Goal: Transaction & Acquisition: Purchase product/service

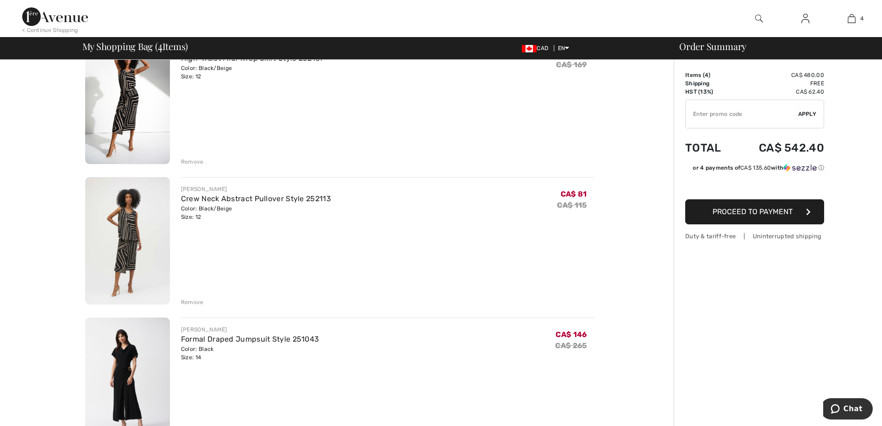
scroll to position [232, 0]
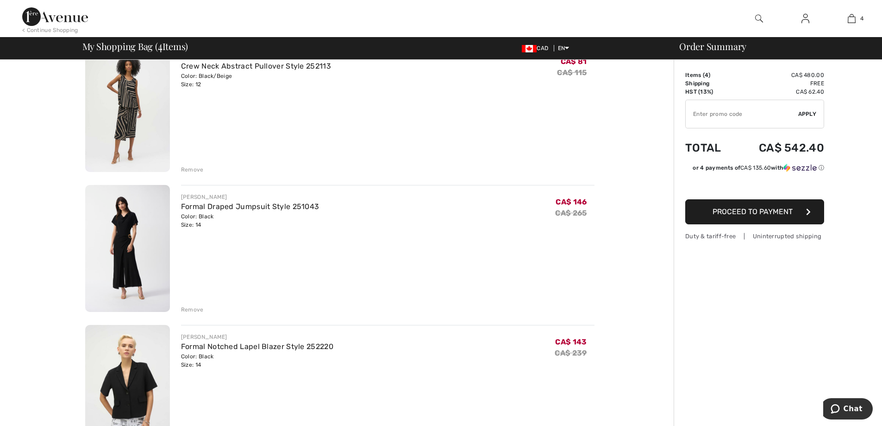
click at [184, 312] on div "Remove" at bounding box center [192, 309] width 23 height 8
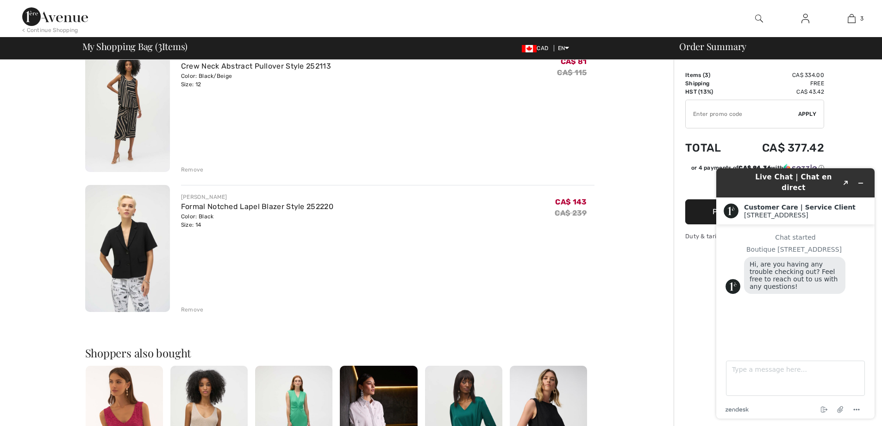
scroll to position [0, 0]
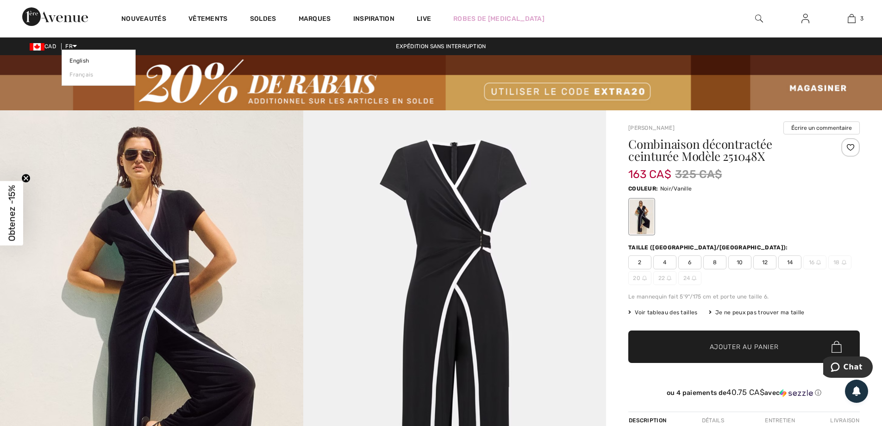
click at [71, 48] on span "FR" at bounding box center [71, 46] width 12 height 6
click at [70, 57] on span "English Français" at bounding box center [99, 68] width 74 height 36
click at [76, 60] on link "English" at bounding box center [98, 61] width 58 height 14
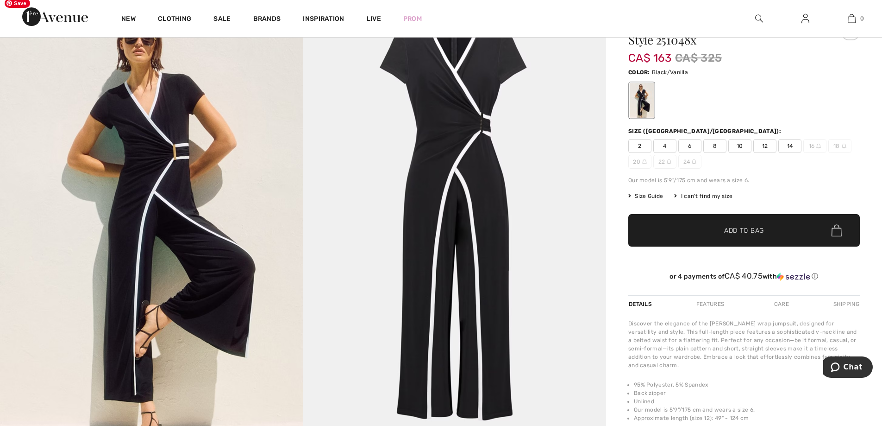
scroll to position [46, 0]
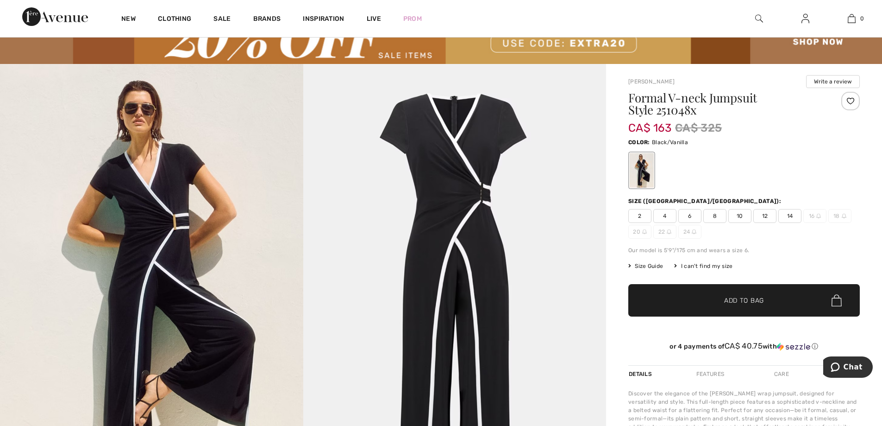
click at [770, 217] on span "12" at bounding box center [765, 216] width 23 height 14
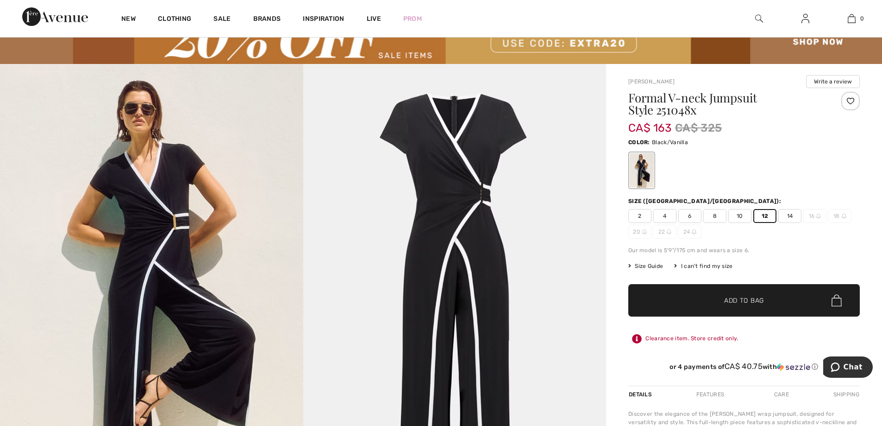
click at [735, 305] on span "✔ Added to Bag Add to Bag" at bounding box center [745, 300] width 232 height 32
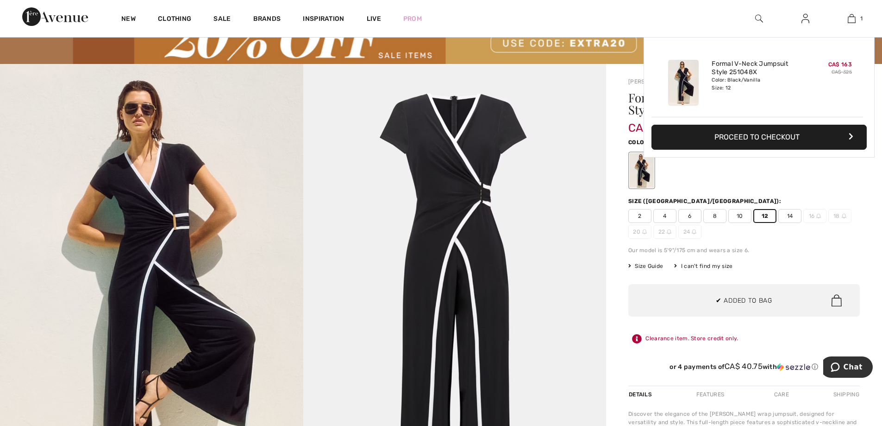
scroll to position [0, 0]
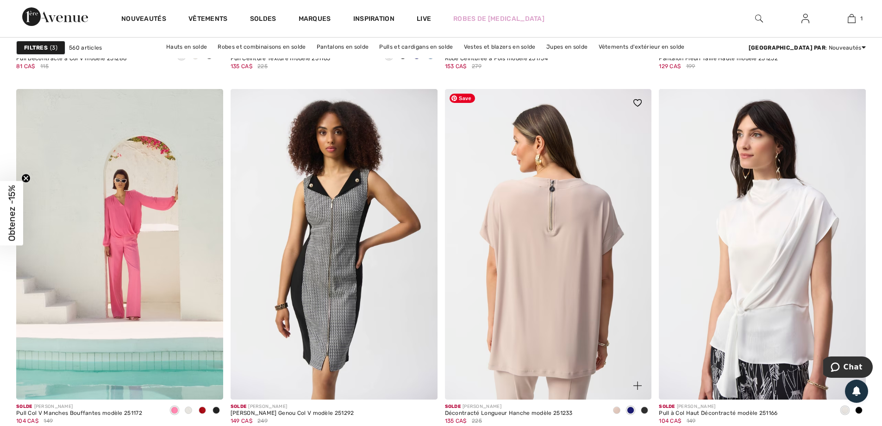
scroll to position [5327, 0]
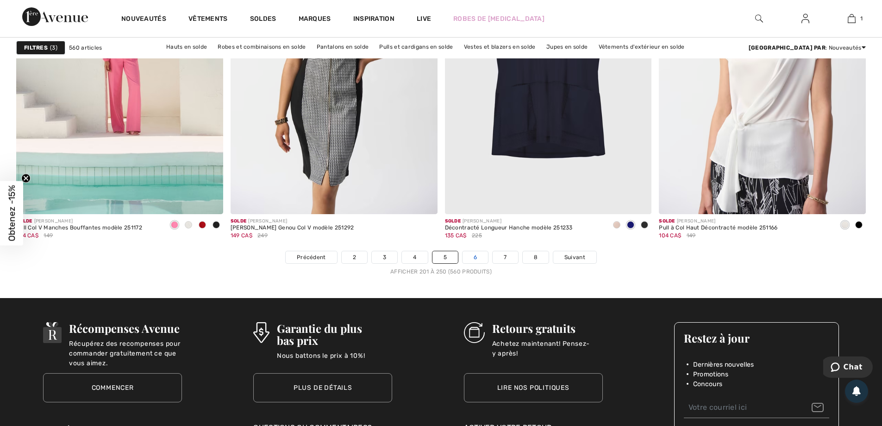
click at [478, 254] on link "6" at bounding box center [475, 257] width 25 height 12
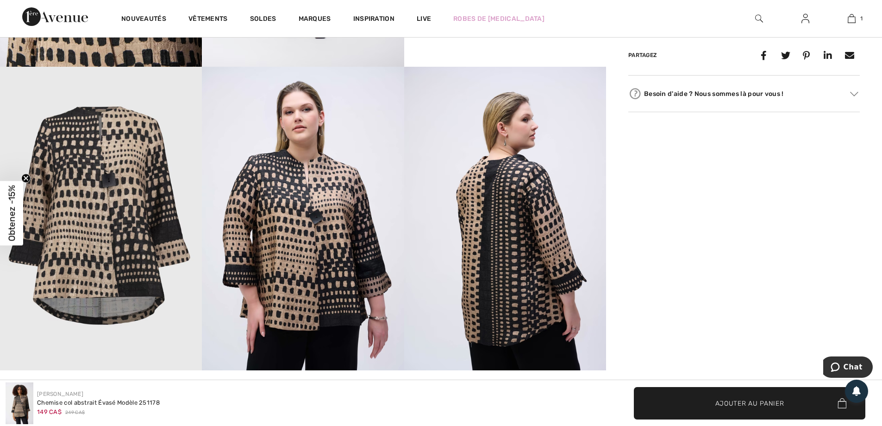
scroll to position [880, 0]
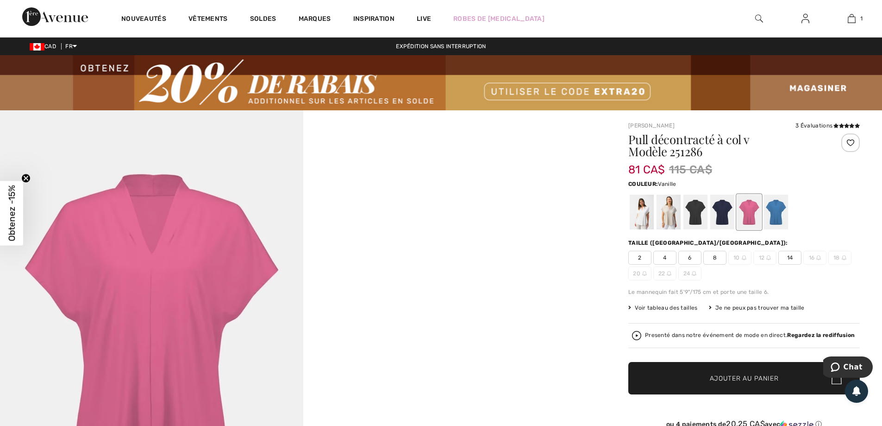
click at [646, 220] on div at bounding box center [642, 212] width 24 height 35
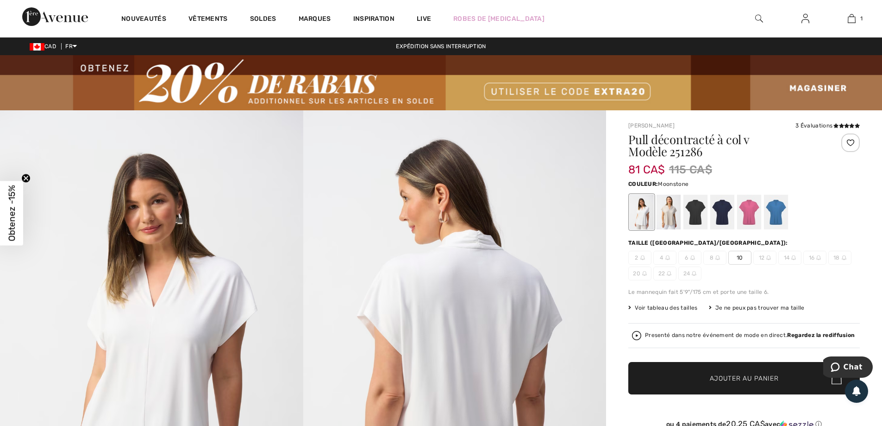
click at [669, 218] on div at bounding box center [669, 212] width 24 height 35
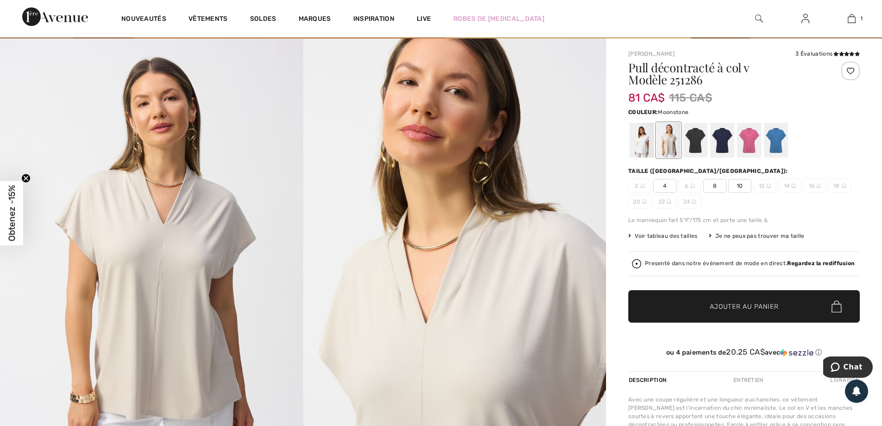
scroll to position [139, 0]
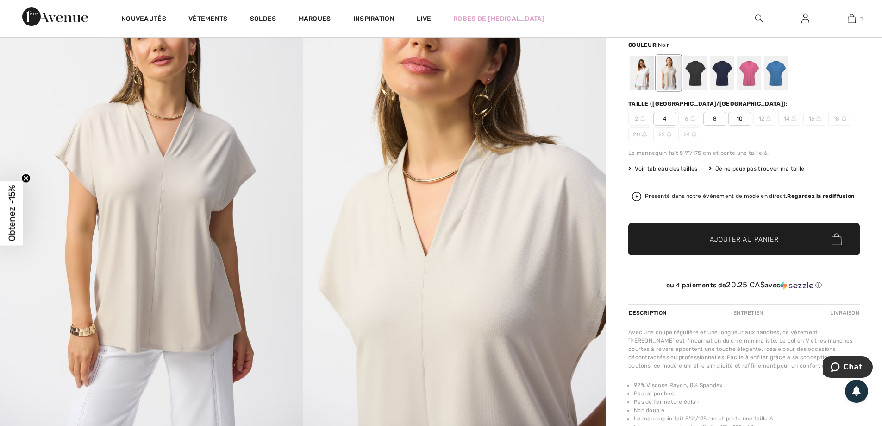
click at [697, 76] on div at bounding box center [696, 73] width 24 height 35
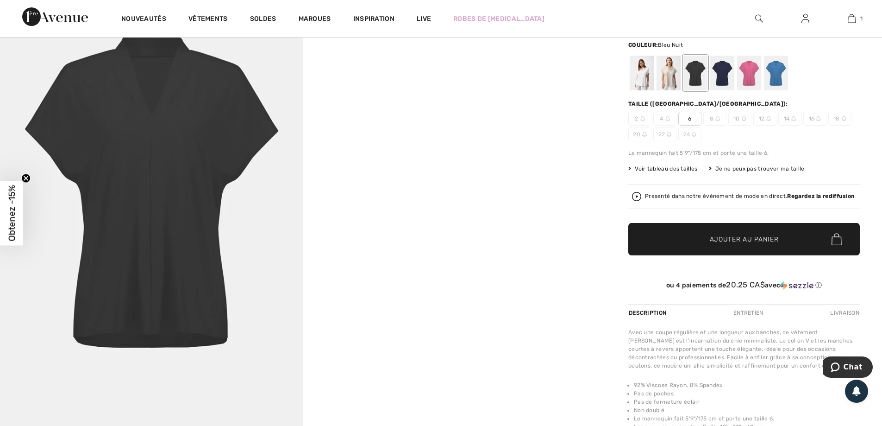
click at [719, 79] on div at bounding box center [723, 73] width 24 height 35
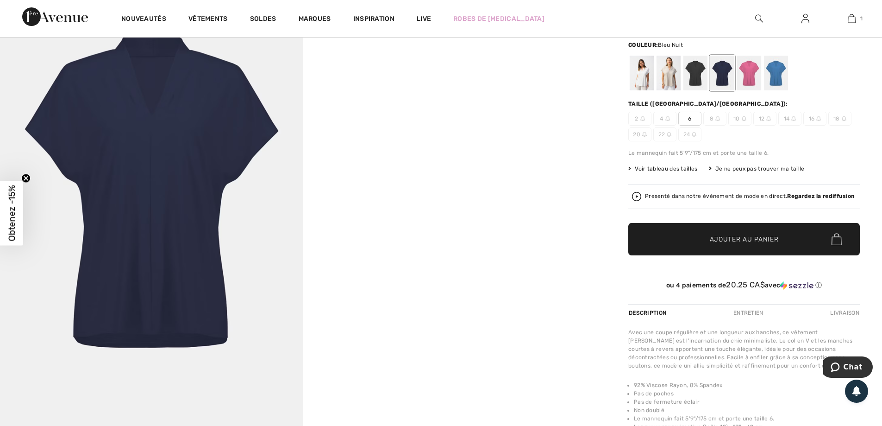
click at [734, 78] on div at bounding box center [723, 73] width 24 height 35
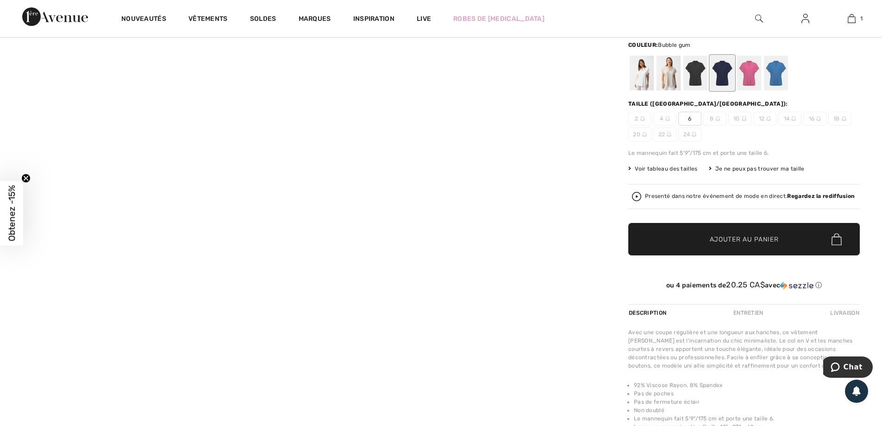
click at [742, 78] on div at bounding box center [749, 73] width 24 height 35
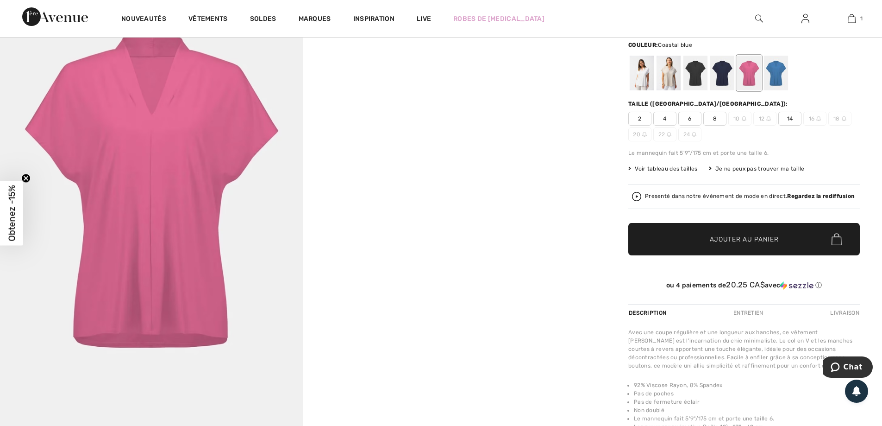
click at [768, 75] on div at bounding box center [776, 73] width 24 height 35
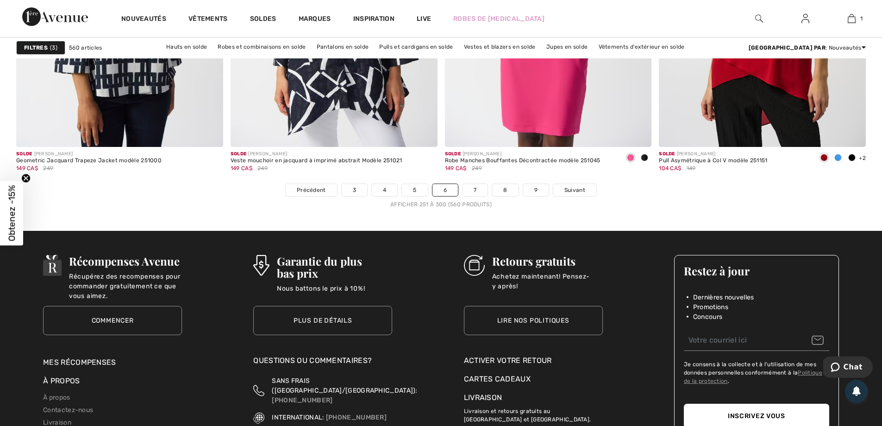
scroll to position [5384, 0]
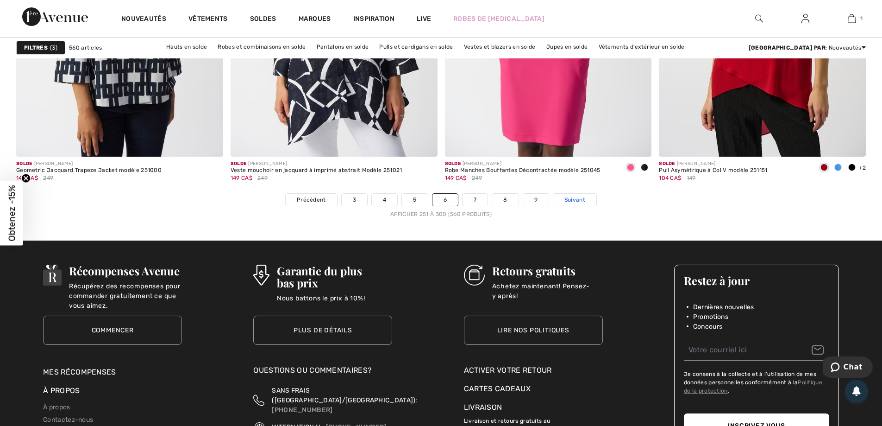
click at [589, 198] on link "Suivant" at bounding box center [575, 200] width 43 height 12
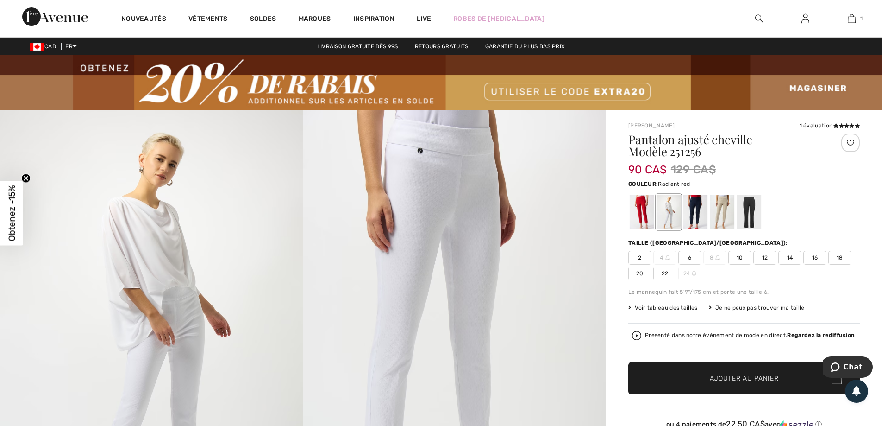
click at [642, 215] on div at bounding box center [642, 212] width 24 height 35
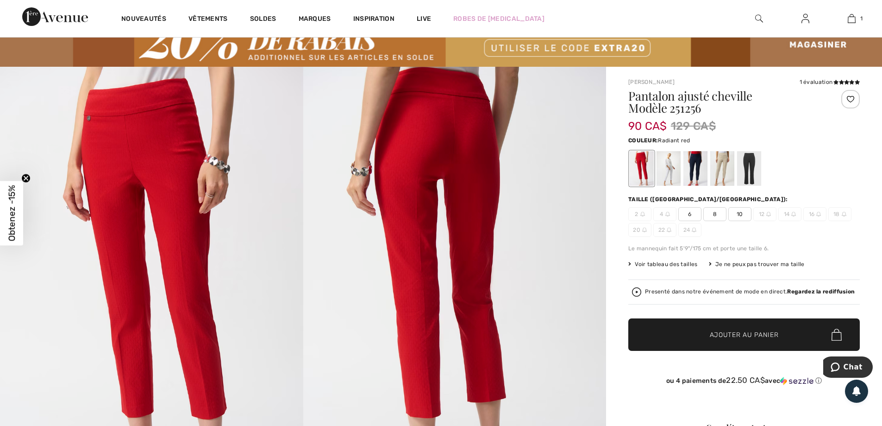
scroll to position [93, 0]
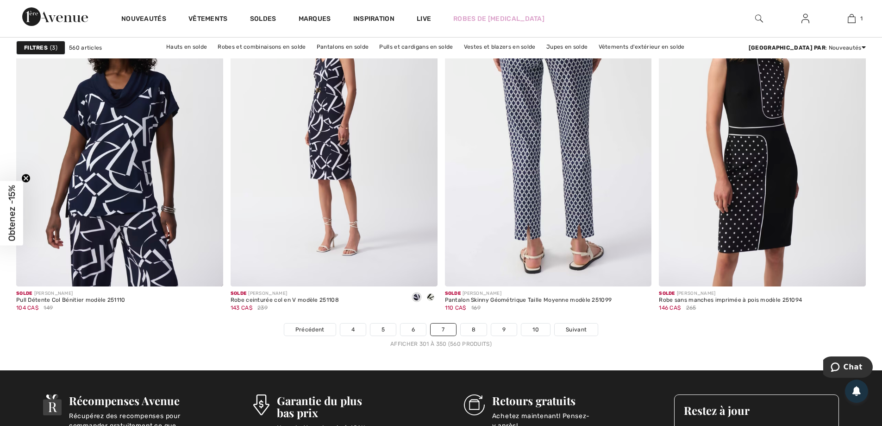
scroll to position [5281, 0]
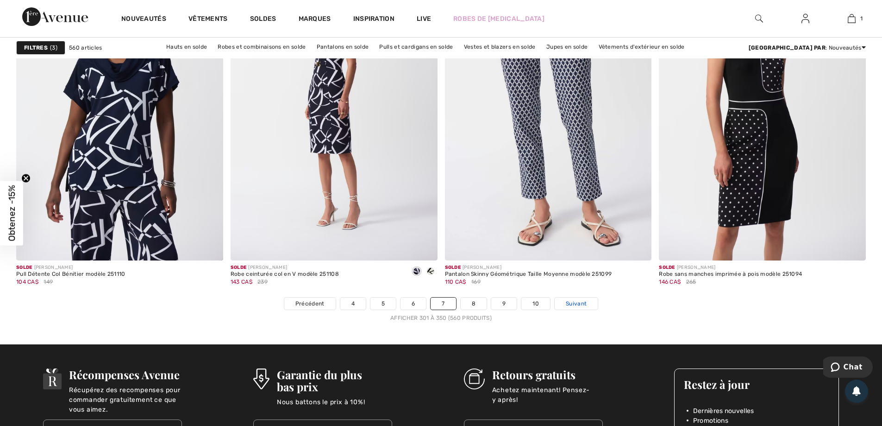
click at [584, 304] on span "Suivant" at bounding box center [576, 303] width 21 height 8
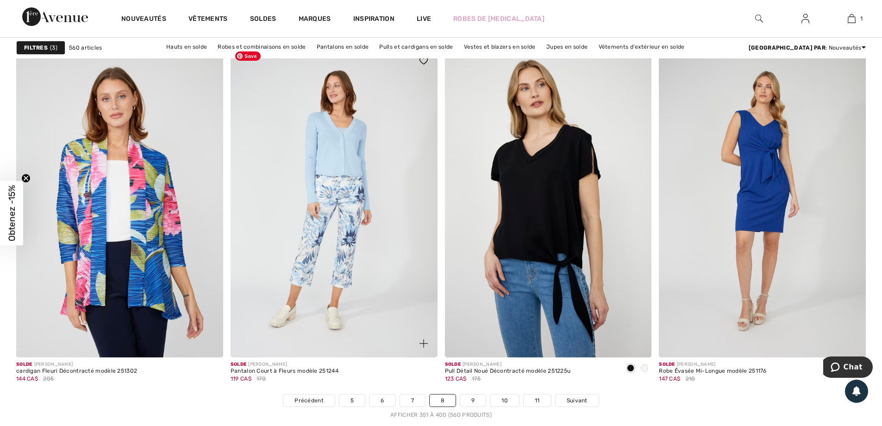
scroll to position [5234, 0]
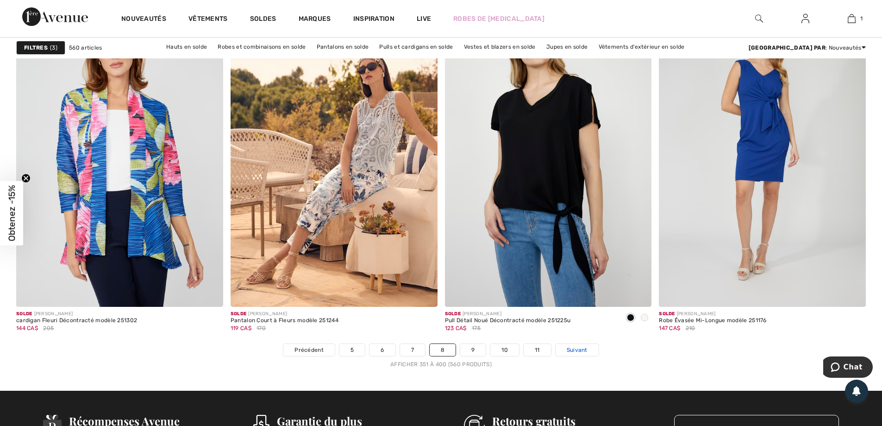
click at [575, 348] on span "Suivant" at bounding box center [577, 350] width 21 height 8
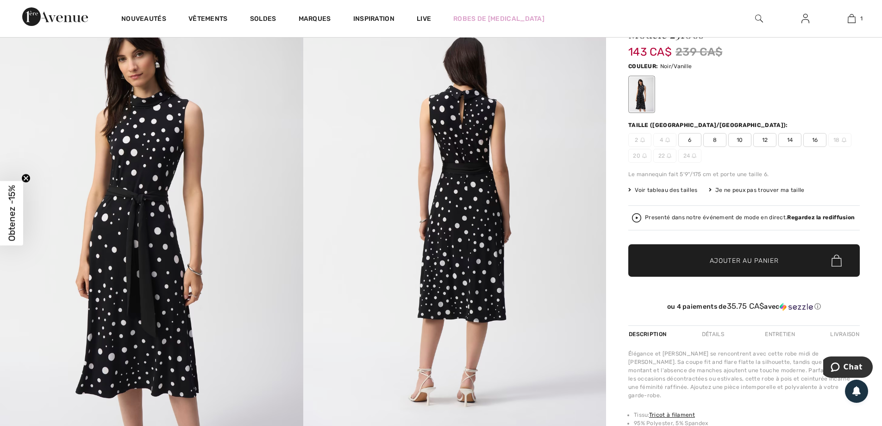
scroll to position [93, 0]
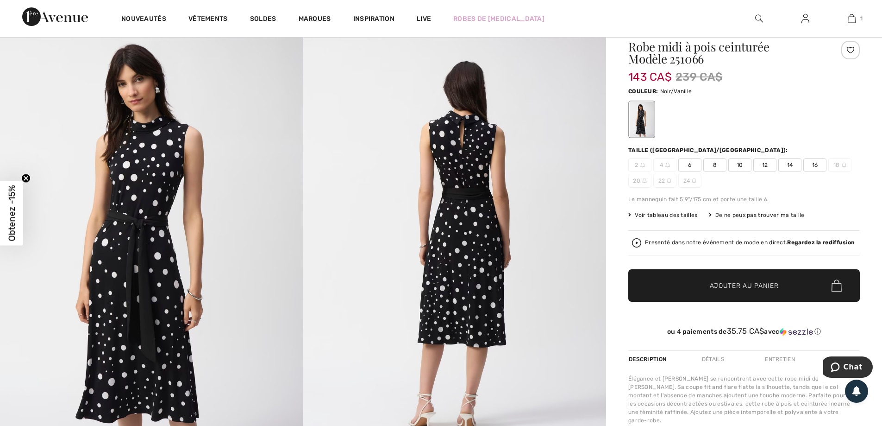
click at [764, 167] on span "12" at bounding box center [765, 165] width 23 height 14
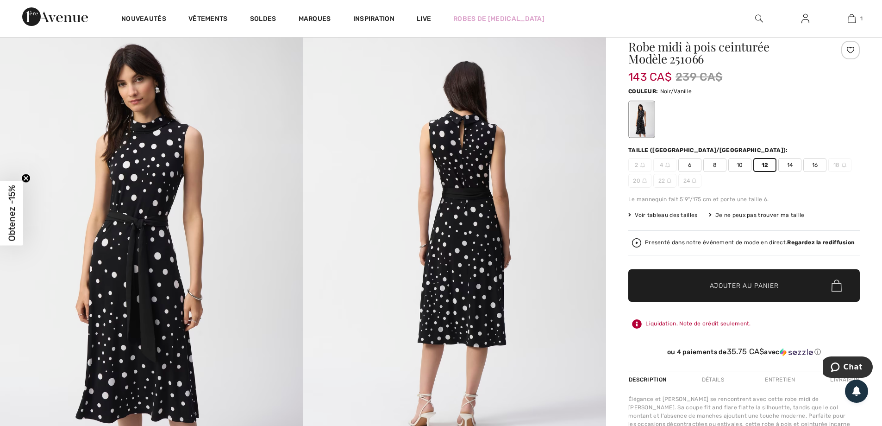
click at [752, 278] on span "✔ Ajouté au panier Ajouter au panier" at bounding box center [745, 285] width 232 height 32
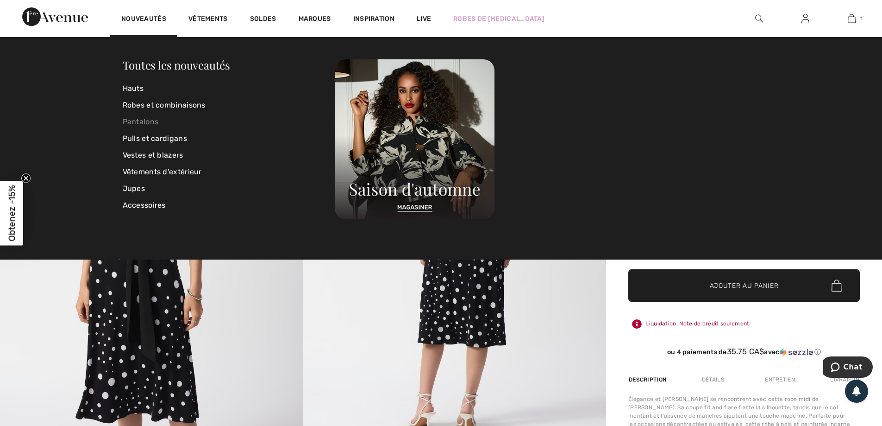
scroll to position [0, 0]
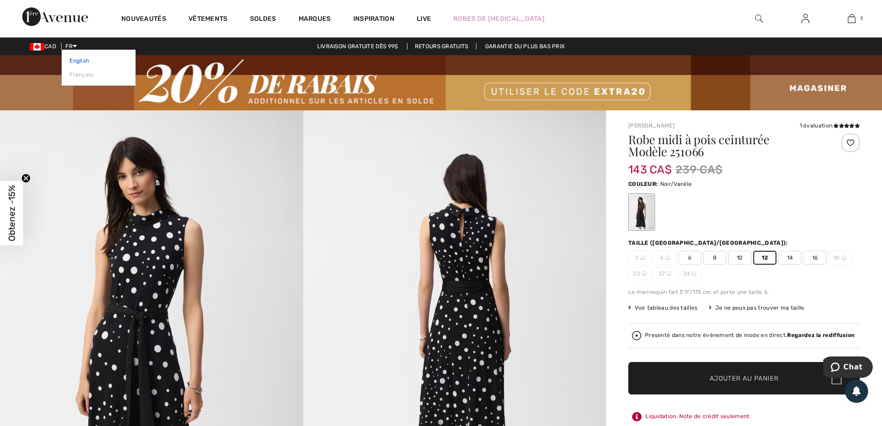
click at [76, 58] on link "English" at bounding box center [98, 61] width 58 height 14
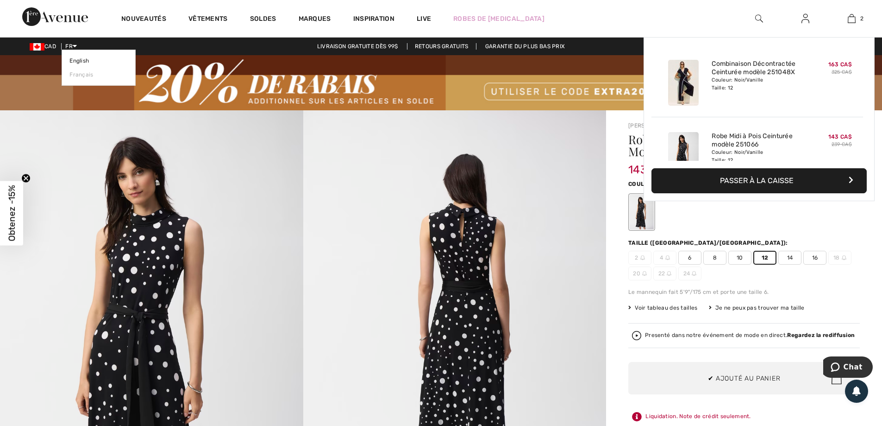
scroll to position [29, 0]
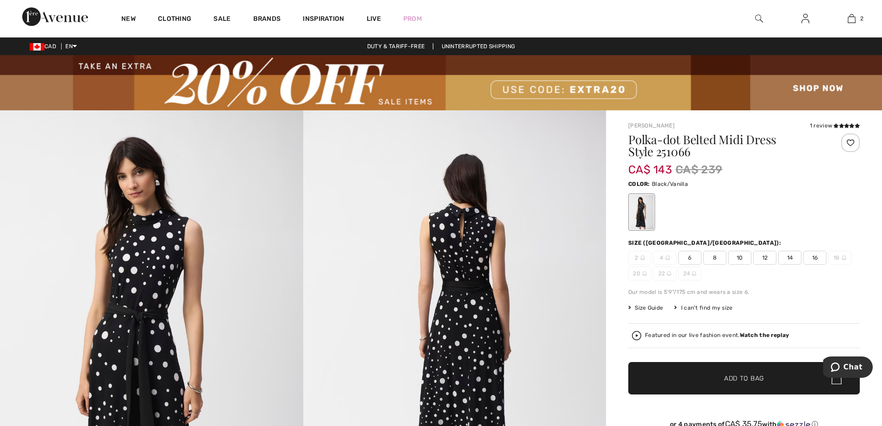
click at [787, 253] on span "14" at bounding box center [790, 258] width 23 height 14
click at [754, 378] on span "Add to Bag" at bounding box center [744, 378] width 40 height 10
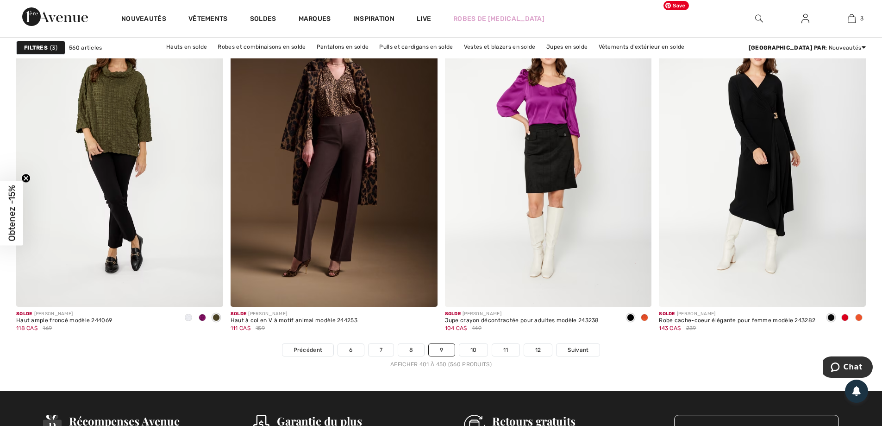
scroll to position [5466, 0]
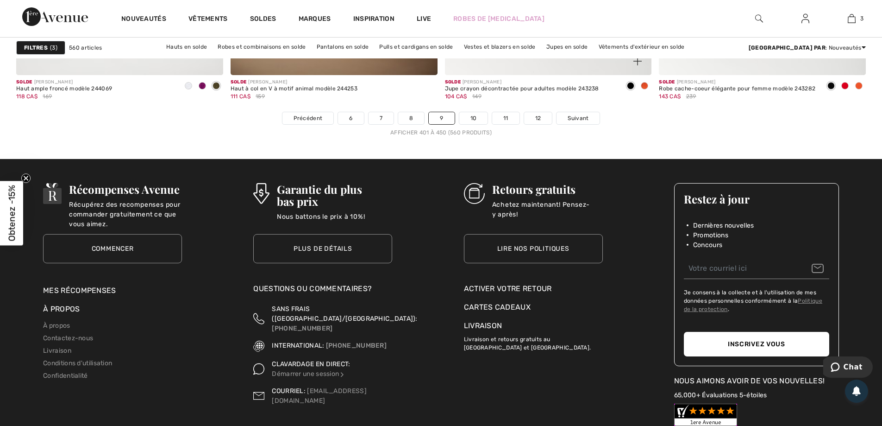
click at [591, 110] on div "Solde JOSEPH RIBKOFF Jupe crayon décontractée pour adultes modèle 243238 104 CA…" at bounding box center [548, 93] width 207 height 37
click at [587, 120] on span "Suivant" at bounding box center [578, 118] width 21 height 8
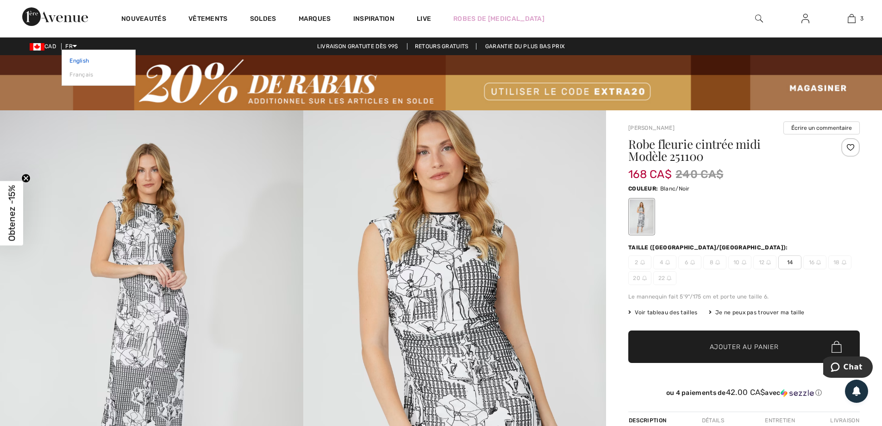
click at [77, 57] on link "English" at bounding box center [98, 61] width 58 height 14
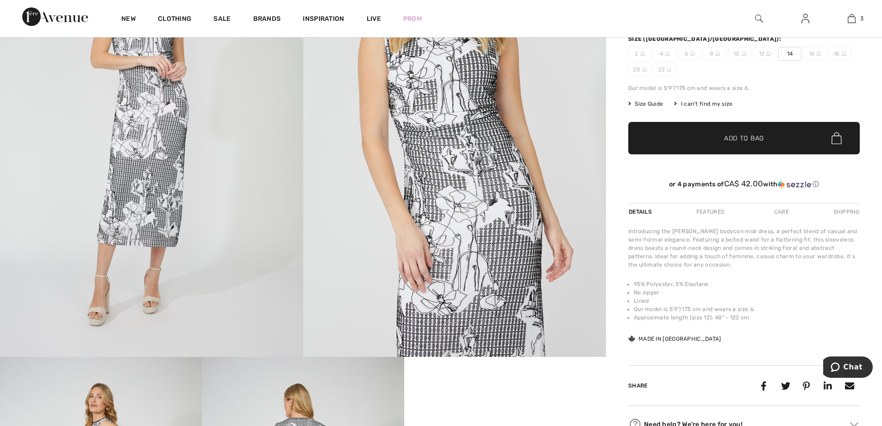
scroll to position [185, 0]
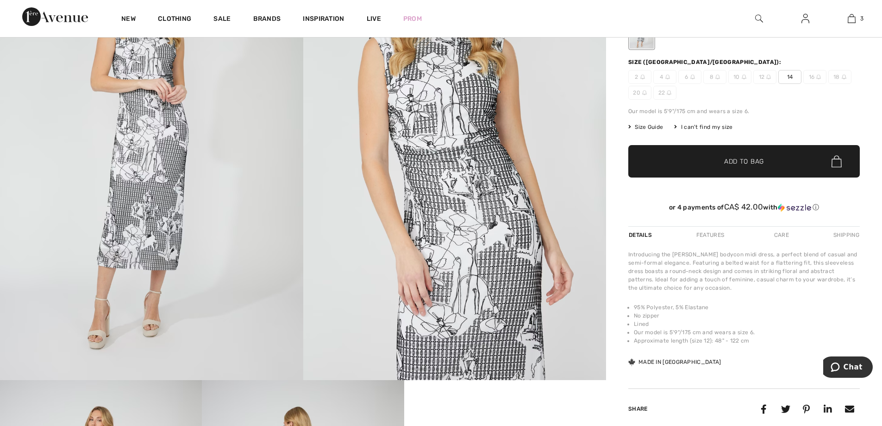
click at [789, 74] on span "14" at bounding box center [790, 77] width 23 height 14
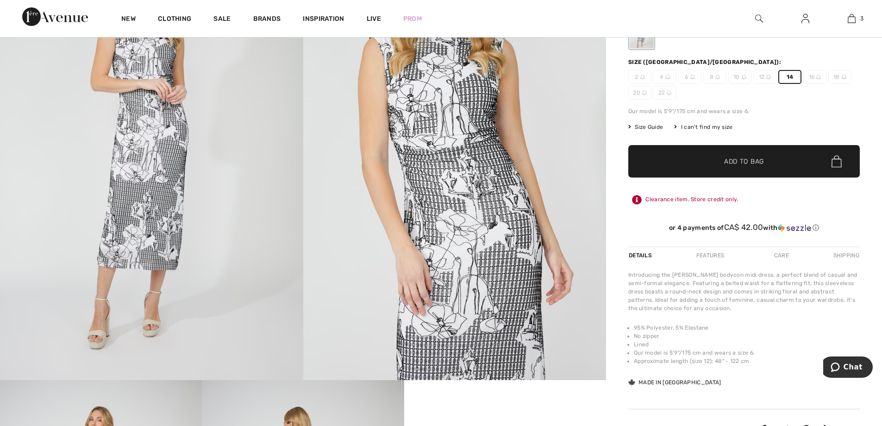
click at [717, 162] on span "✔ Added to Bag" at bounding box center [730, 162] width 57 height 10
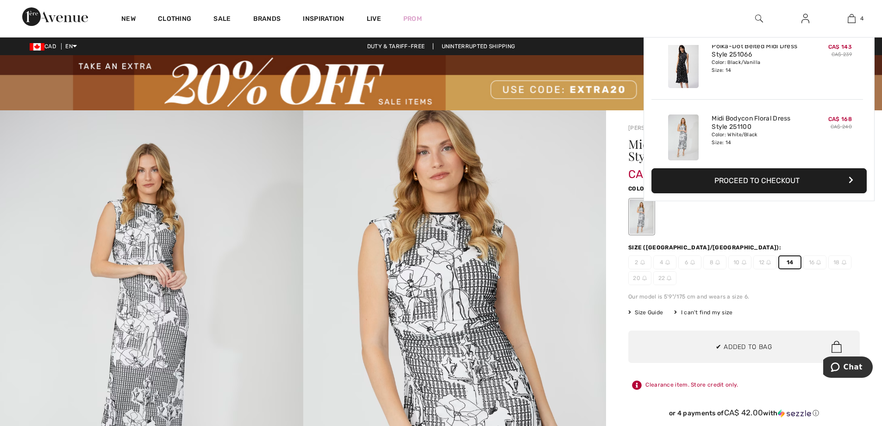
scroll to position [173, 0]
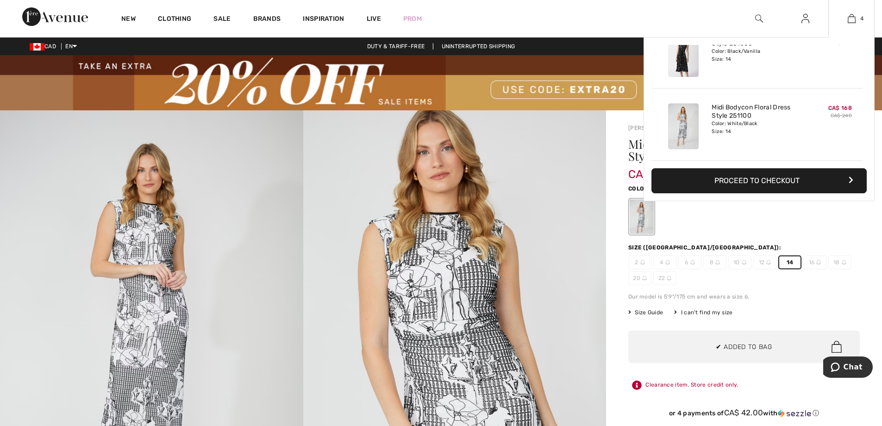
click at [749, 183] on button "Proceed to Checkout" at bounding box center [759, 180] width 215 height 25
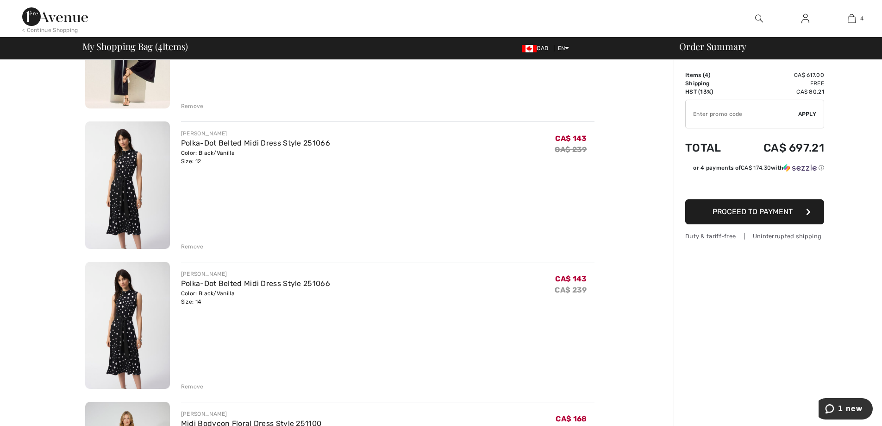
scroll to position [139, 0]
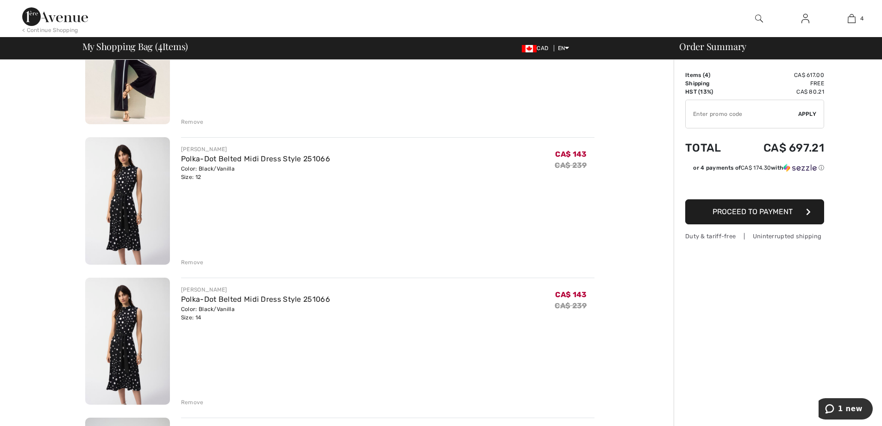
click at [193, 262] on div "Remove" at bounding box center [192, 262] width 23 height 8
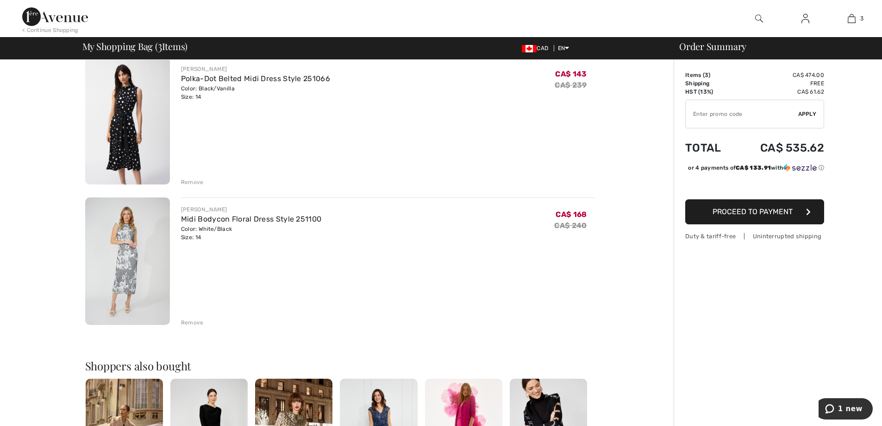
scroll to position [0, 0]
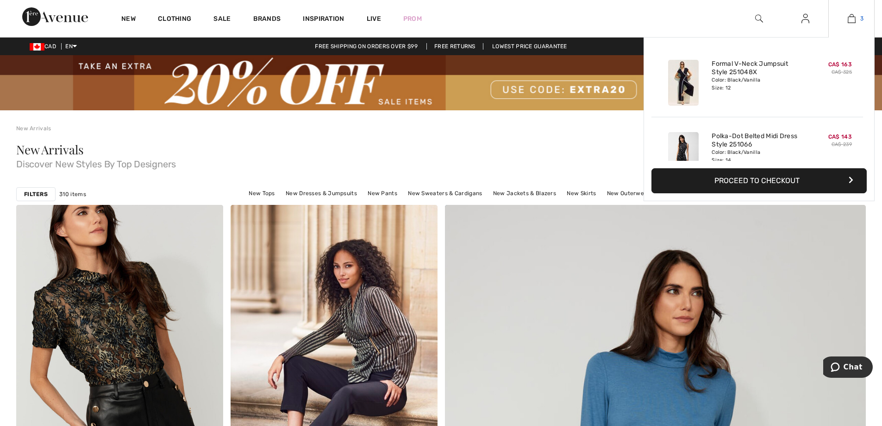
click at [859, 17] on link "3" at bounding box center [851, 18] width 45 height 11
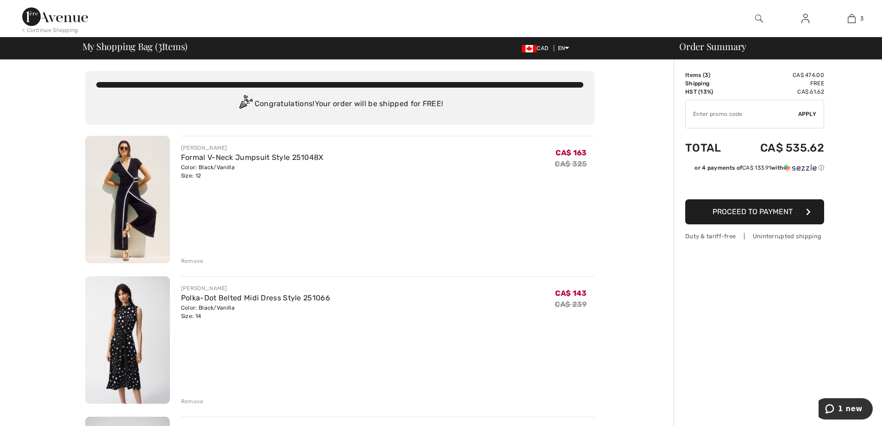
click at [715, 116] on input "TEXT" at bounding box center [742, 114] width 113 height 28
type input "EXTRA20"
click at [810, 113] on span "Apply" at bounding box center [808, 114] width 19 height 8
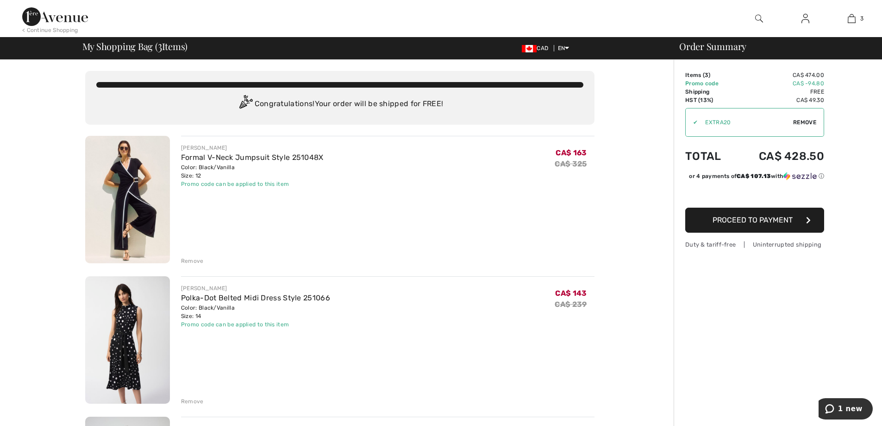
click at [65, 18] on img at bounding box center [55, 16] width 66 height 19
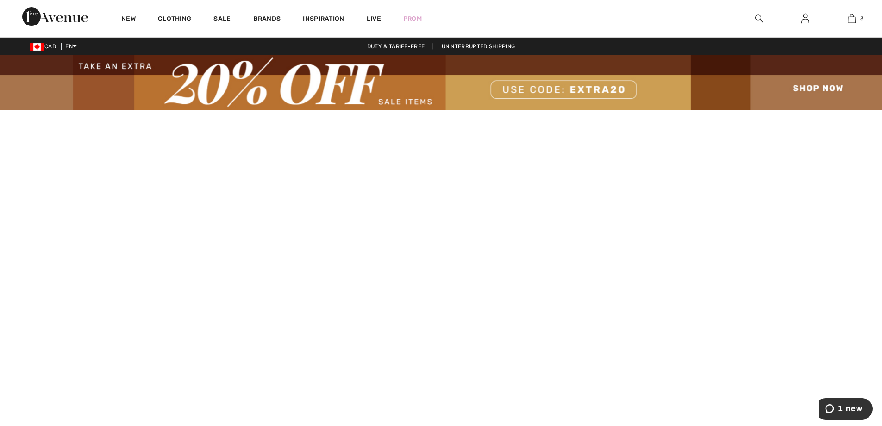
click at [411, 100] on img at bounding box center [441, 82] width 882 height 55
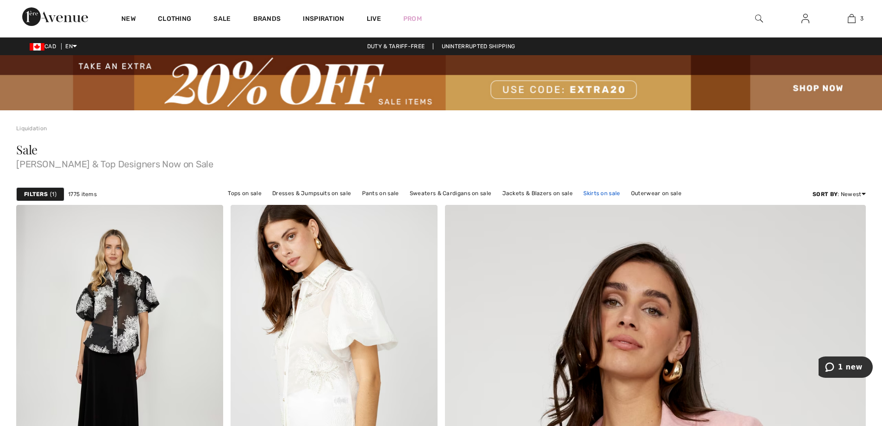
click at [608, 194] on link "Skirts on sale" at bounding box center [602, 193] width 46 height 12
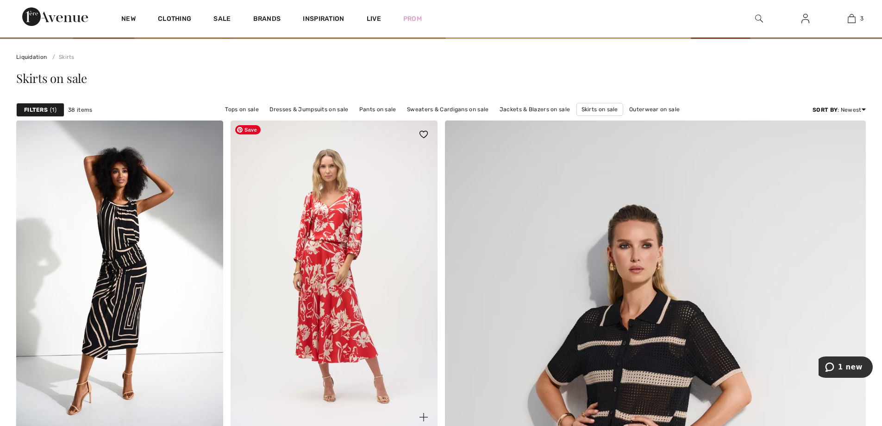
scroll to position [185, 0]
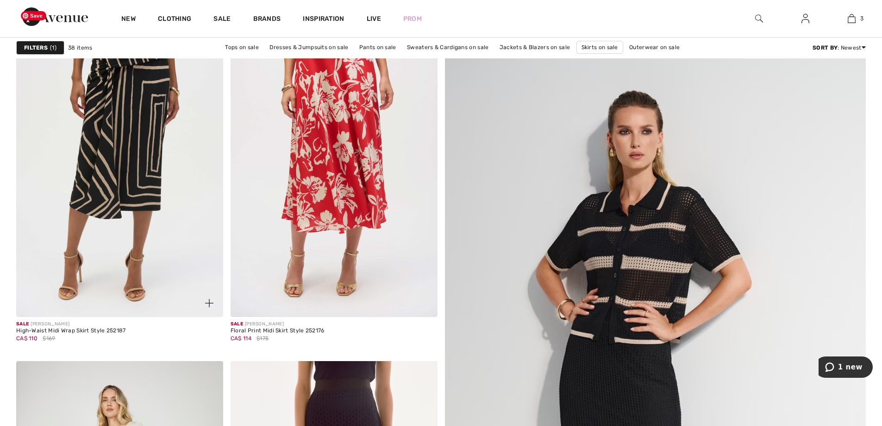
click at [172, 172] on img at bounding box center [119, 161] width 207 height 310
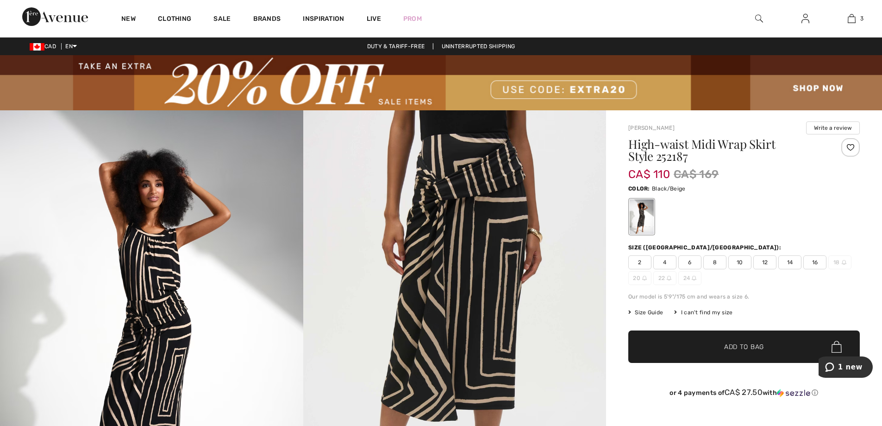
click at [761, 262] on span "12" at bounding box center [765, 262] width 23 height 14
click at [743, 344] on span "Add to Bag" at bounding box center [744, 347] width 40 height 10
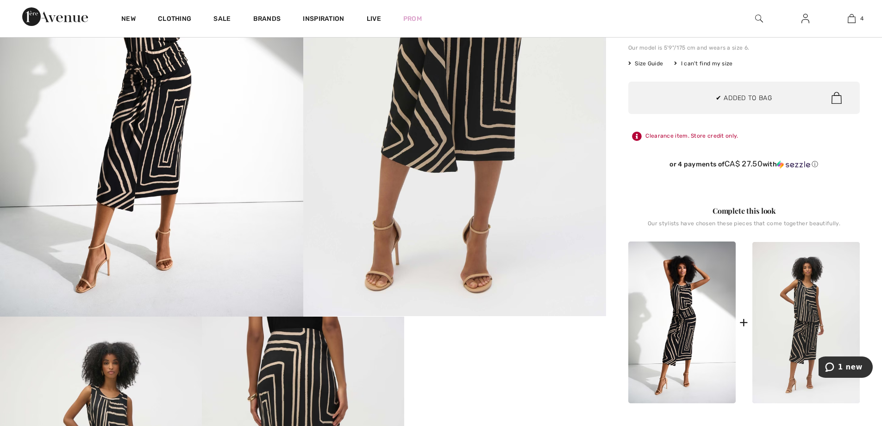
scroll to position [278, 0]
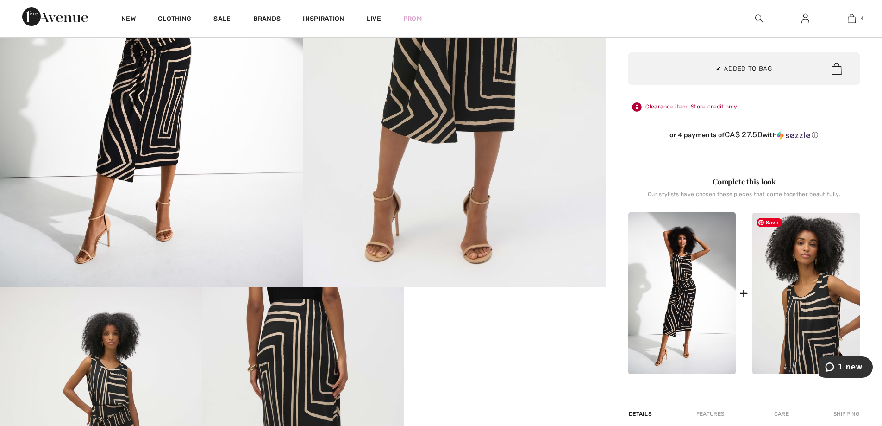
click at [784, 307] on img at bounding box center [806, 293] width 107 height 161
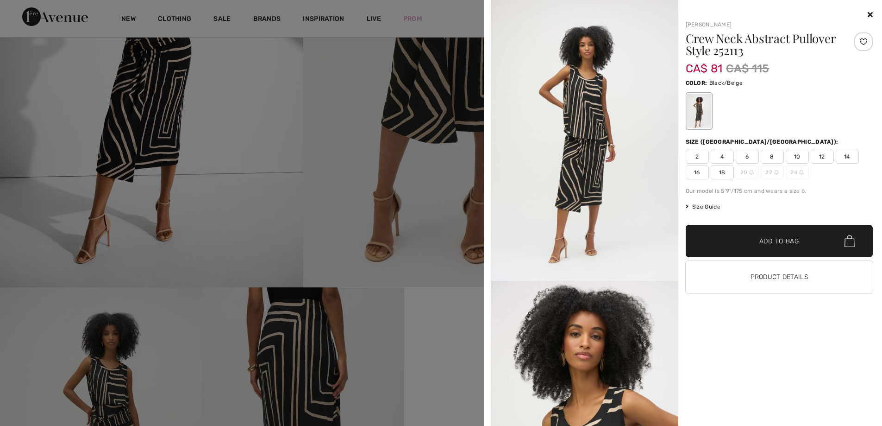
click at [825, 156] on span "12" at bounding box center [822, 157] width 23 height 14
click at [769, 244] on span "Add to Bag" at bounding box center [780, 241] width 40 height 10
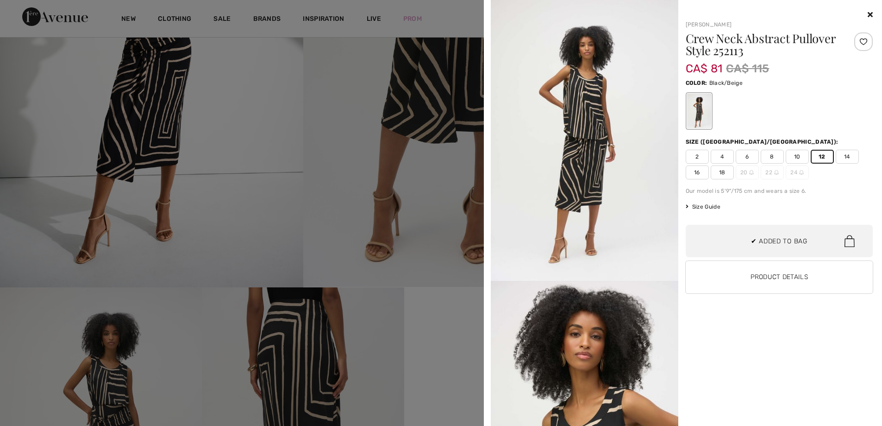
scroll to position [246, 0]
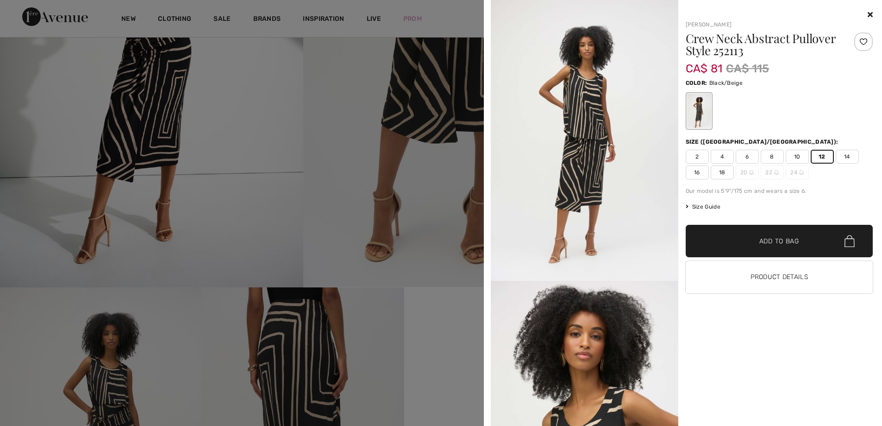
click at [871, 14] on icon at bounding box center [870, 14] width 5 height 7
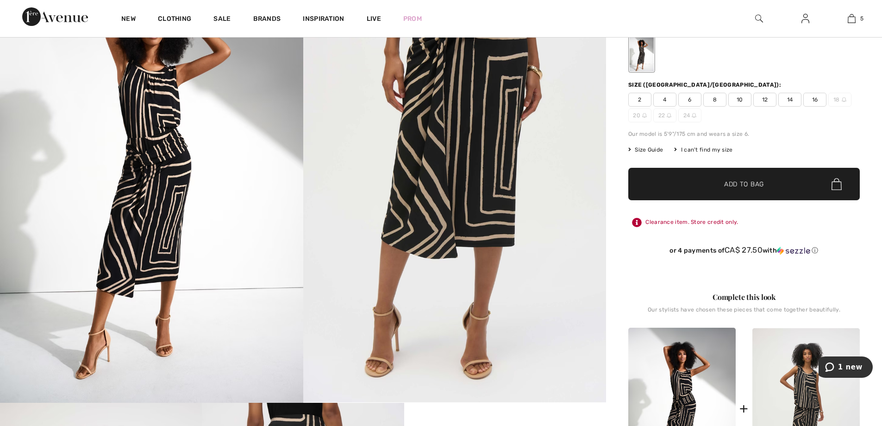
scroll to position [0, 0]
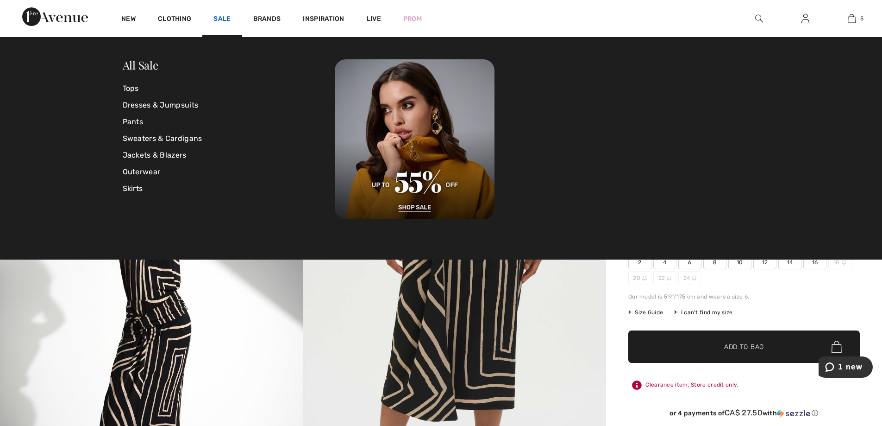
click at [227, 21] on link "Sale" at bounding box center [222, 20] width 17 height 10
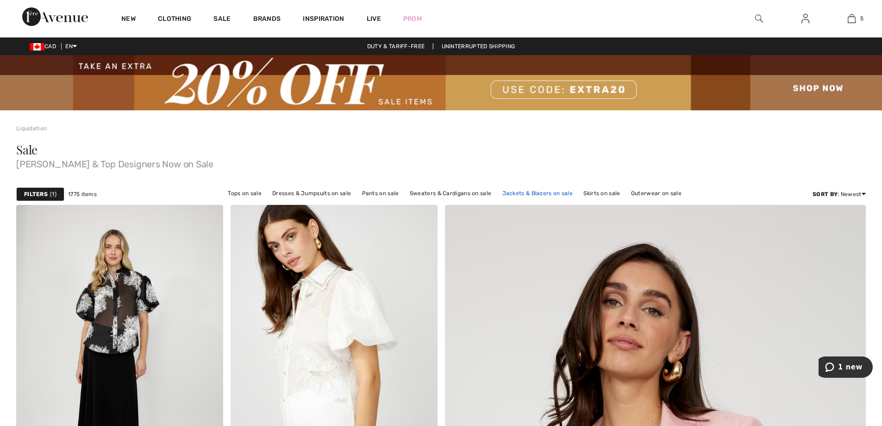
click at [539, 192] on link "Jackets & Blazers on sale" at bounding box center [538, 193] width 80 height 12
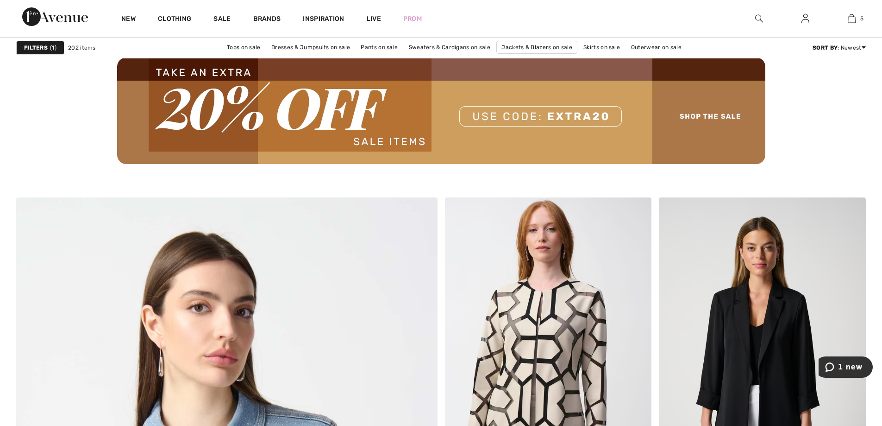
scroll to position [2872, 0]
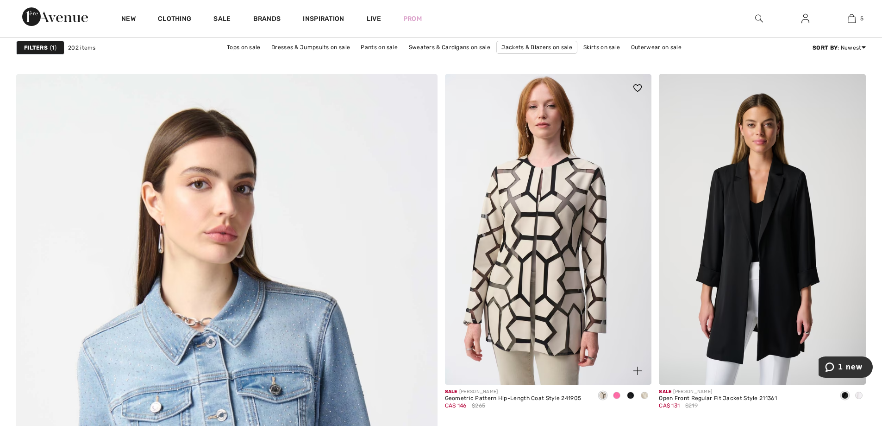
click at [616, 393] on span at bounding box center [616, 394] width 7 height 7
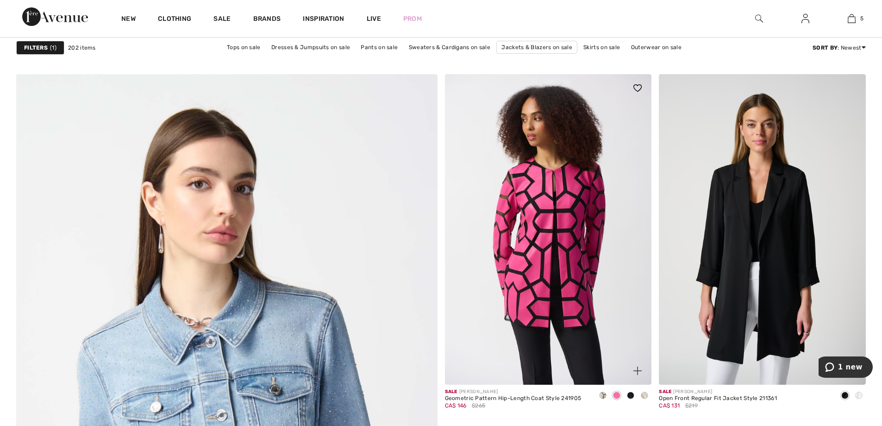
click at [630, 396] on span at bounding box center [630, 394] width 7 height 7
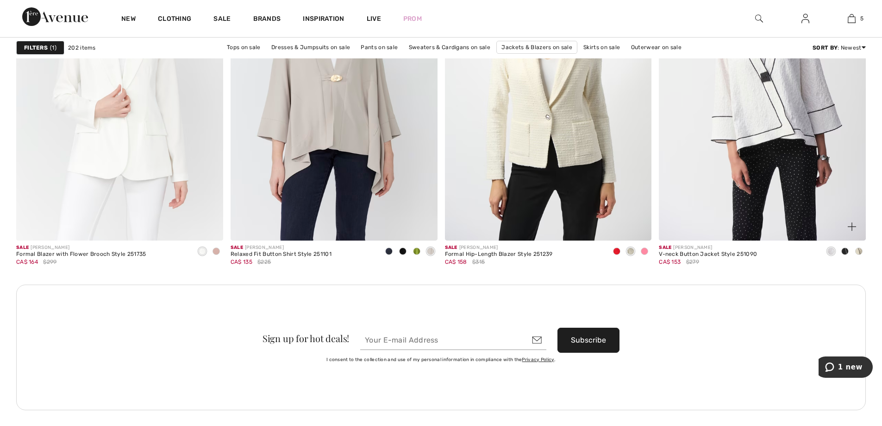
scroll to position [4076, 0]
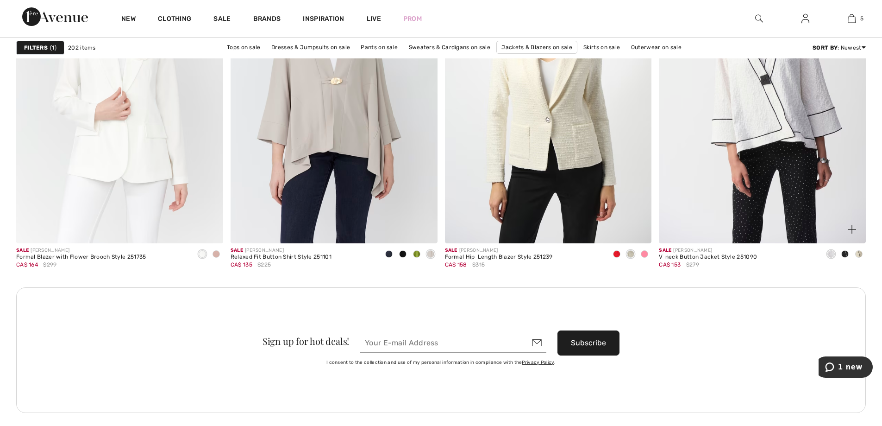
click at [846, 250] on span at bounding box center [845, 253] width 7 height 7
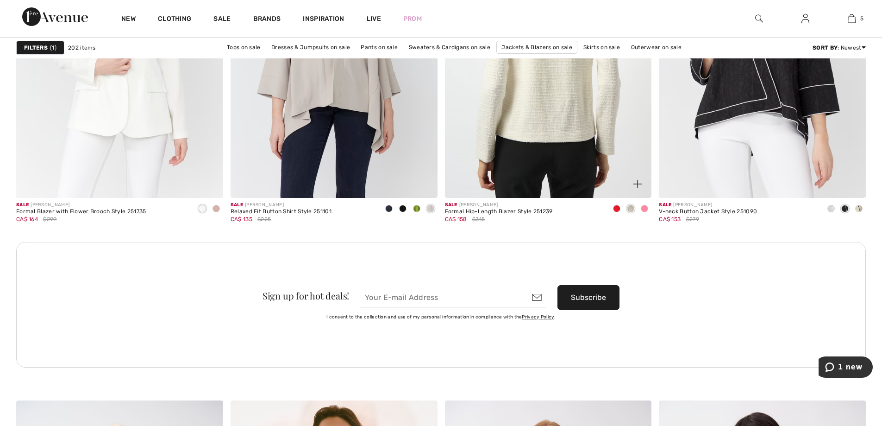
scroll to position [4123, 0]
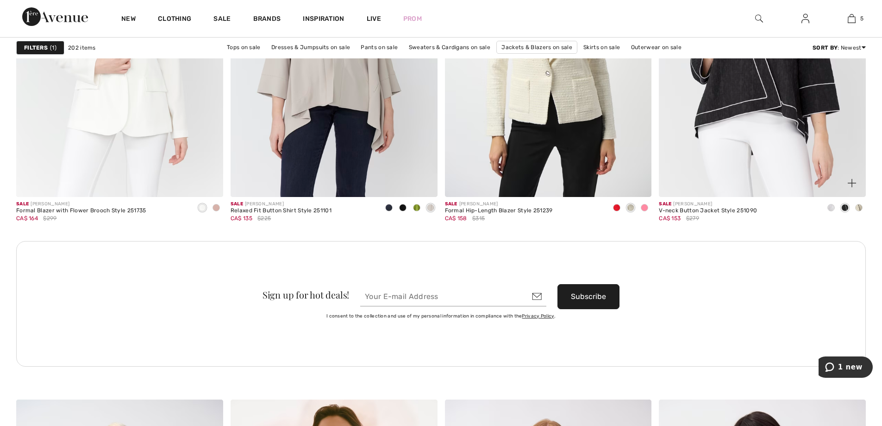
click at [858, 208] on span at bounding box center [859, 207] width 7 height 7
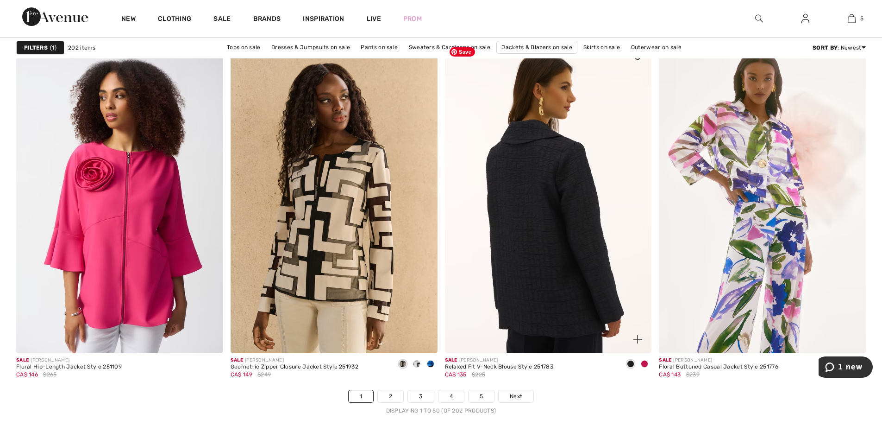
scroll to position [5281, 0]
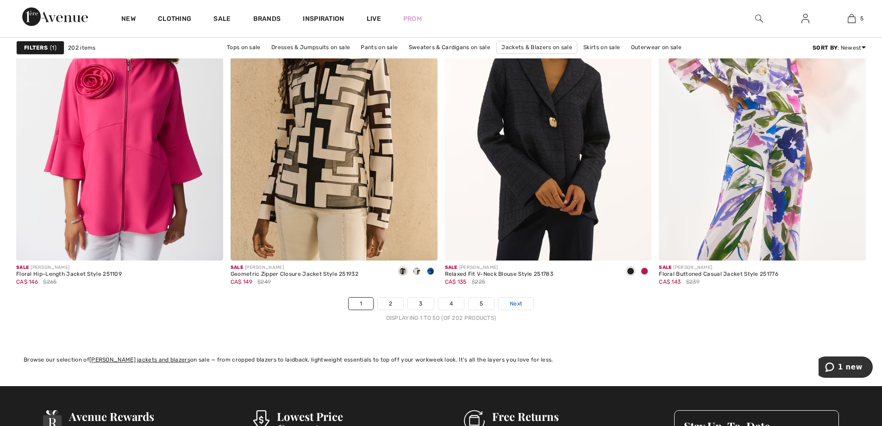
click at [514, 301] on span "Next" at bounding box center [516, 303] width 13 height 8
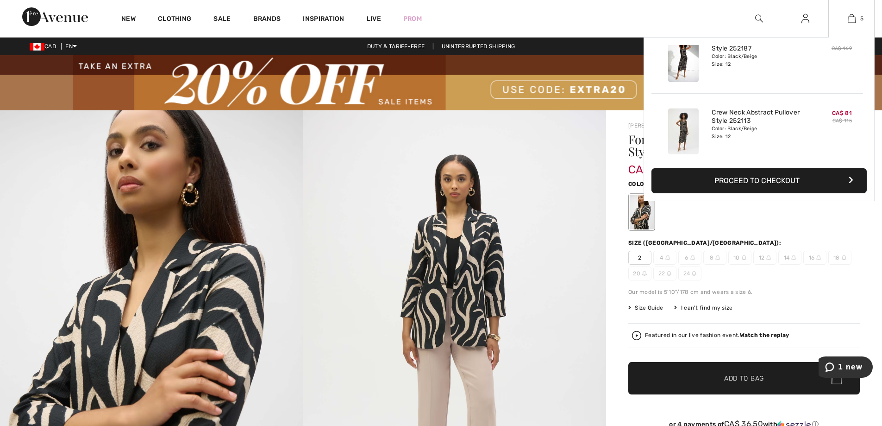
scroll to position [246, 0]
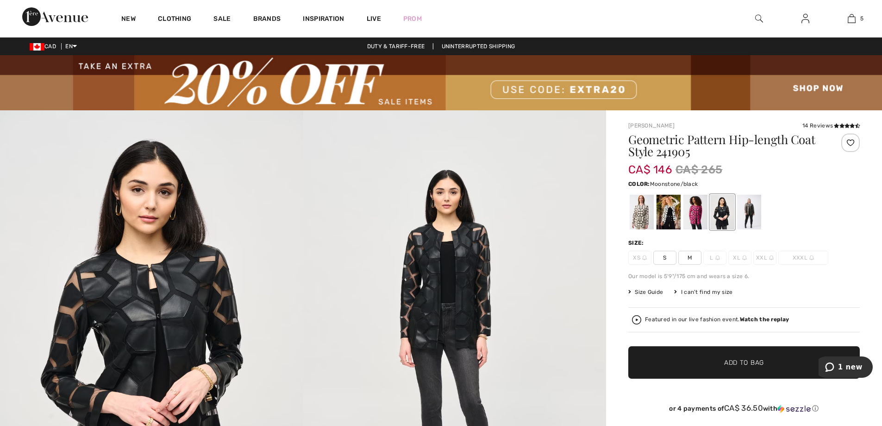
click at [641, 222] on div at bounding box center [642, 212] width 24 height 35
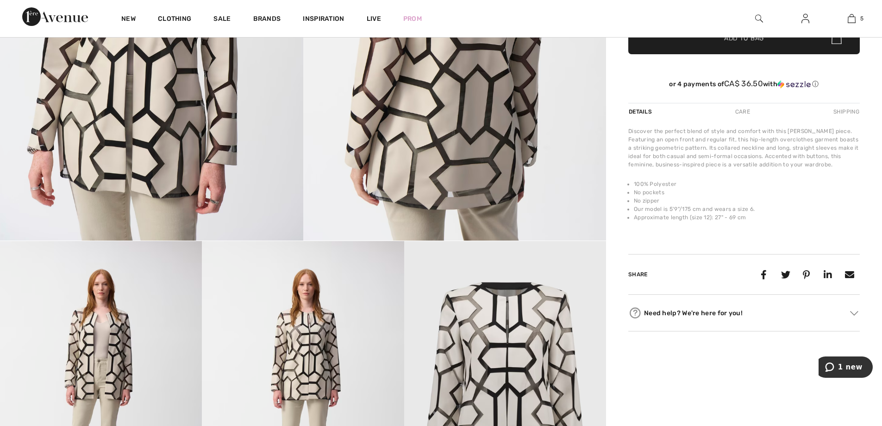
scroll to position [185, 0]
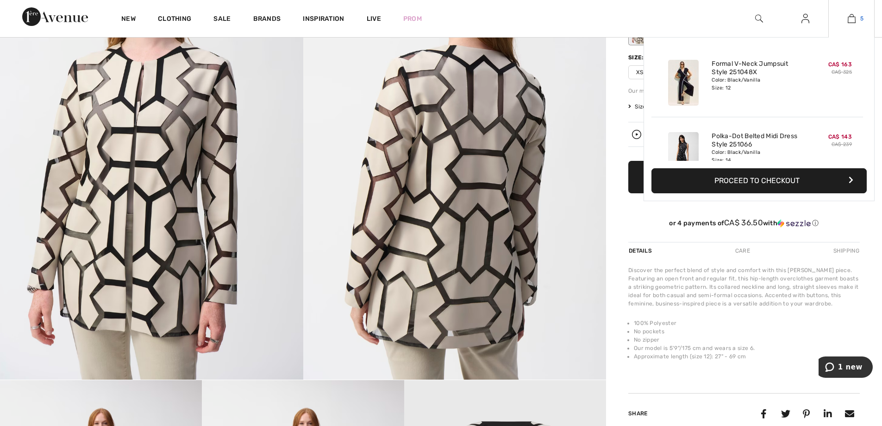
click at [851, 22] on img at bounding box center [852, 18] width 8 height 11
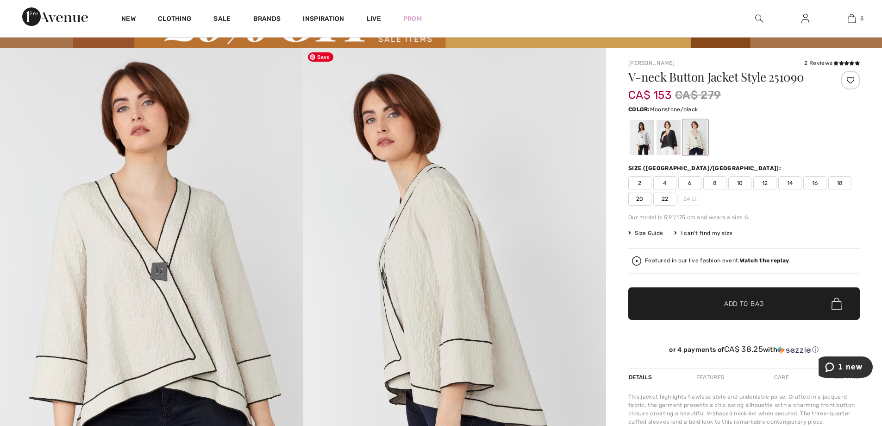
scroll to position [46, 0]
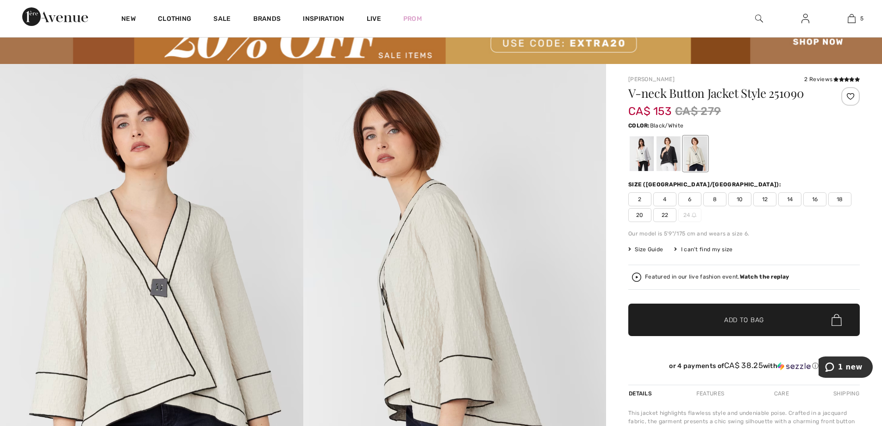
click at [659, 161] on div at bounding box center [669, 153] width 24 height 35
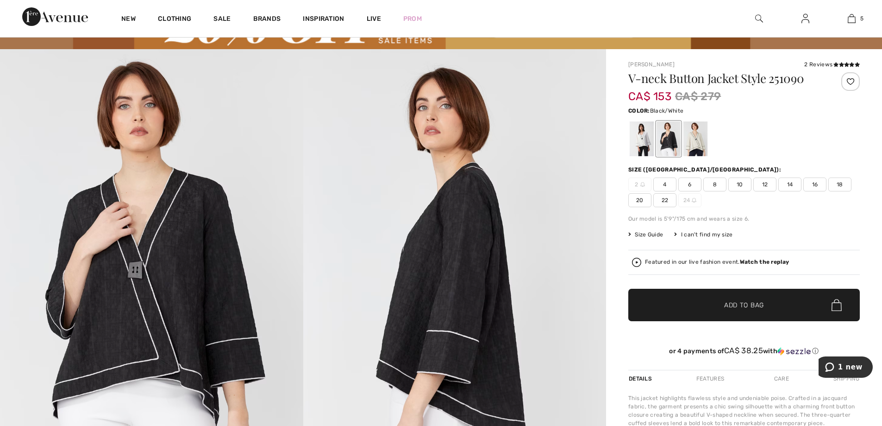
scroll to position [0, 0]
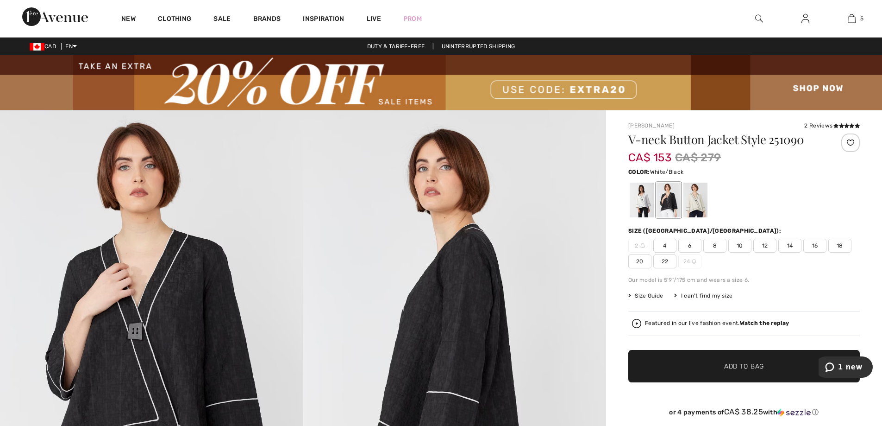
click at [643, 195] on div at bounding box center [642, 200] width 24 height 35
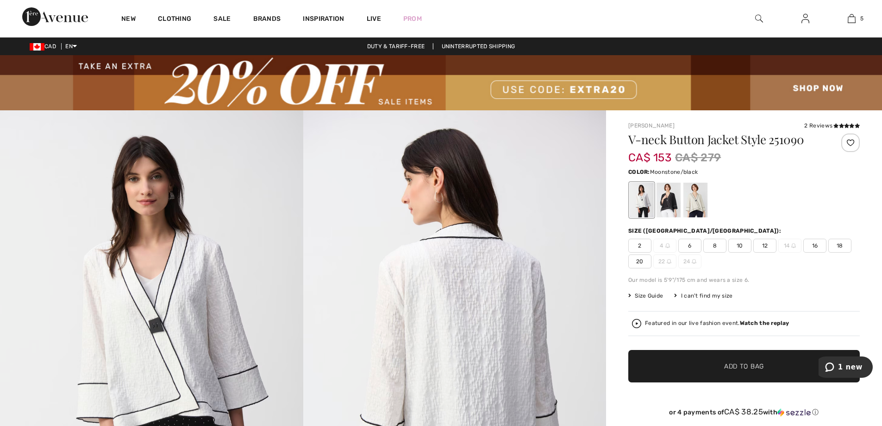
click at [694, 195] on div at bounding box center [696, 200] width 24 height 35
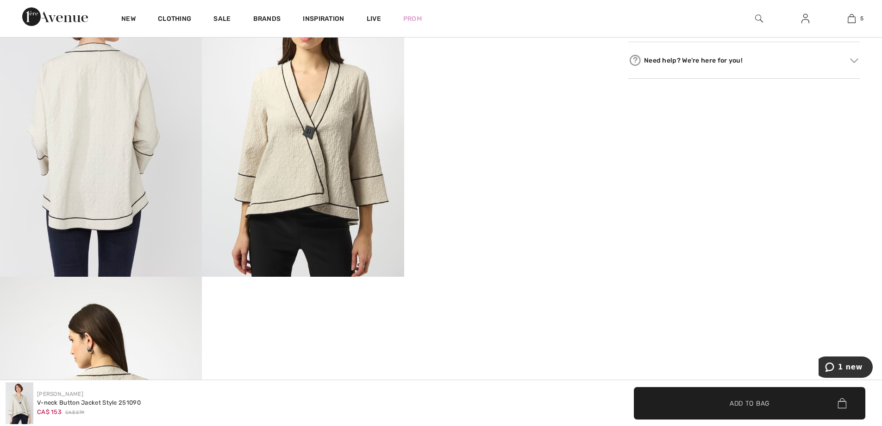
scroll to position [510, 0]
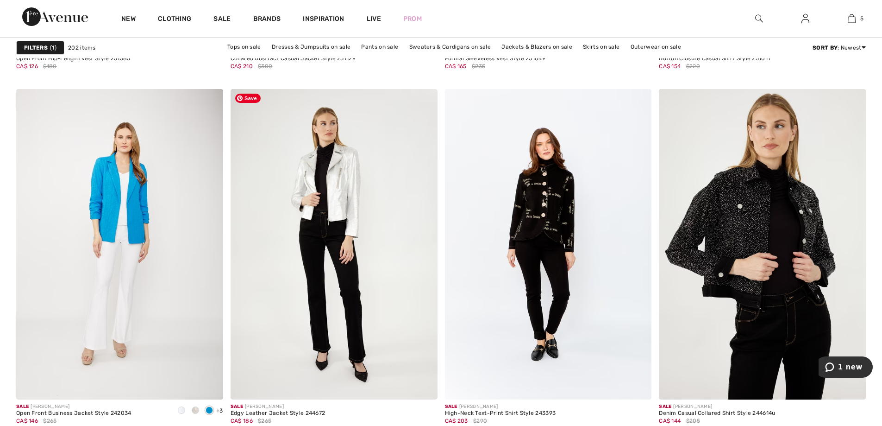
scroll to position [5420, 0]
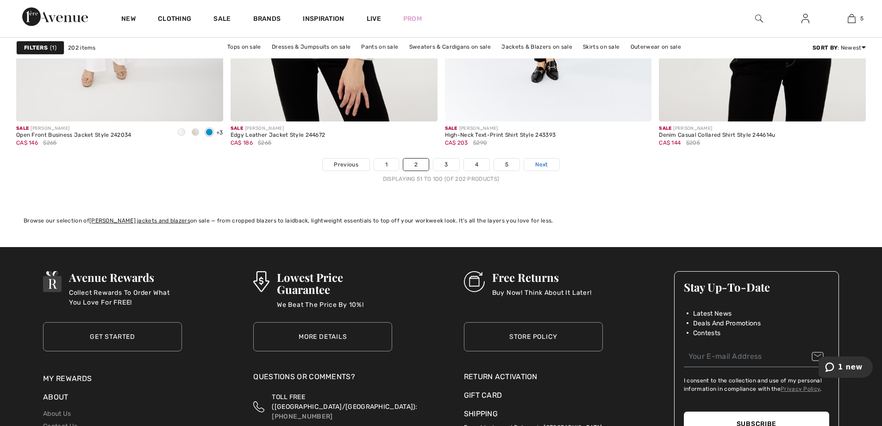
click at [534, 163] on link "Next" at bounding box center [541, 164] width 35 height 12
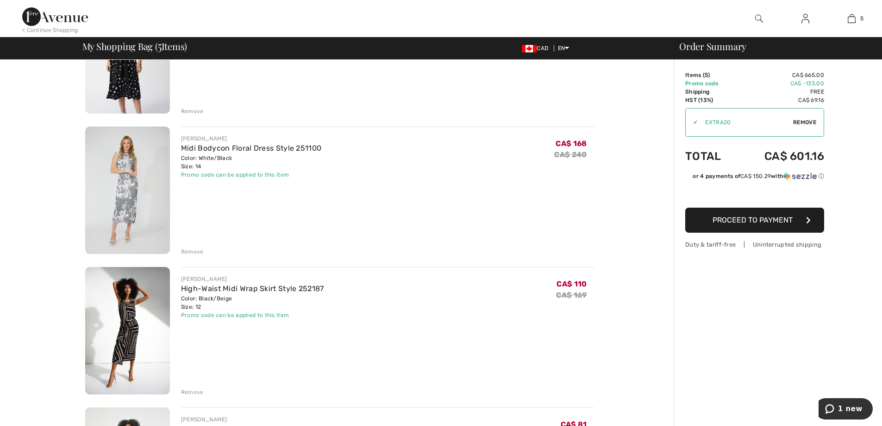
scroll to position [324, 0]
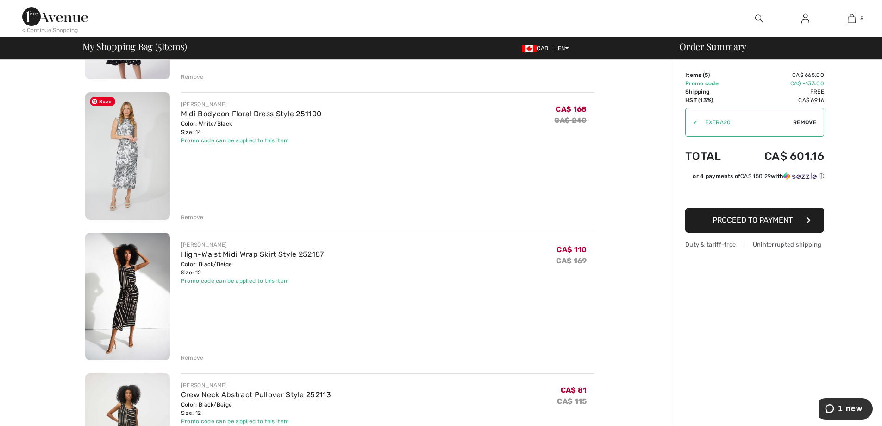
click at [114, 153] on img at bounding box center [127, 155] width 85 height 127
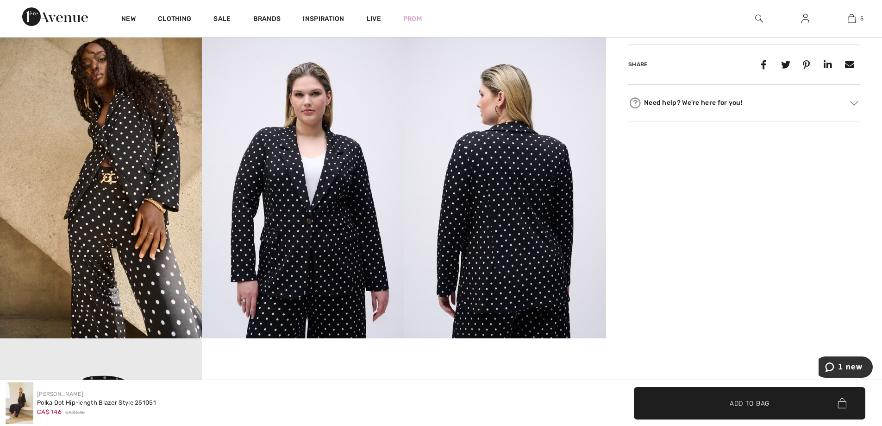
scroll to position [834, 0]
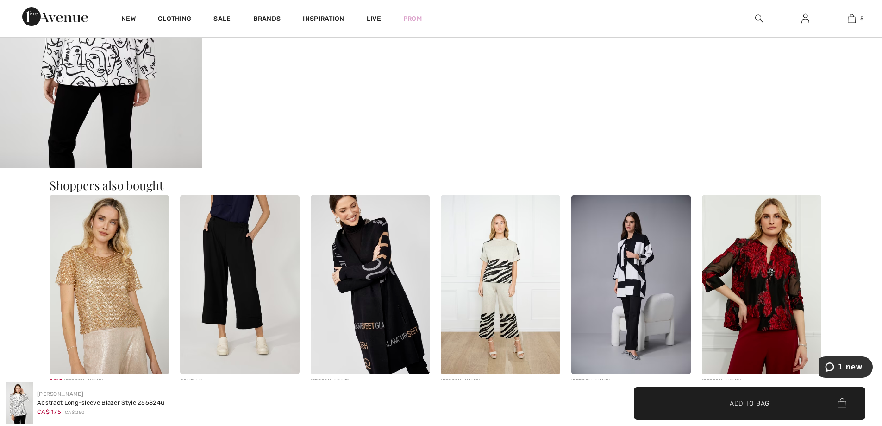
scroll to position [1019, 0]
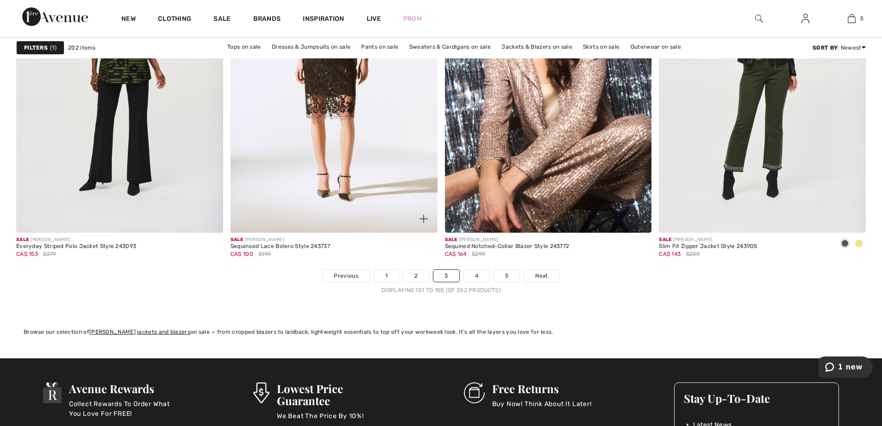
scroll to position [5327, 0]
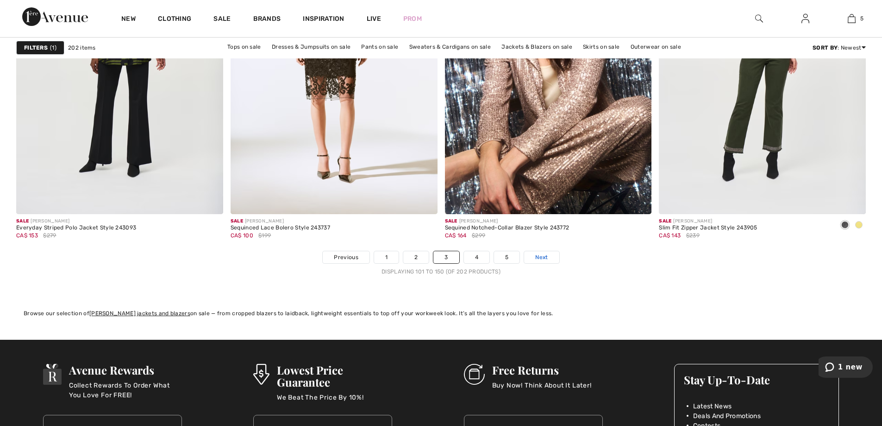
click at [543, 253] on span "Next" at bounding box center [541, 257] width 13 height 8
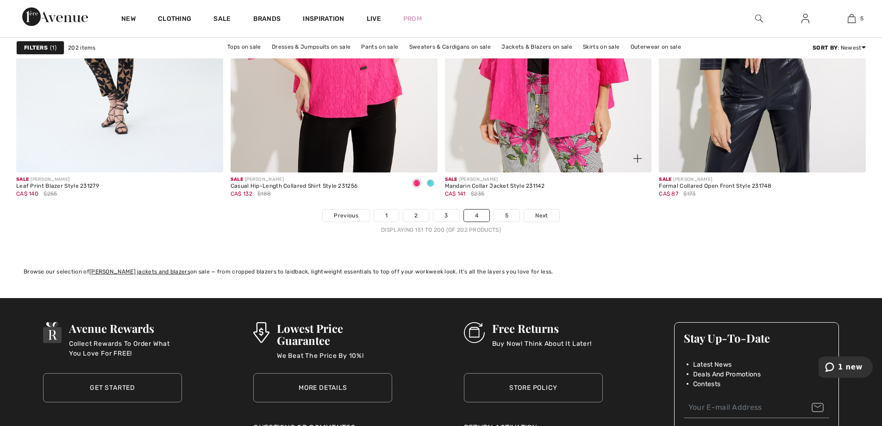
scroll to position [5420, 0]
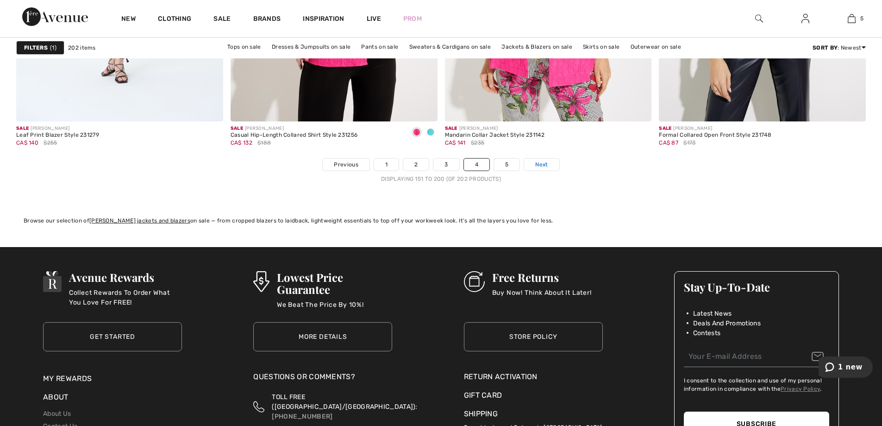
click at [539, 164] on span "Next" at bounding box center [541, 164] width 13 height 8
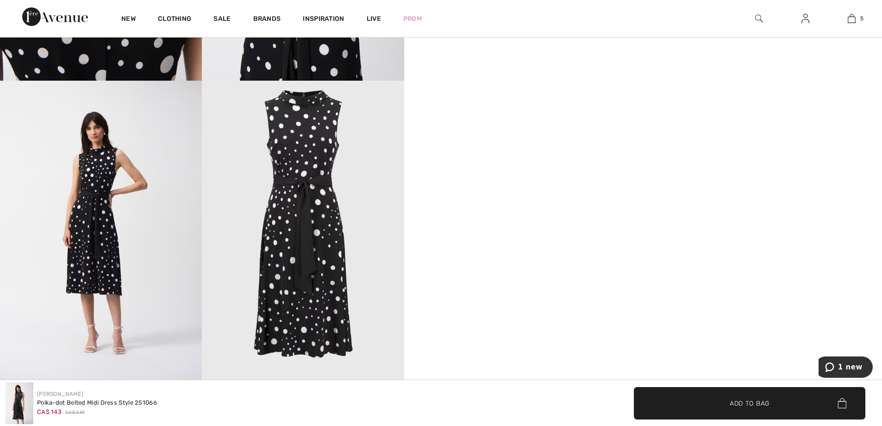
scroll to position [510, 0]
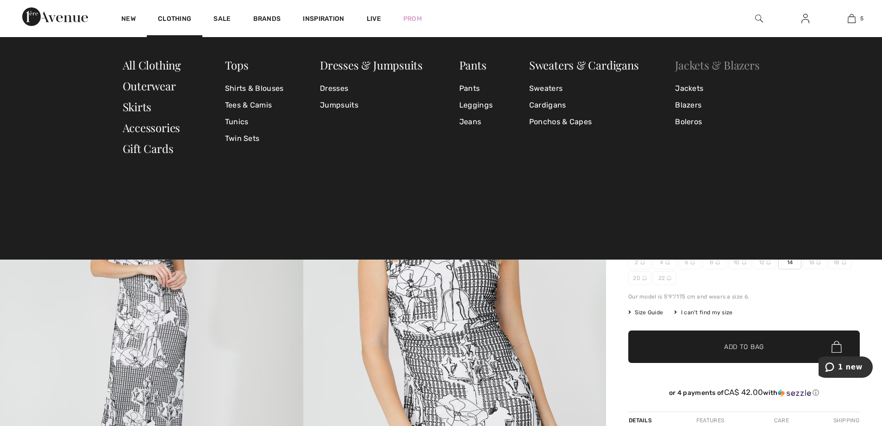
click at [699, 68] on link "Jackets & Blazers" at bounding box center [717, 64] width 84 height 15
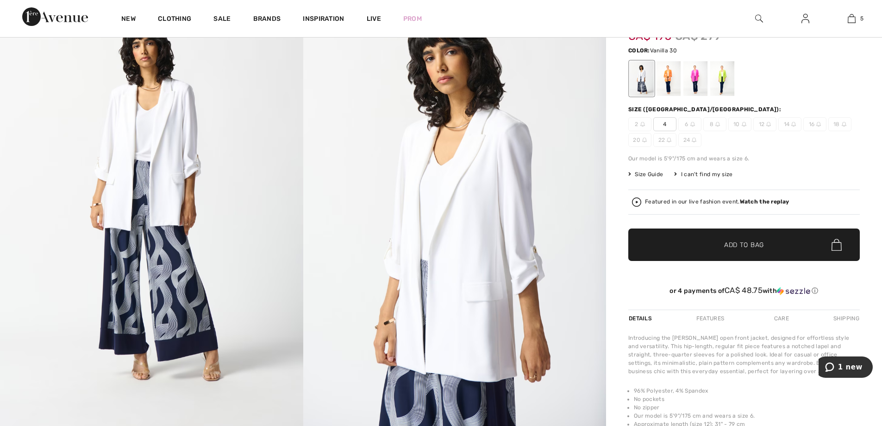
scroll to position [139, 0]
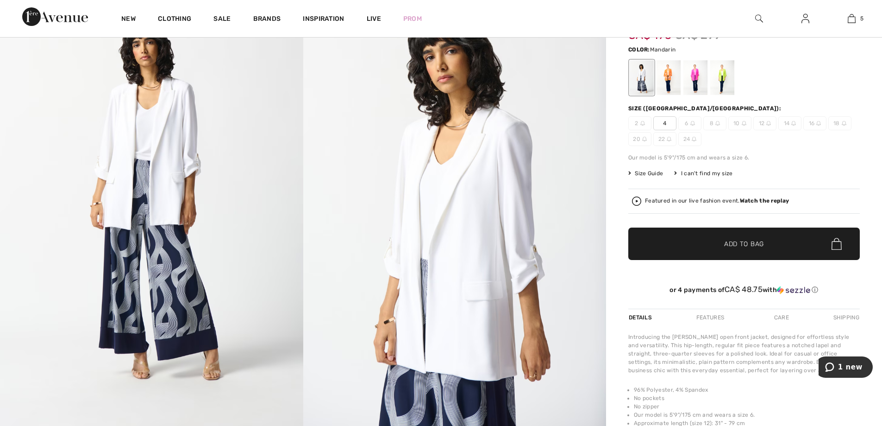
click at [674, 85] on div at bounding box center [669, 77] width 24 height 35
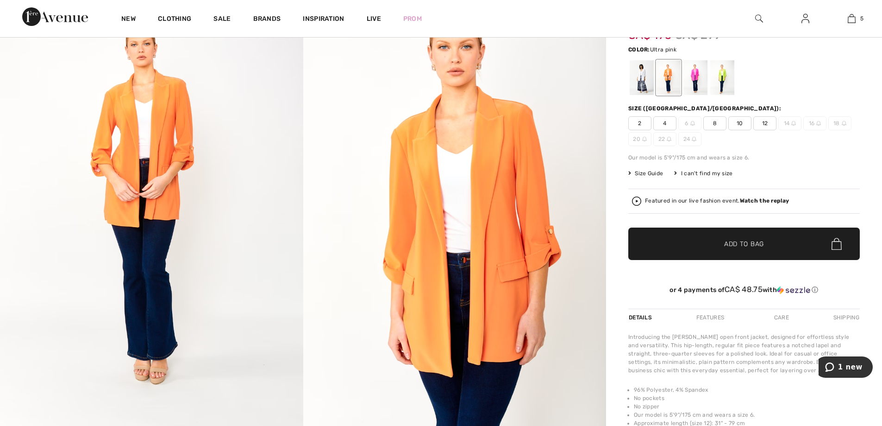
click at [693, 84] on div at bounding box center [696, 77] width 24 height 35
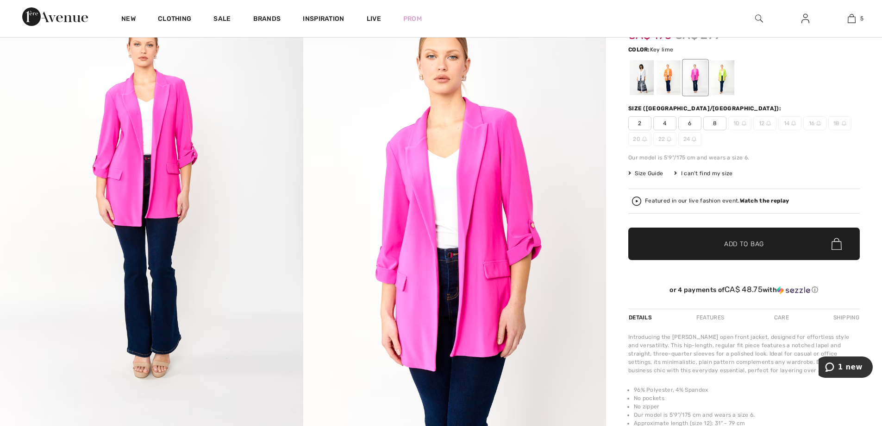
click at [721, 85] on div at bounding box center [723, 77] width 24 height 35
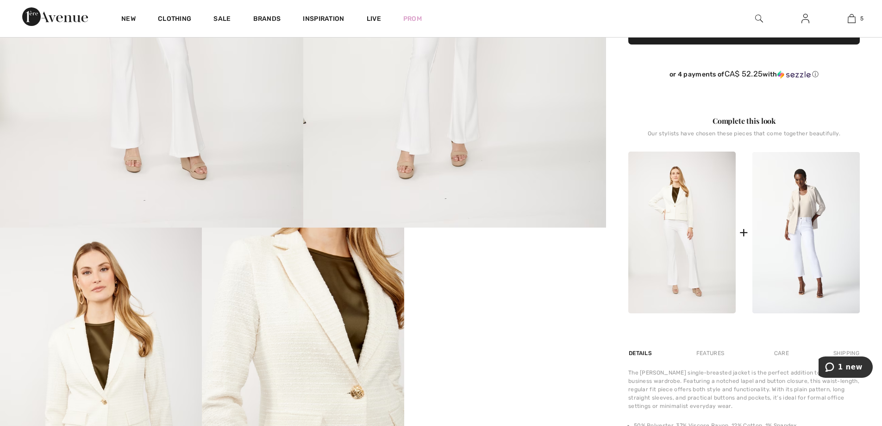
scroll to position [417, 0]
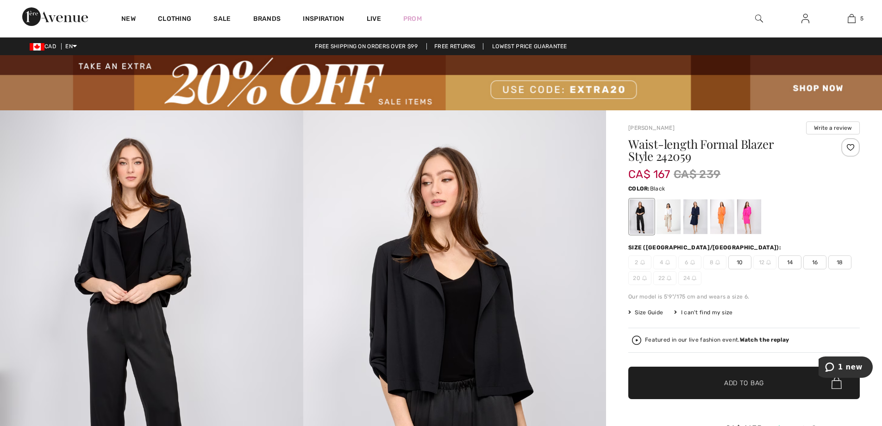
click at [794, 255] on span "14" at bounding box center [790, 262] width 23 height 14
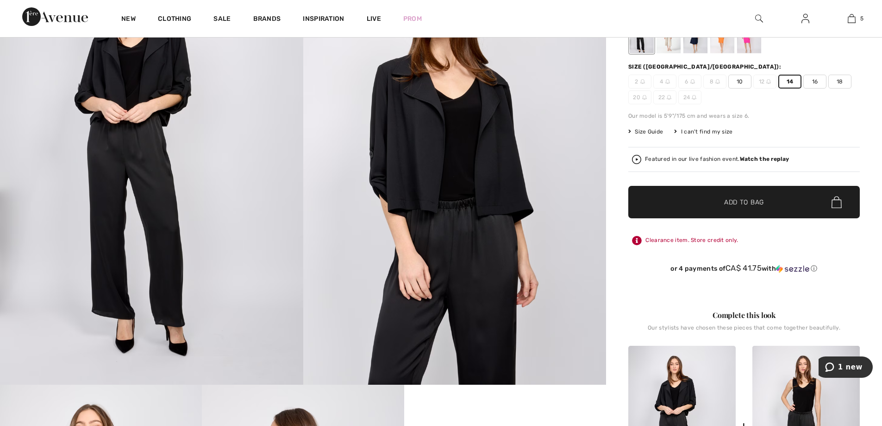
scroll to position [139, 0]
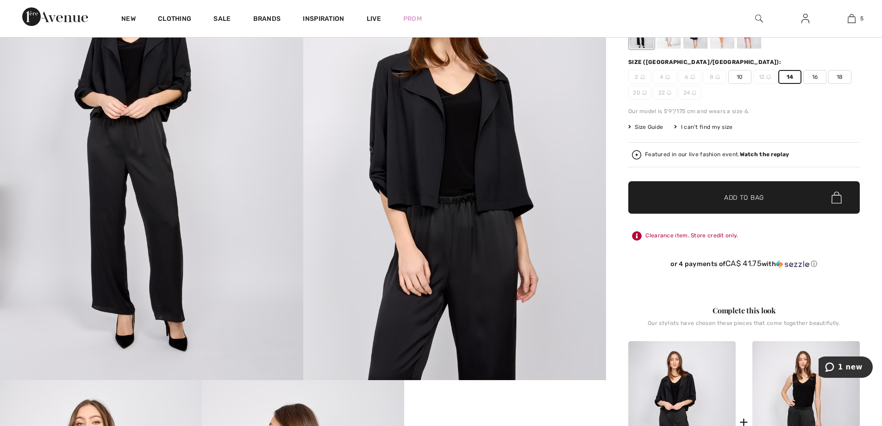
click at [187, 213] on img at bounding box center [151, 152] width 303 height 455
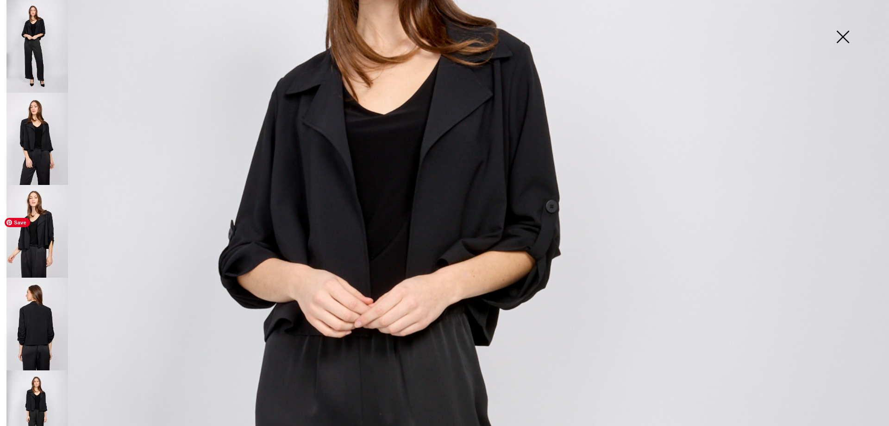
scroll to position [371, 0]
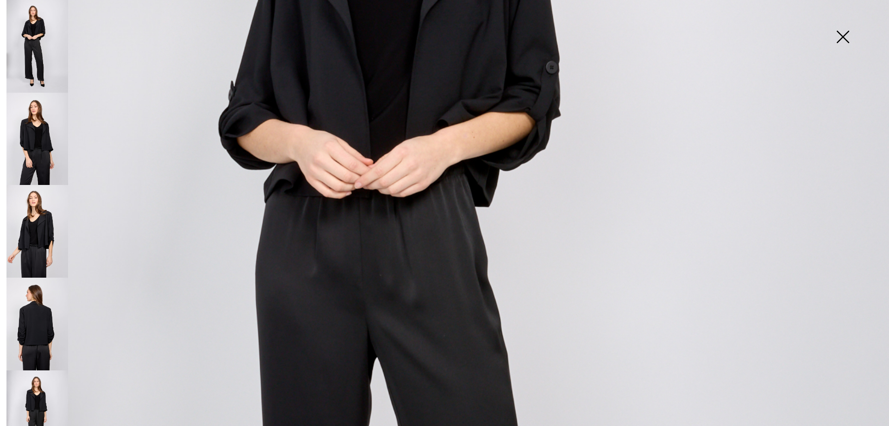
click at [847, 41] on img at bounding box center [843, 38] width 46 height 48
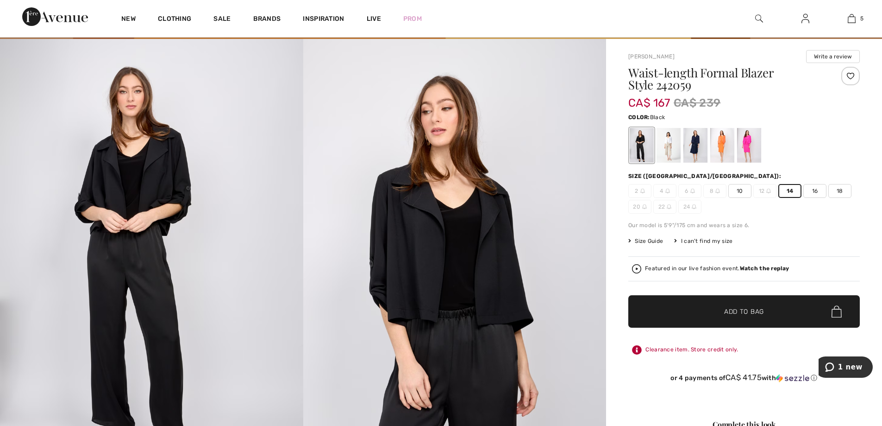
scroll to position [46, 0]
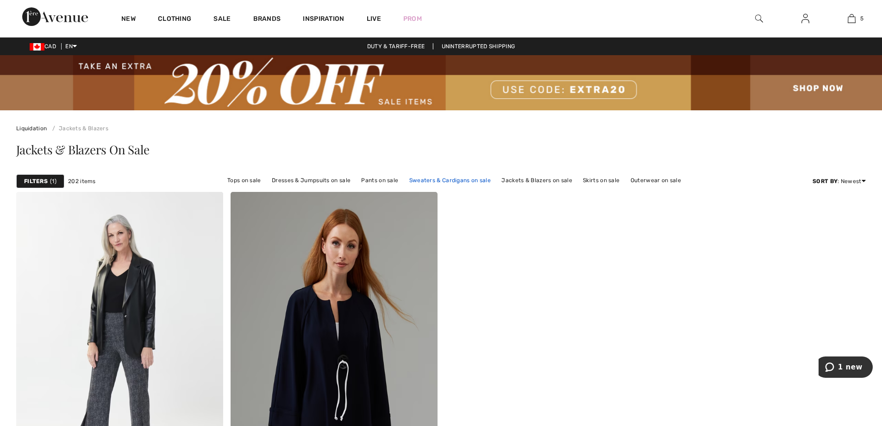
click at [439, 176] on link "Sweaters & Cardigans on sale" at bounding box center [450, 180] width 91 height 12
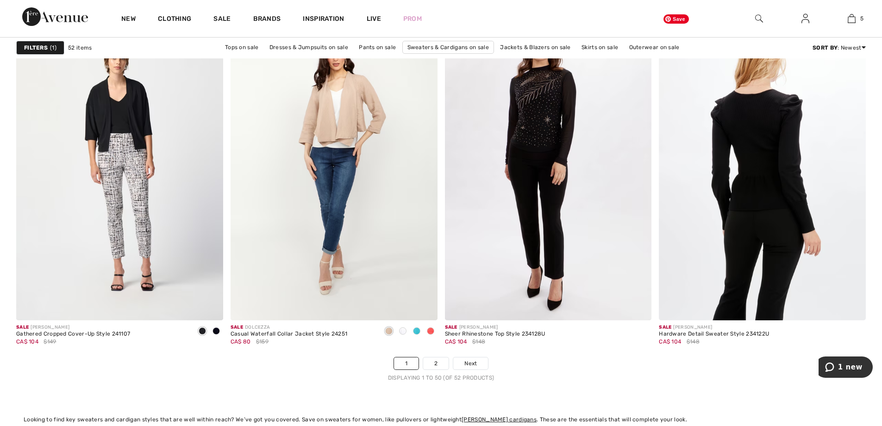
scroll to position [5234, 0]
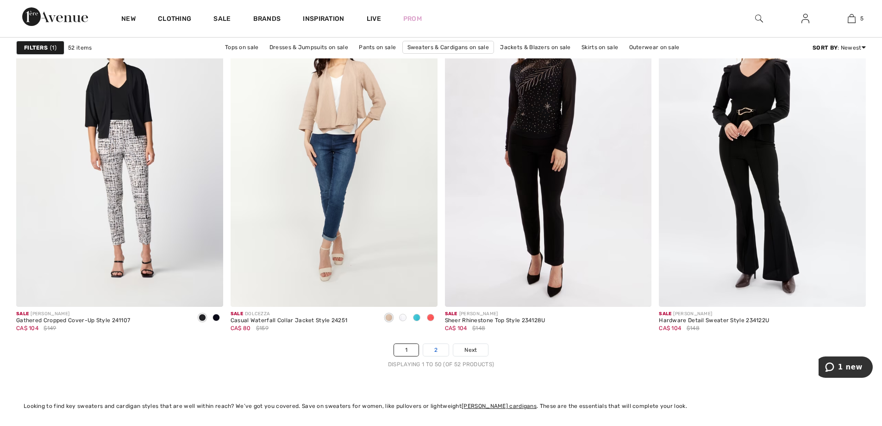
click at [430, 352] on link "2" at bounding box center [435, 350] width 25 height 12
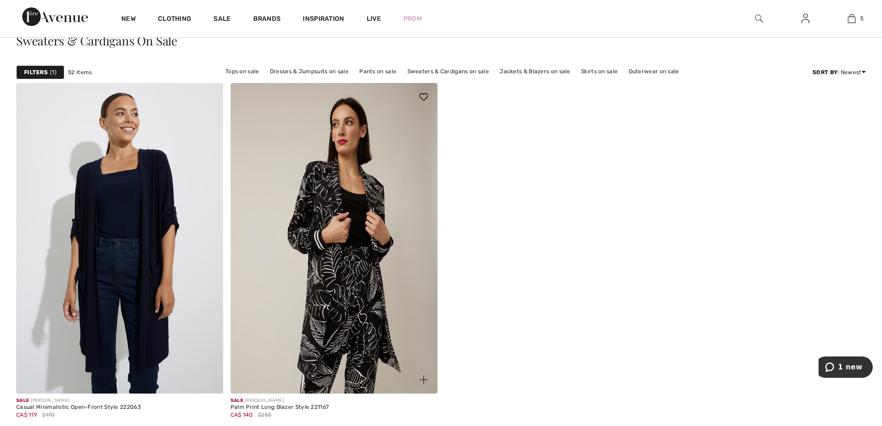
scroll to position [139, 0]
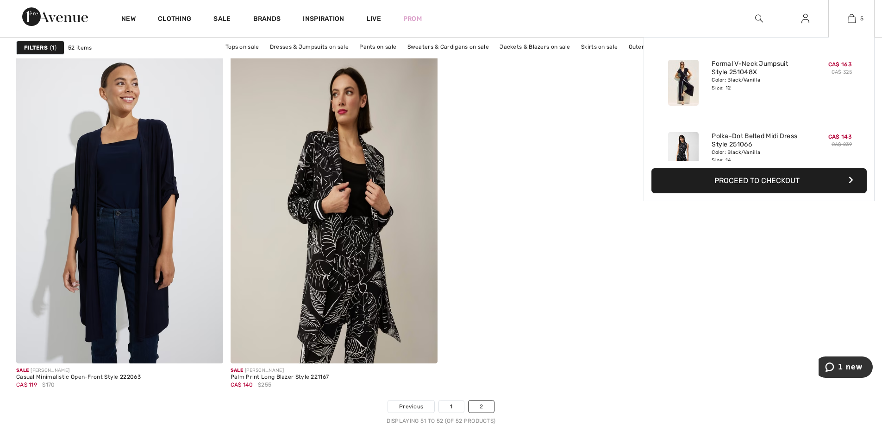
click at [853, 12] on div "5 Added to Bag [PERSON_NAME] Formal V-neck Jumpsuit Style 251048x CA$ 163 CA$ 3…" at bounding box center [852, 18] width 46 height 37
click at [855, 18] on img at bounding box center [852, 18] width 8 height 11
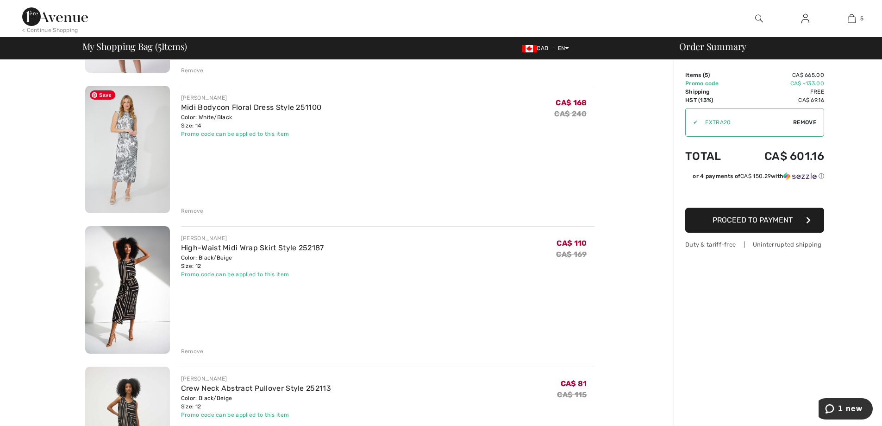
scroll to position [185, 0]
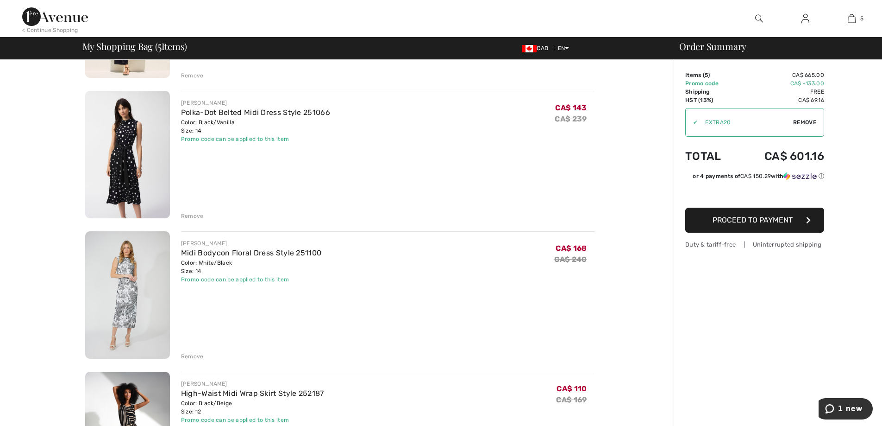
click at [194, 214] on div "Remove" at bounding box center [192, 216] width 23 height 8
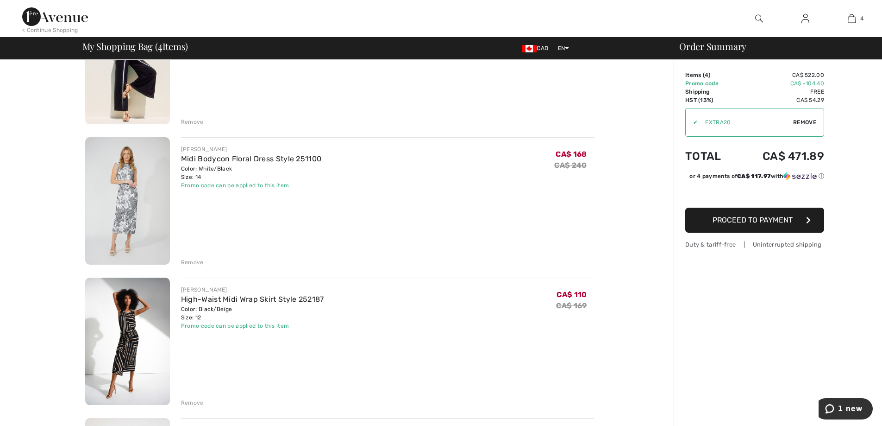
scroll to position [0, 0]
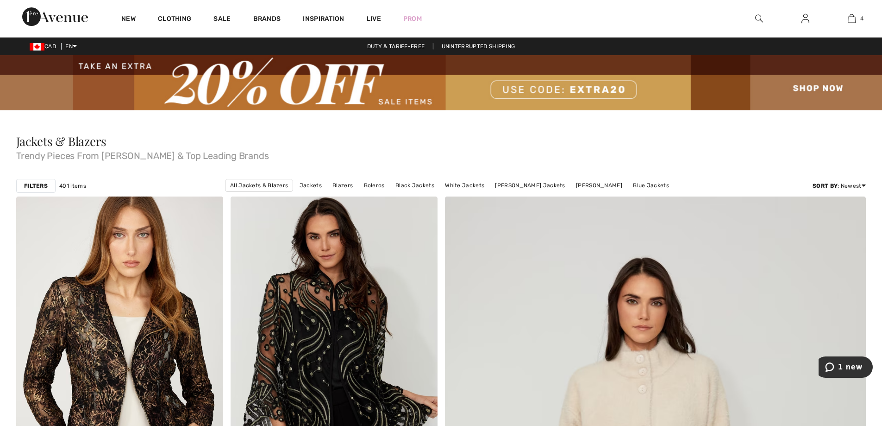
click at [29, 187] on strong "Filters" at bounding box center [36, 186] width 24 height 8
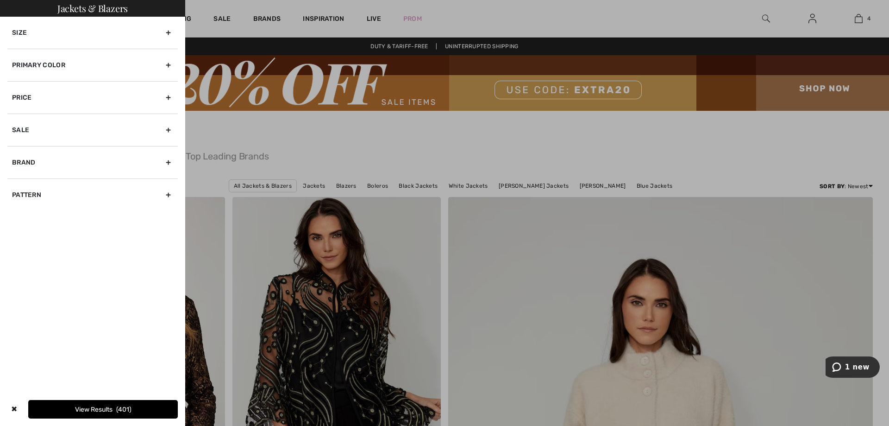
click at [60, 64] on div "Primary Color" at bounding box center [92, 65] width 170 height 32
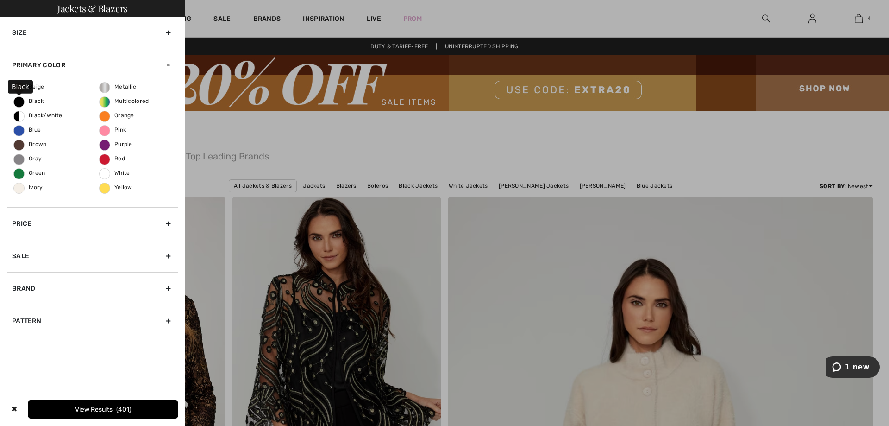
click at [35, 101] on span "Black" at bounding box center [29, 101] width 30 height 6
click at [0, 0] on input "Black" at bounding box center [0, 0] width 0 height 0
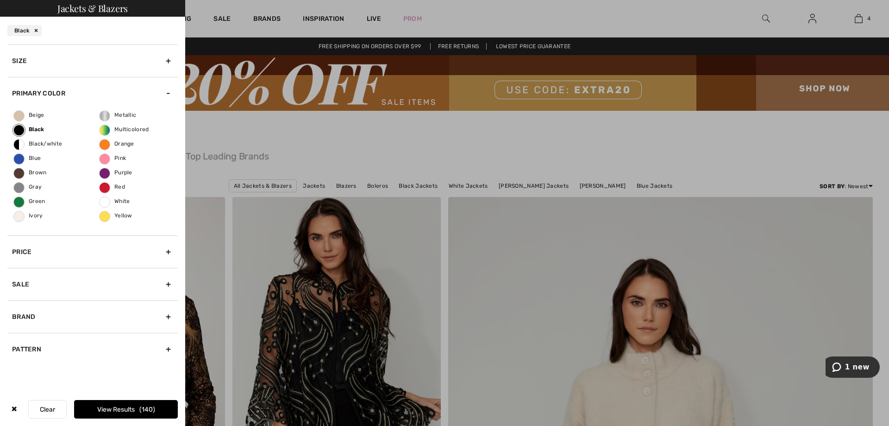
click at [139, 412] on button "View Results 140" at bounding box center [126, 409] width 104 height 19
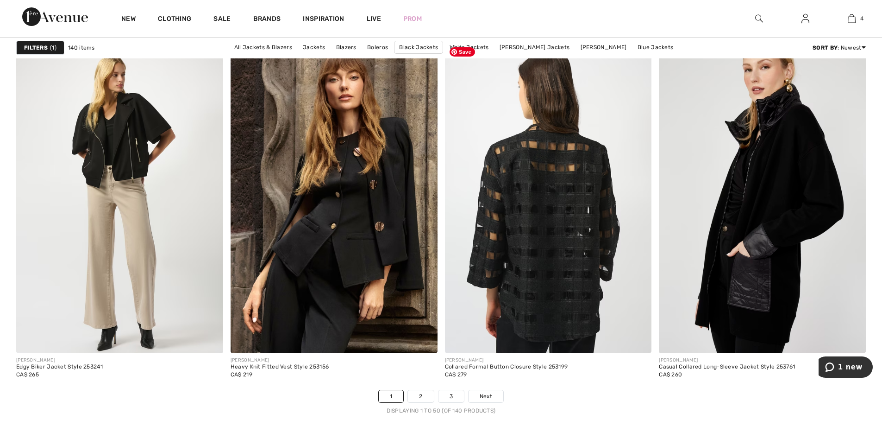
scroll to position [5466, 0]
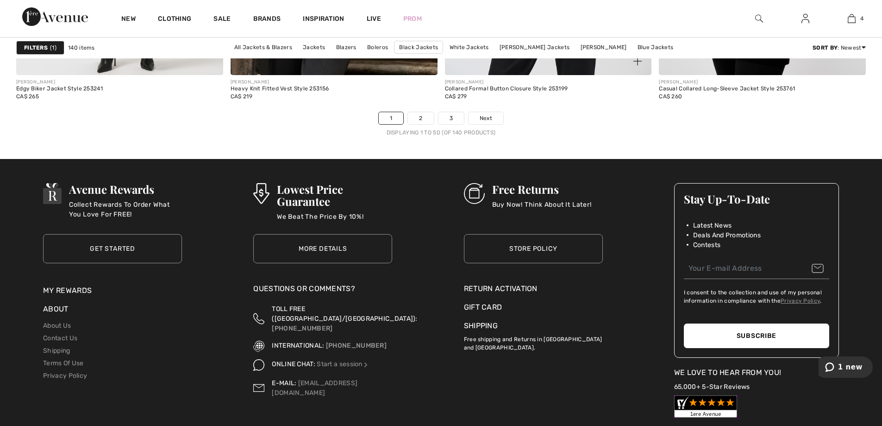
click at [489, 109] on div "JOSEPH RIBKOFF Collared Formal Button Closure Style 253199 CA$ 279" at bounding box center [548, 93] width 207 height 37
click at [490, 114] on span "Next" at bounding box center [486, 118] width 13 height 8
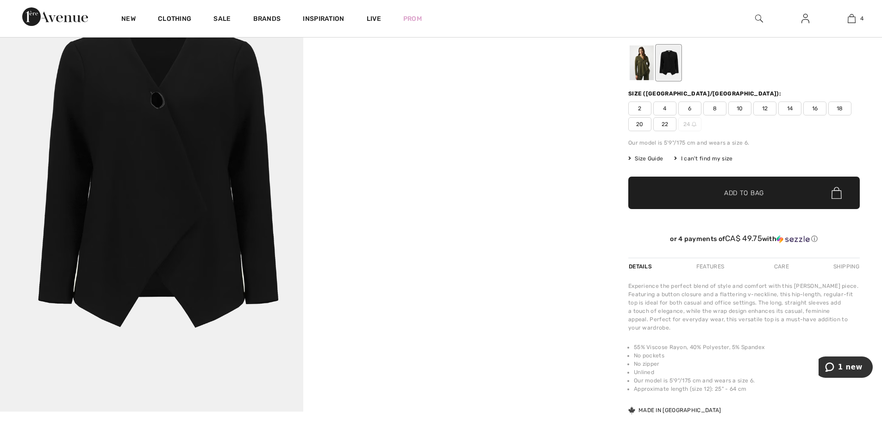
scroll to position [93, 0]
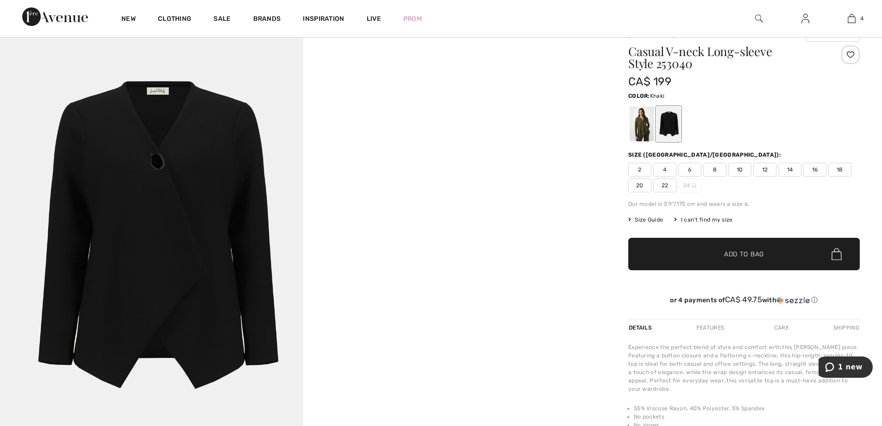
click at [643, 120] on div at bounding box center [642, 124] width 24 height 35
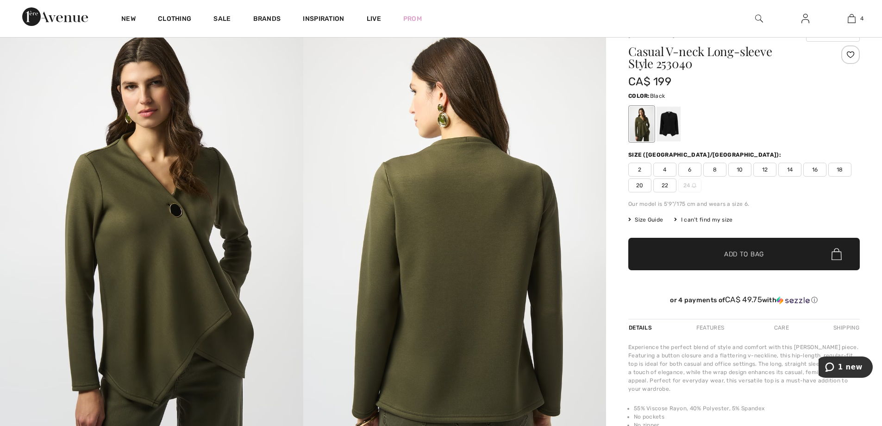
click at [676, 125] on div at bounding box center [669, 124] width 24 height 35
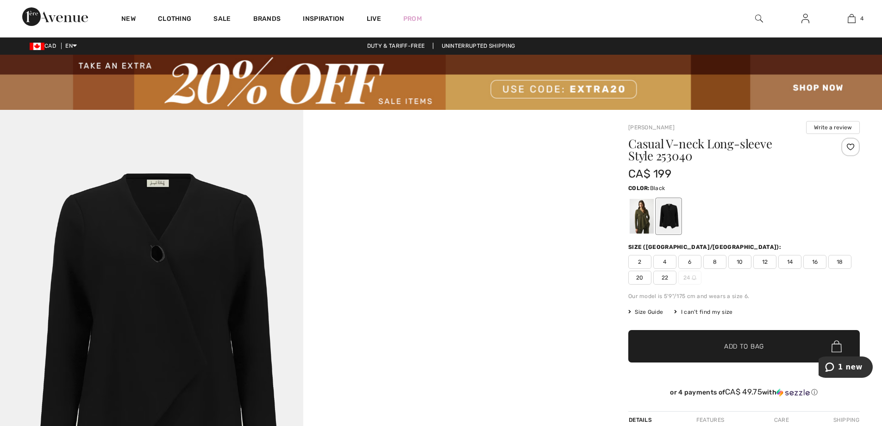
scroll to position [0, 0]
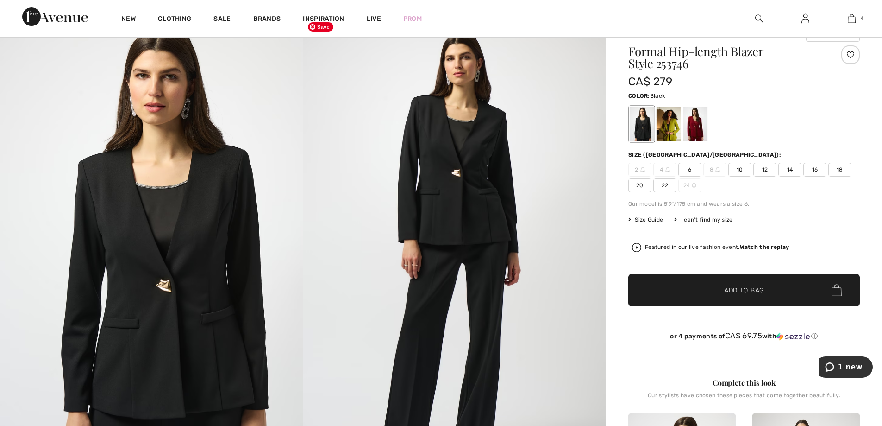
scroll to position [139, 0]
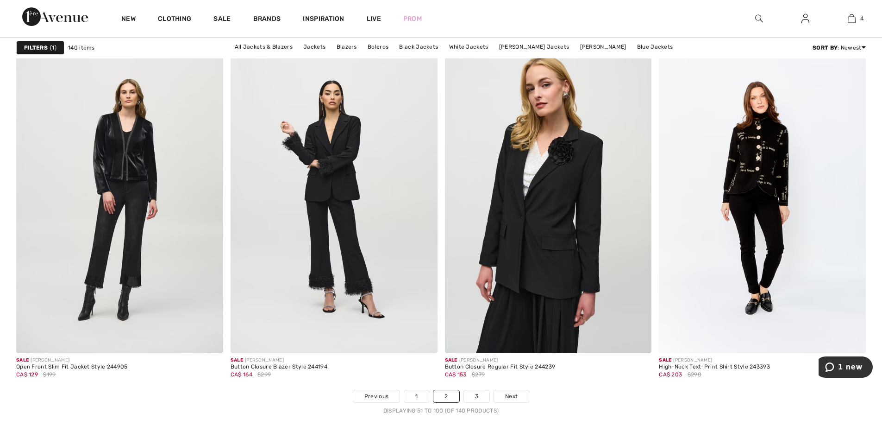
scroll to position [5420, 0]
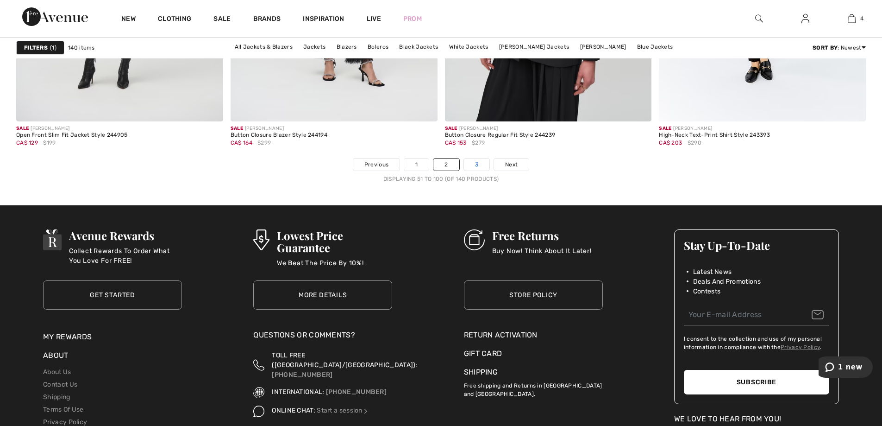
click at [473, 163] on link "3" at bounding box center [476, 164] width 25 height 12
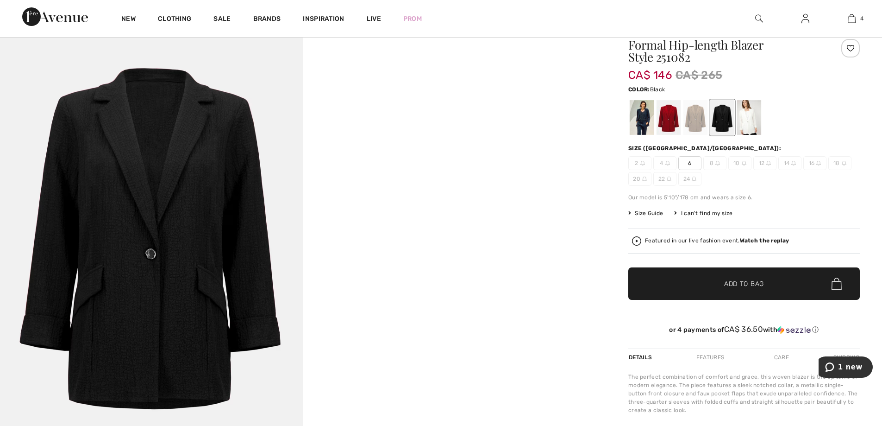
scroll to position [93, 0]
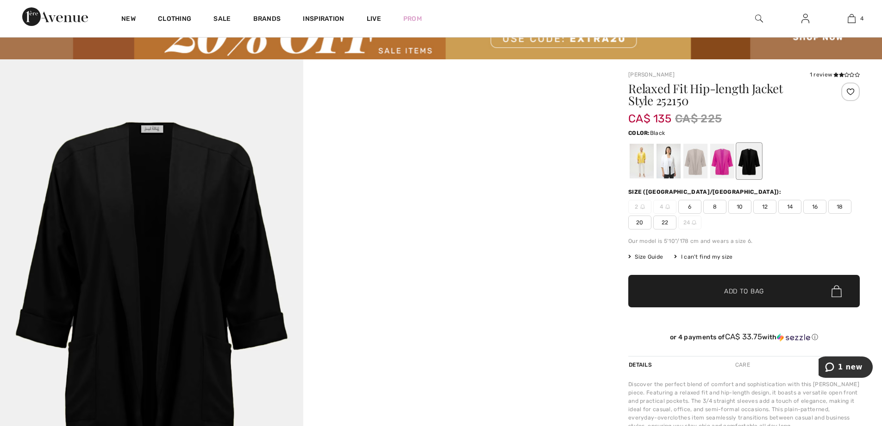
scroll to position [139, 0]
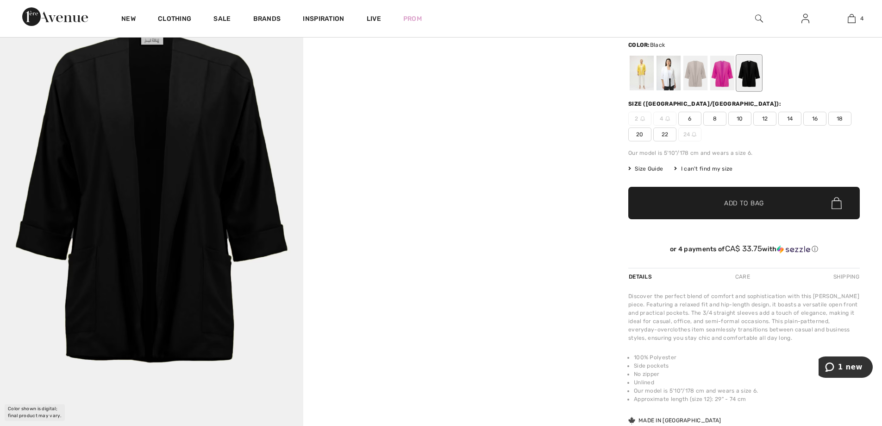
click at [749, 75] on div at bounding box center [749, 73] width 24 height 35
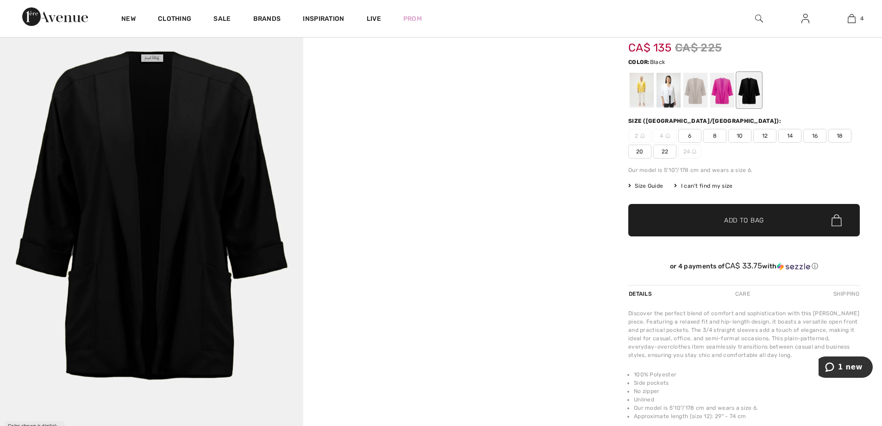
scroll to position [93, 0]
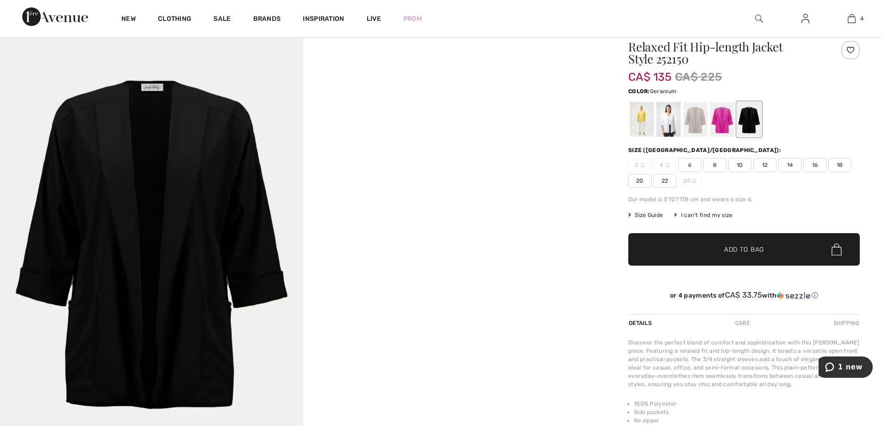
click at [727, 126] on div at bounding box center [723, 119] width 24 height 35
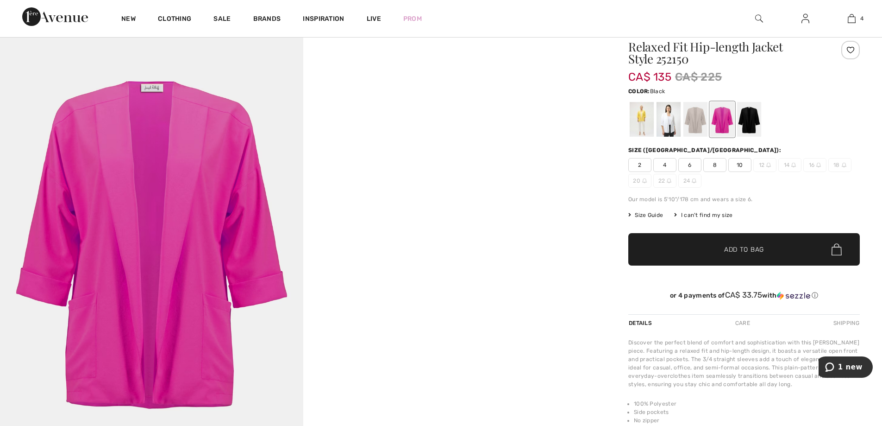
click at [751, 118] on div at bounding box center [749, 119] width 24 height 35
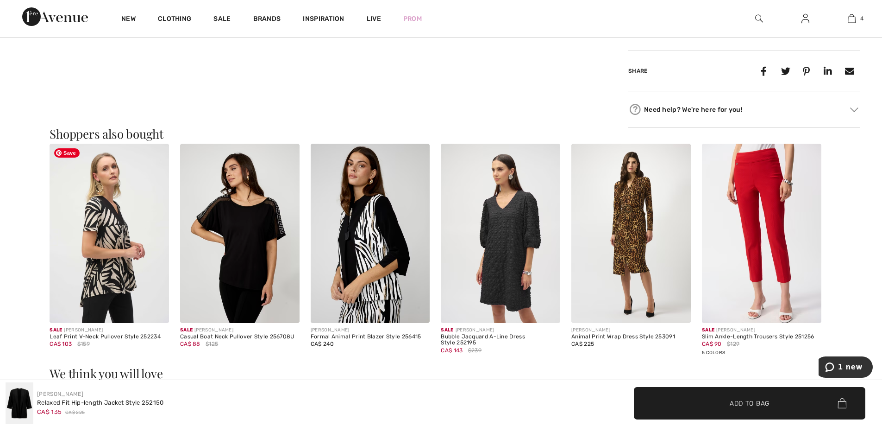
scroll to position [602, 0]
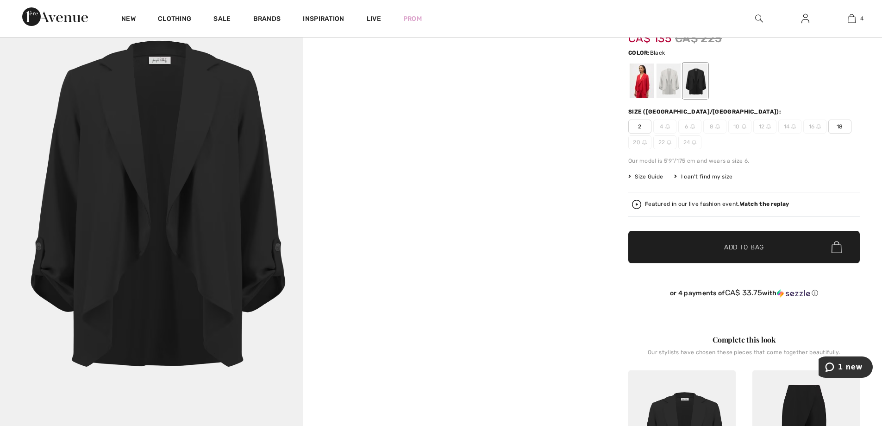
scroll to position [46, 0]
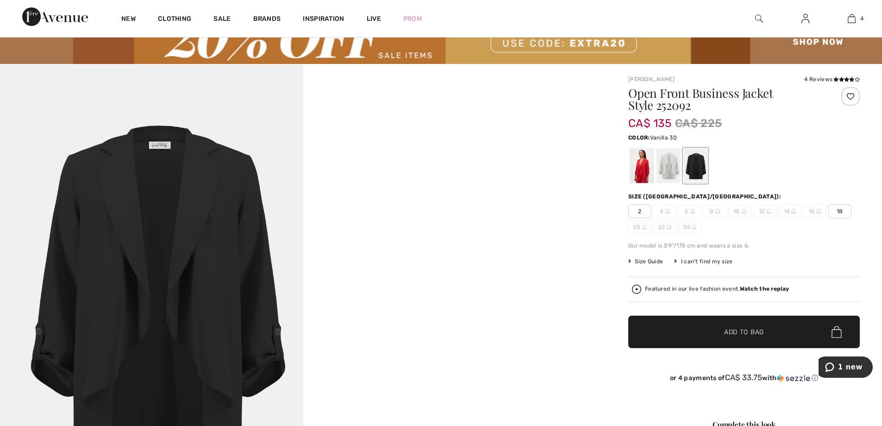
click at [674, 172] on div at bounding box center [669, 165] width 24 height 35
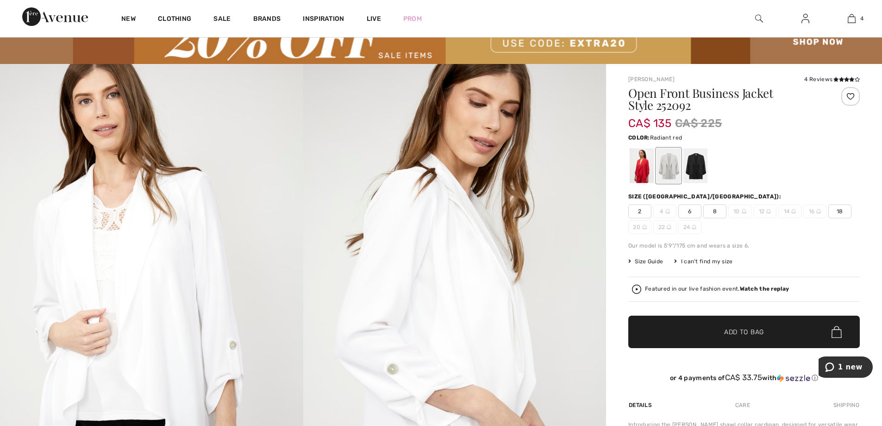
click at [647, 167] on div at bounding box center [642, 165] width 24 height 35
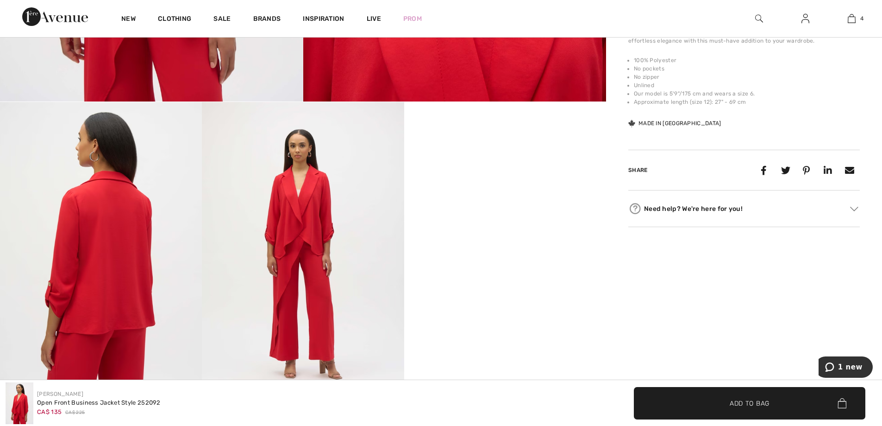
scroll to position [510, 0]
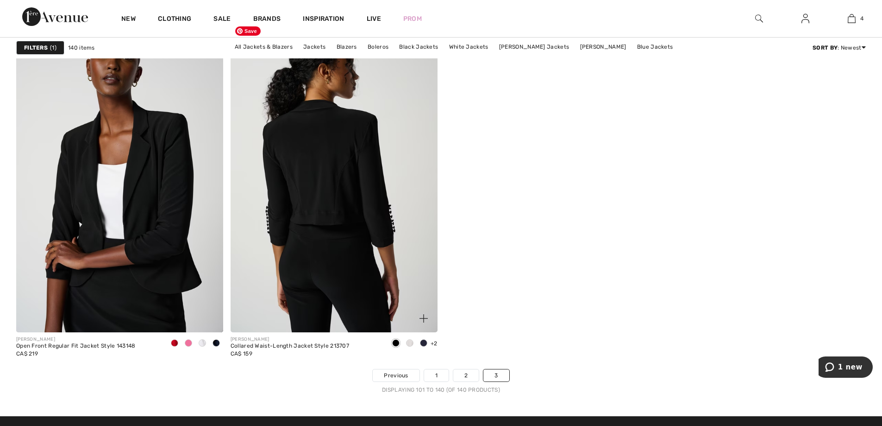
scroll to position [4539, 0]
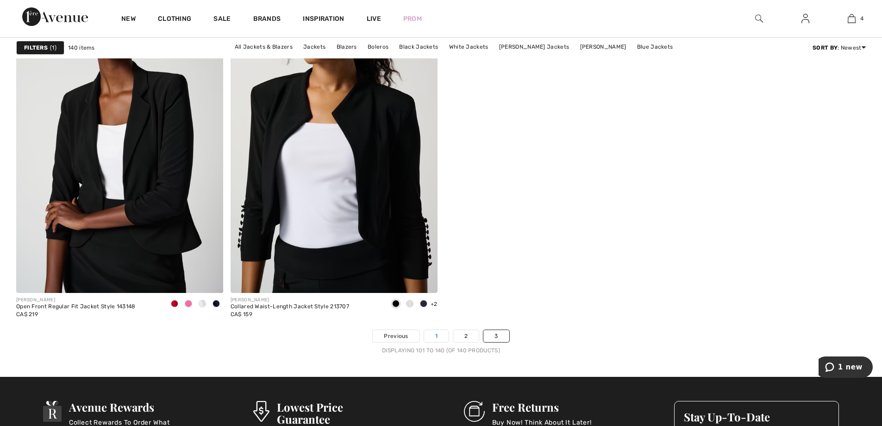
click at [429, 338] on link "1" at bounding box center [436, 336] width 25 height 12
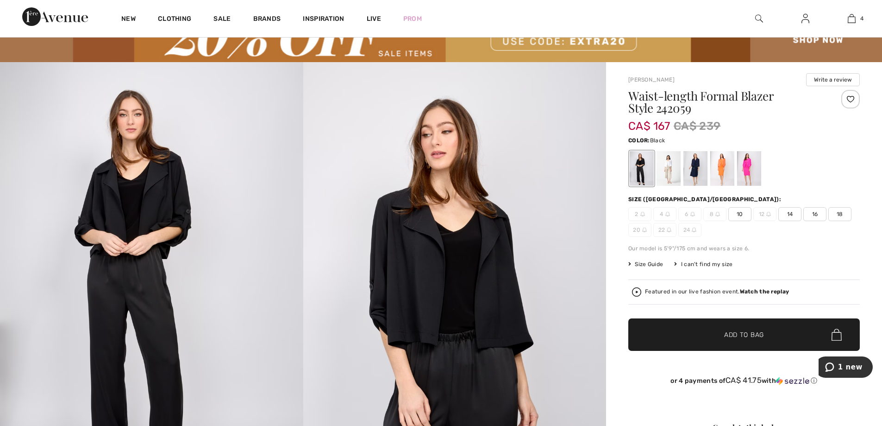
scroll to position [93, 0]
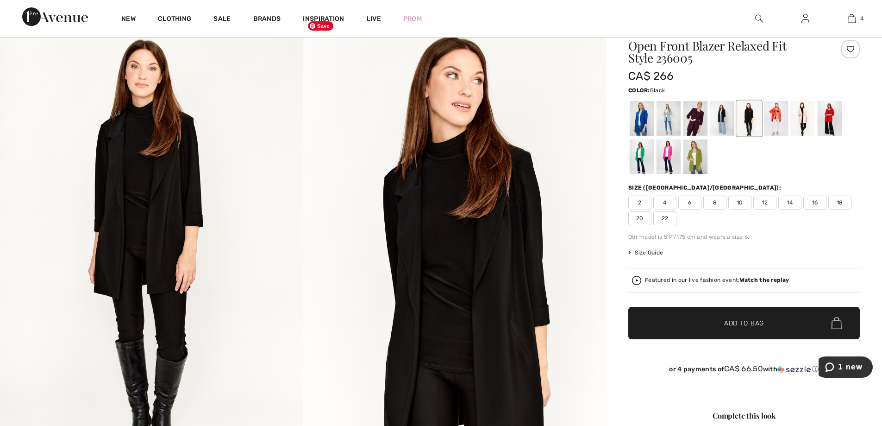
scroll to position [93, 0]
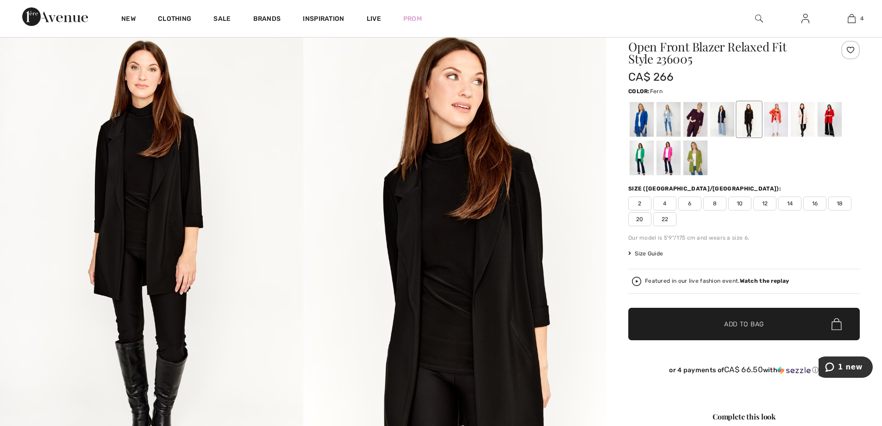
click at [694, 156] on div at bounding box center [696, 157] width 24 height 35
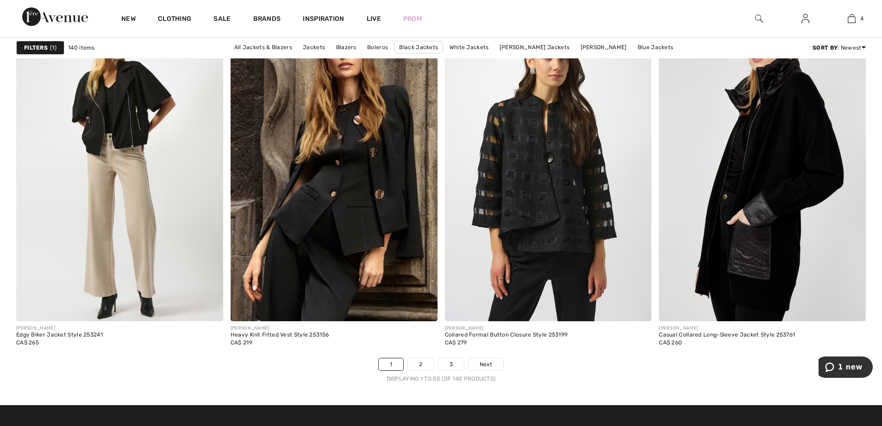
scroll to position [5234, 0]
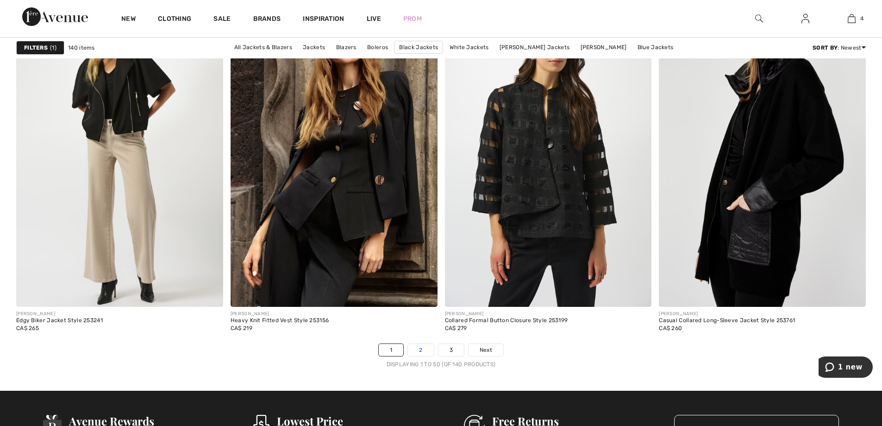
click at [422, 349] on link "2" at bounding box center [420, 350] width 25 height 12
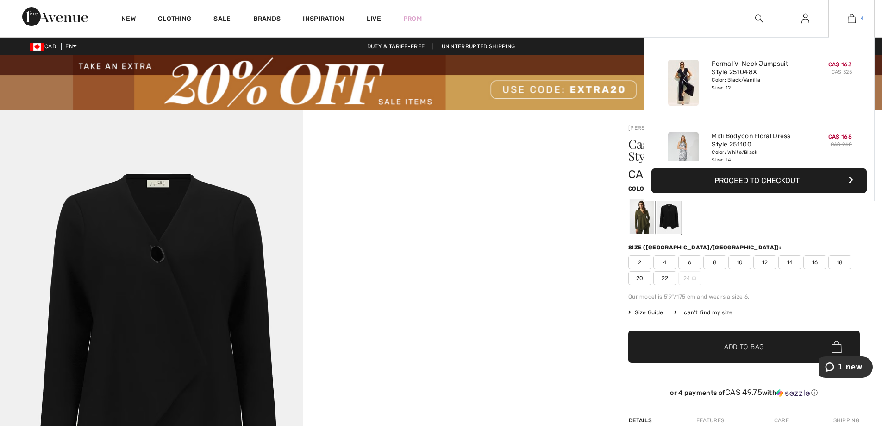
click at [849, 17] on img at bounding box center [852, 18] width 8 height 11
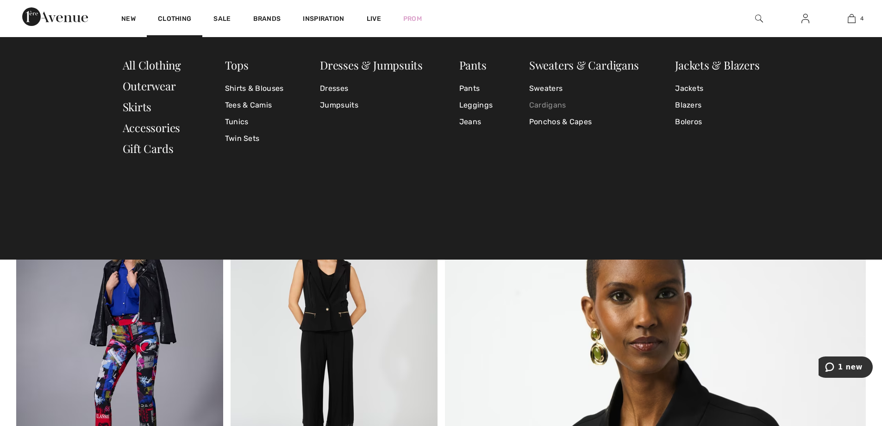
click at [543, 106] on link "Cardigans" at bounding box center [584, 105] width 110 height 17
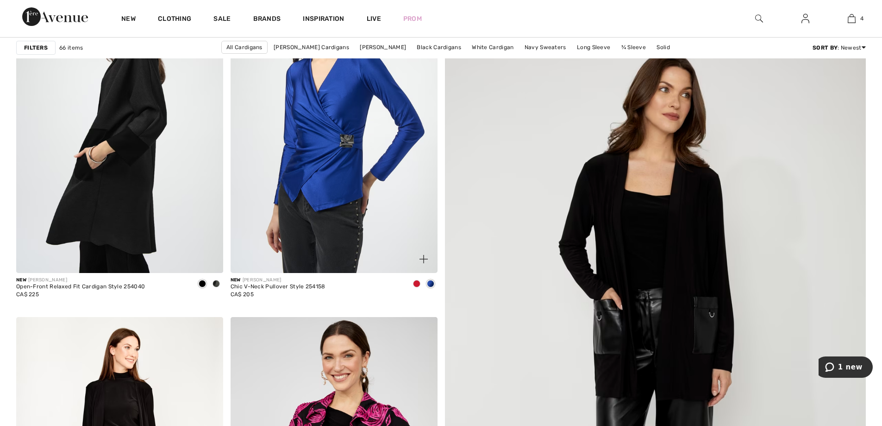
scroll to position [278, 0]
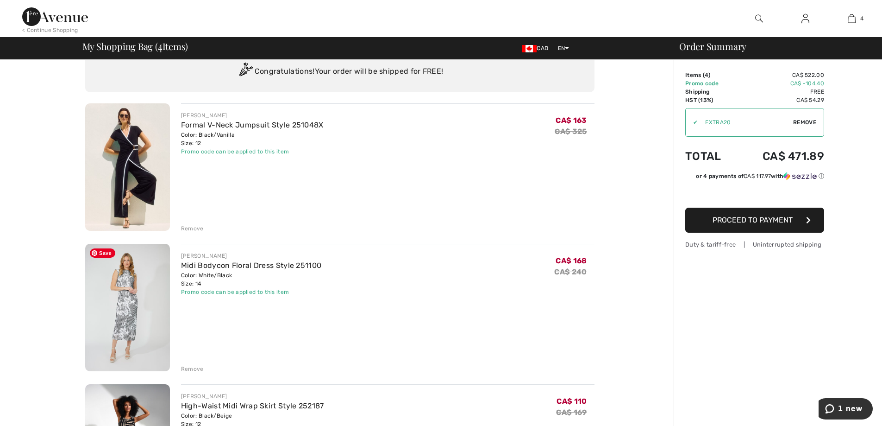
scroll to position [46, 0]
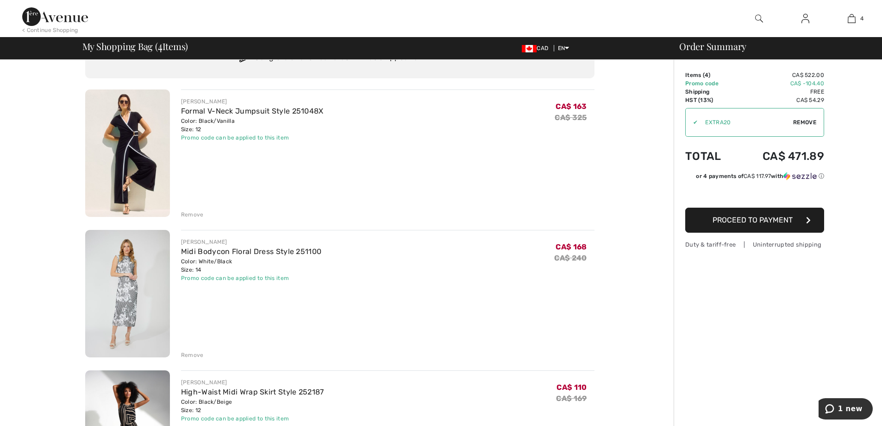
click at [189, 218] on div "Remove" at bounding box center [192, 214] width 23 height 8
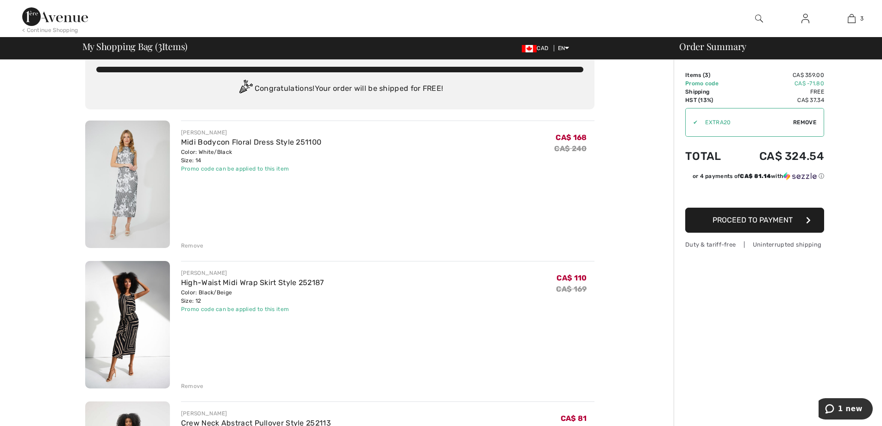
scroll to position [0, 0]
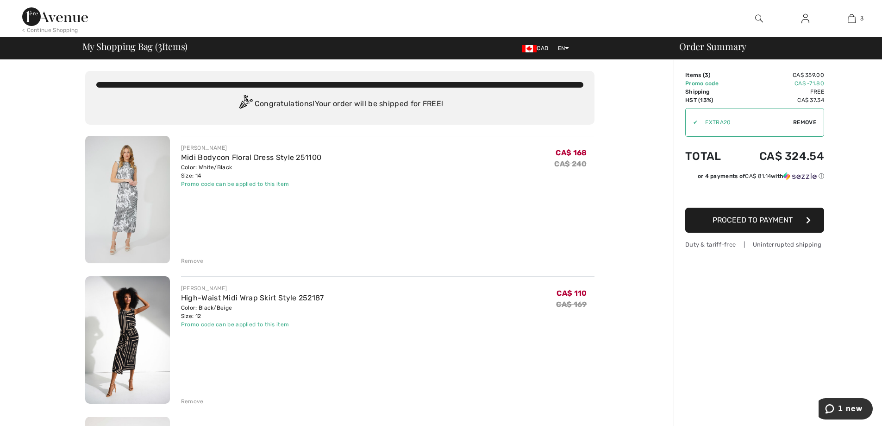
click at [65, 16] on img at bounding box center [55, 16] width 66 height 19
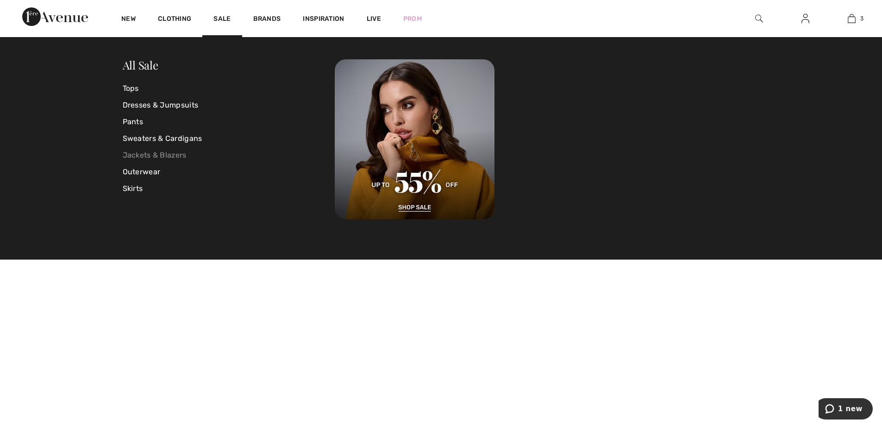
click at [145, 160] on link "Jackets & Blazers" at bounding box center [229, 155] width 213 height 17
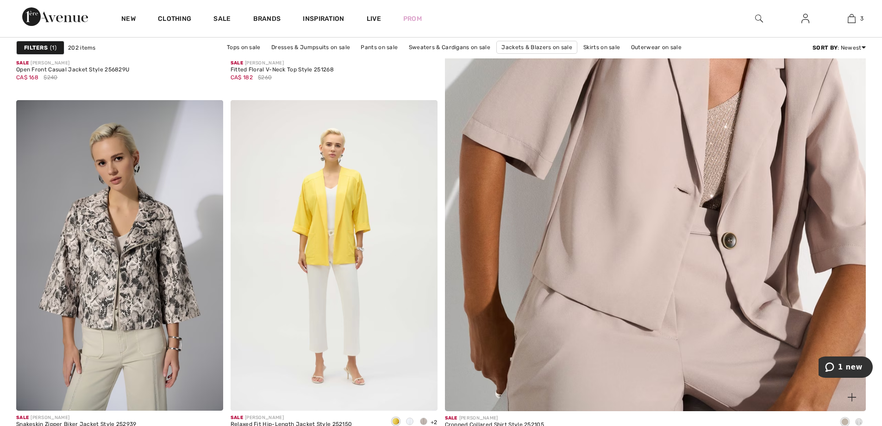
scroll to position [417, 0]
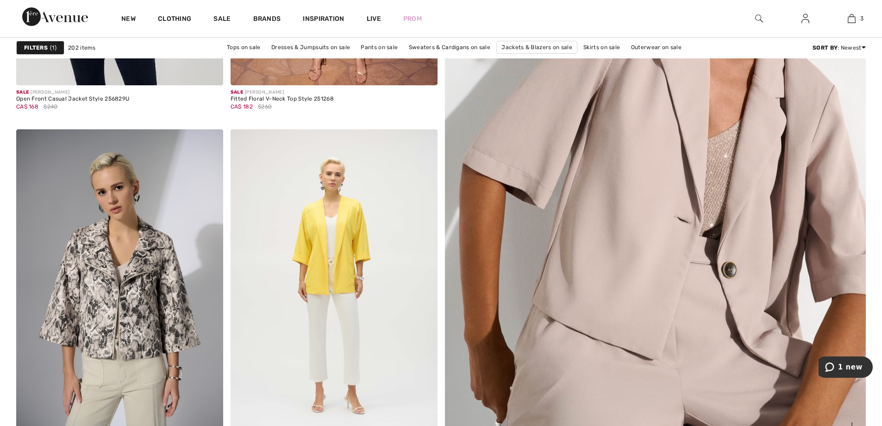
click at [704, 222] on img at bounding box center [655, 154] width 505 height 758
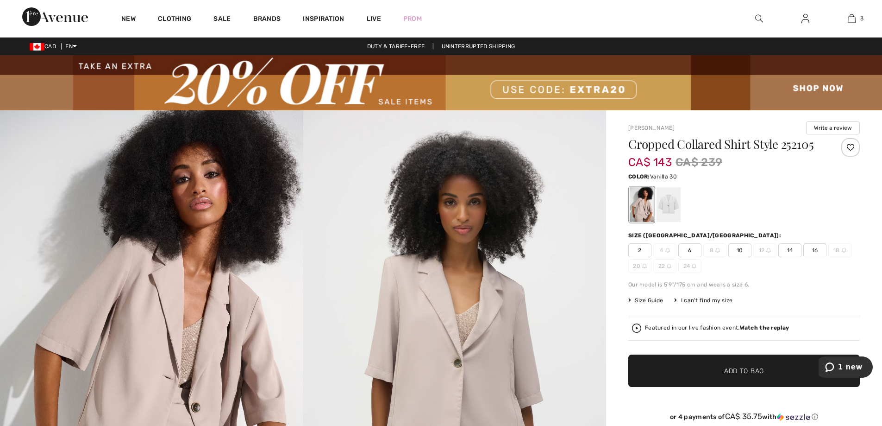
click at [672, 212] on div at bounding box center [669, 204] width 24 height 35
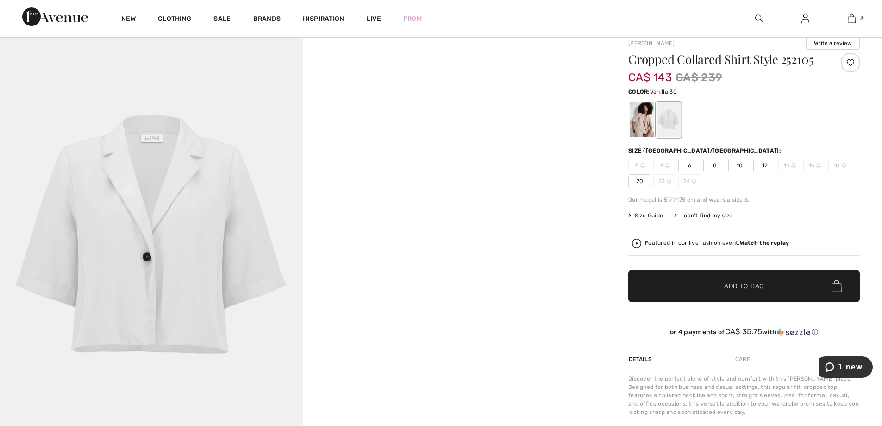
scroll to position [93, 0]
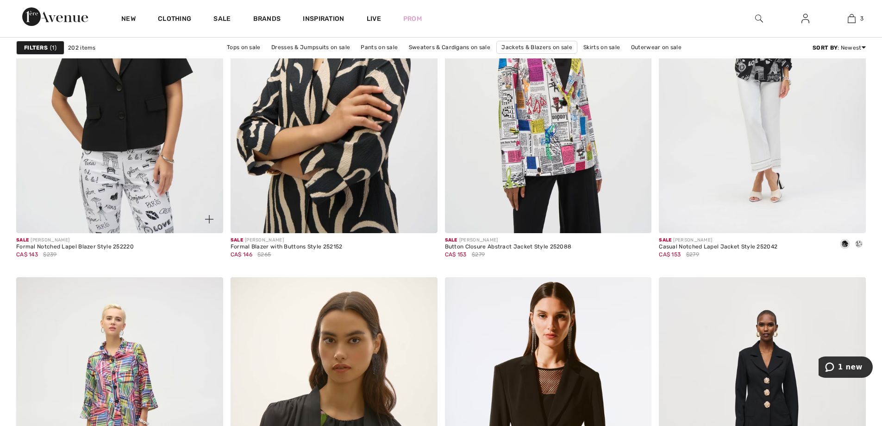
scroll to position [2177, 0]
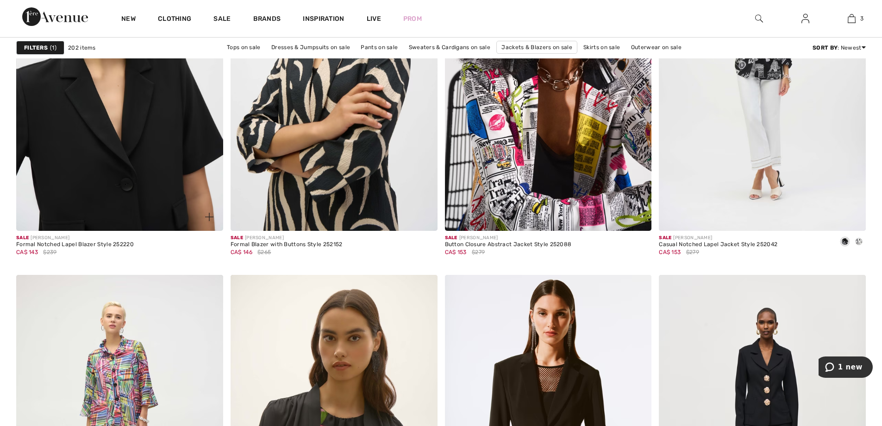
click at [129, 159] on img at bounding box center [119, 75] width 207 height 310
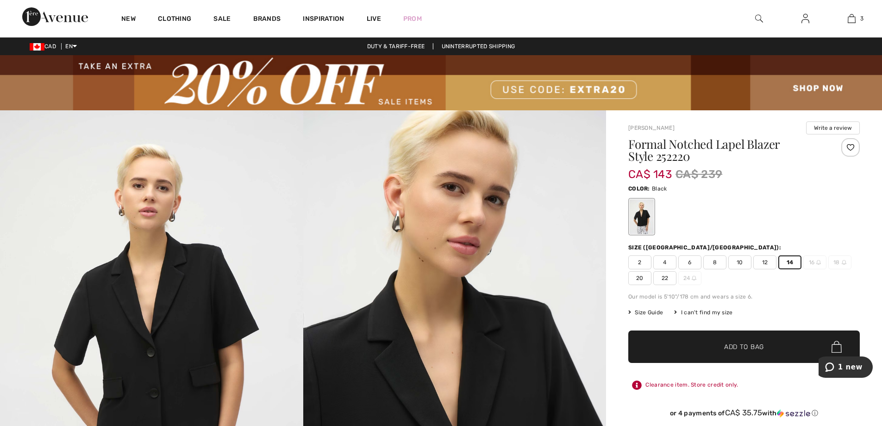
click at [746, 347] on span "Add to Bag" at bounding box center [744, 347] width 40 height 10
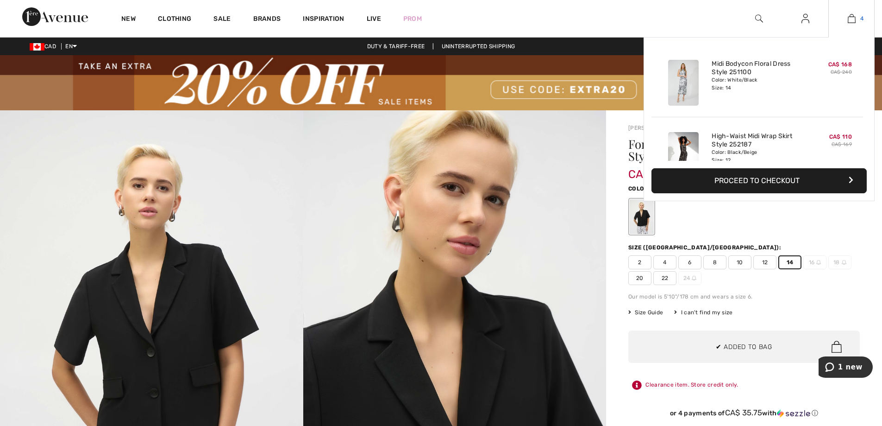
scroll to position [173, 0]
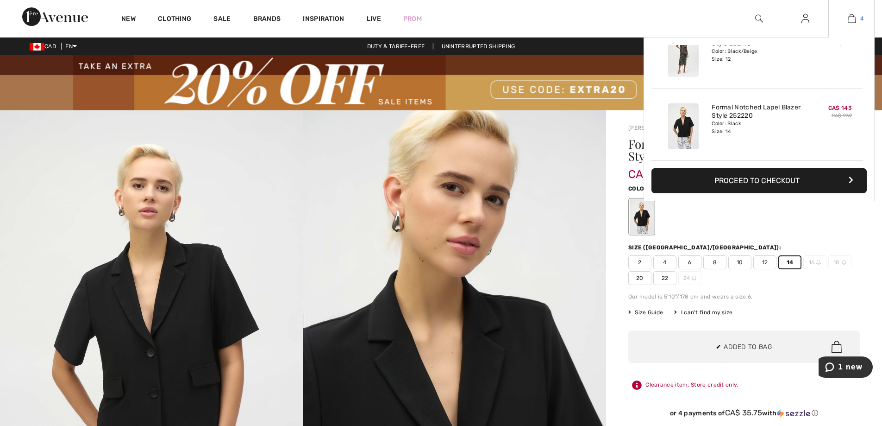
click at [852, 19] on img at bounding box center [852, 18] width 8 height 11
click at [777, 184] on button "Proceed to Checkout" at bounding box center [759, 180] width 215 height 25
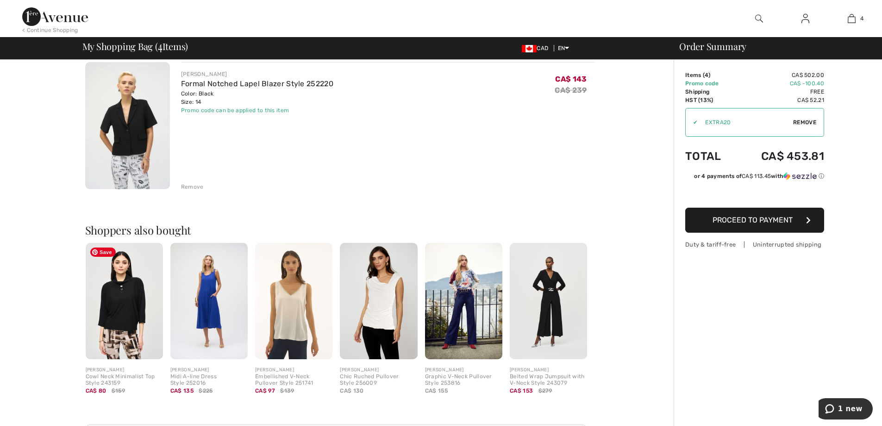
scroll to position [510, 0]
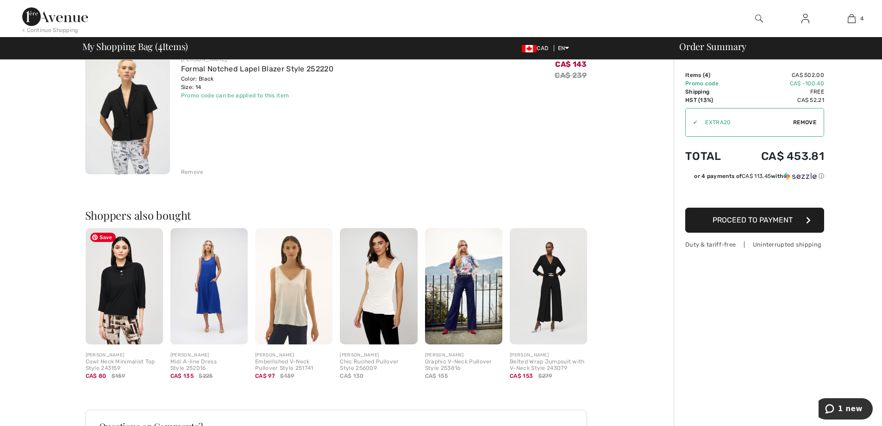
click at [107, 304] on img at bounding box center [124, 286] width 77 height 116
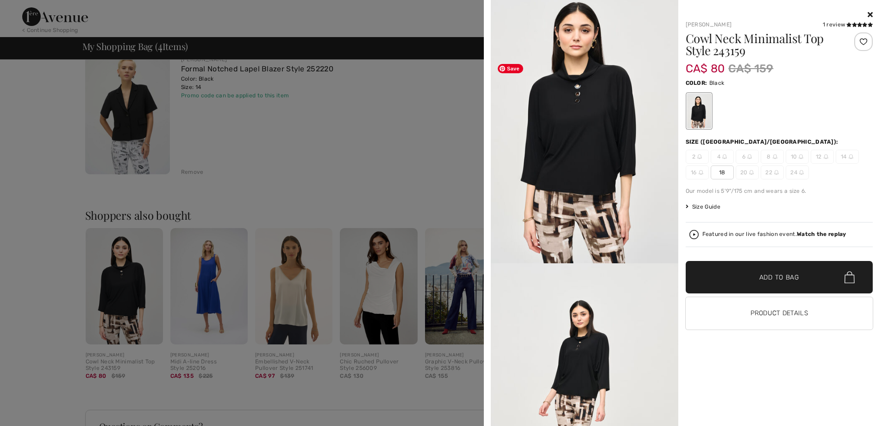
scroll to position [0, 0]
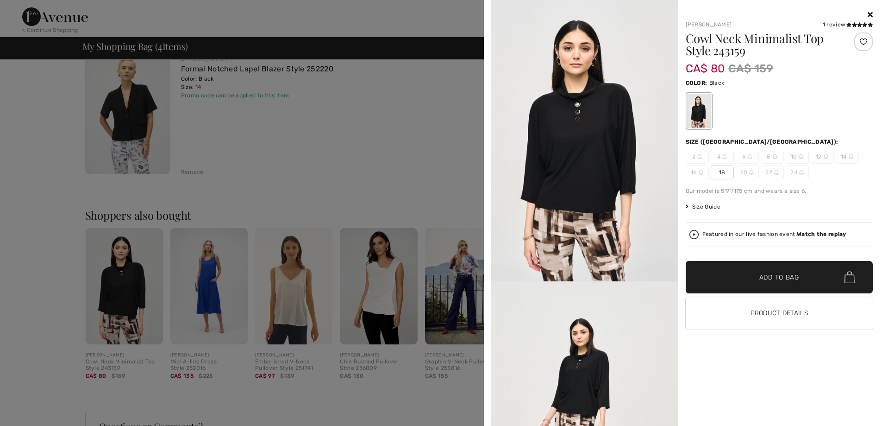
drag, startPoint x: 871, startPoint y: 13, endPoint x: 863, endPoint y: 16, distance: 8.3
click at [871, 13] on icon at bounding box center [870, 14] width 5 height 7
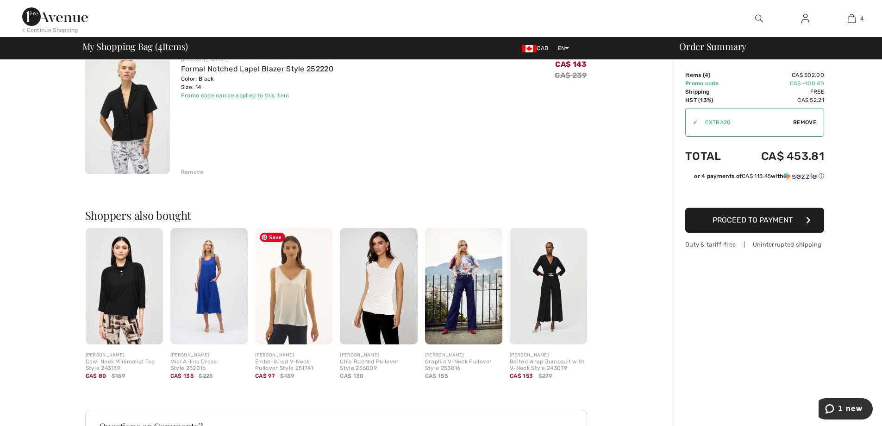
click at [296, 300] on img at bounding box center [293, 286] width 77 height 116
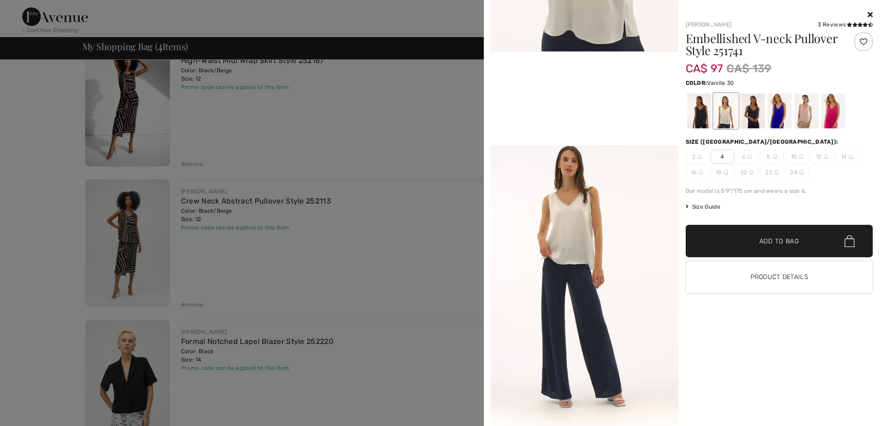
scroll to position [232, 0]
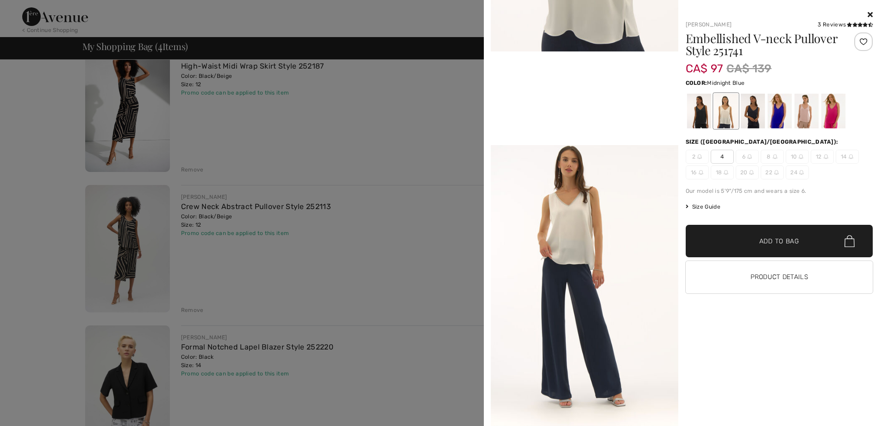
click at [753, 111] on div at bounding box center [753, 111] width 24 height 35
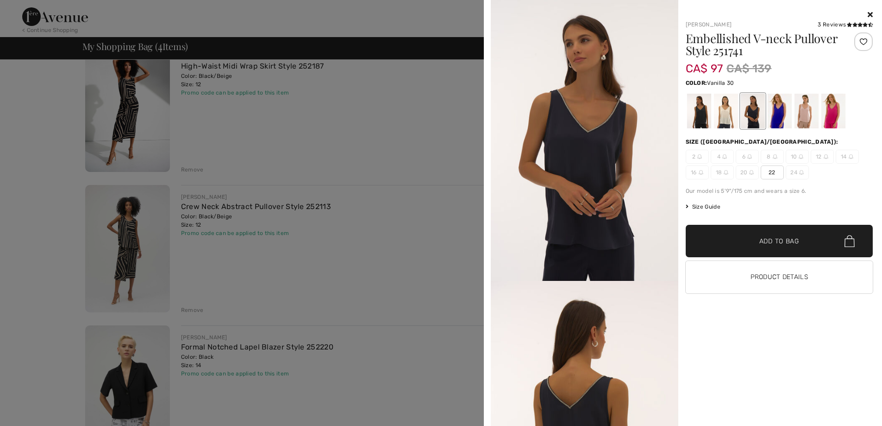
click at [729, 123] on div at bounding box center [726, 111] width 24 height 35
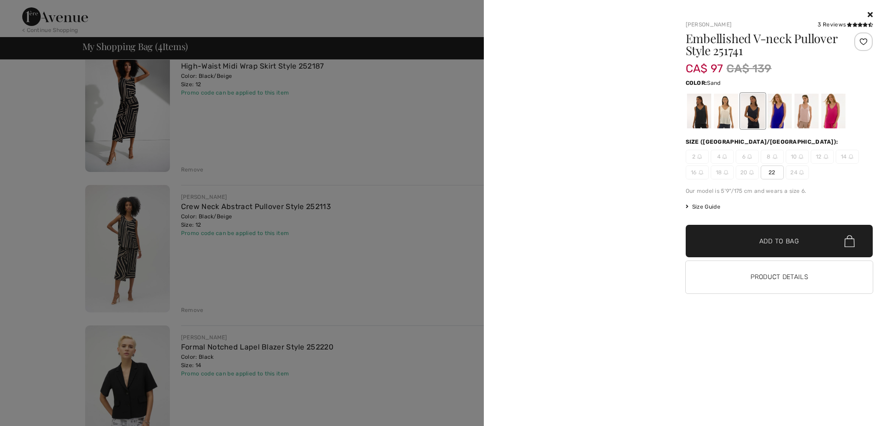
click at [799, 115] on div at bounding box center [806, 111] width 24 height 35
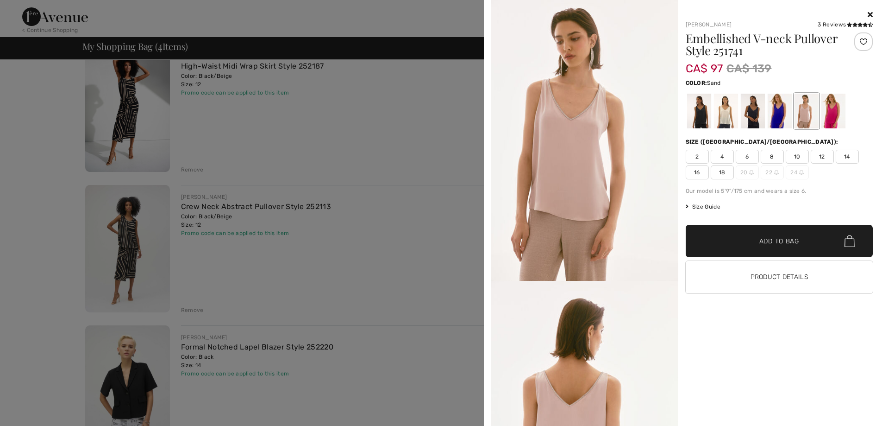
click at [805, 118] on div at bounding box center [806, 111] width 24 height 35
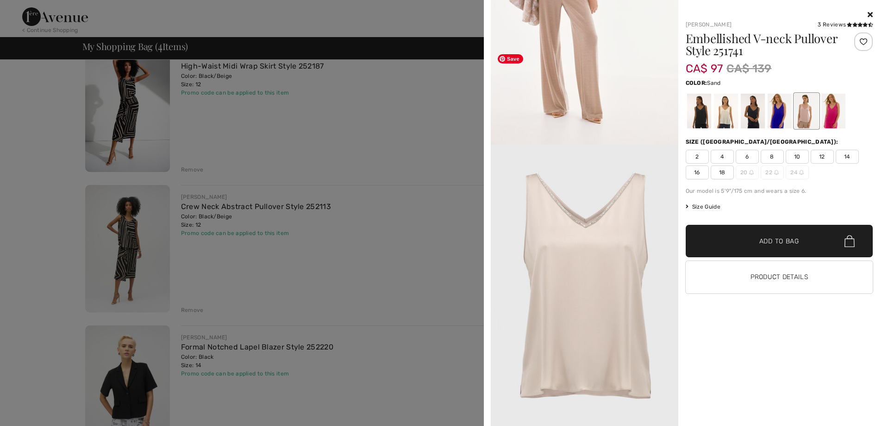
scroll to position [1013, 0]
click at [720, 113] on div at bounding box center [726, 111] width 24 height 35
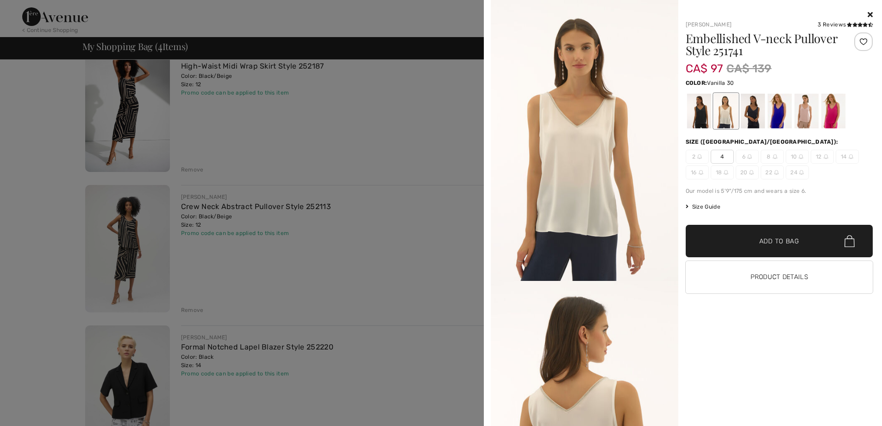
click at [871, 14] on icon at bounding box center [870, 14] width 5 height 7
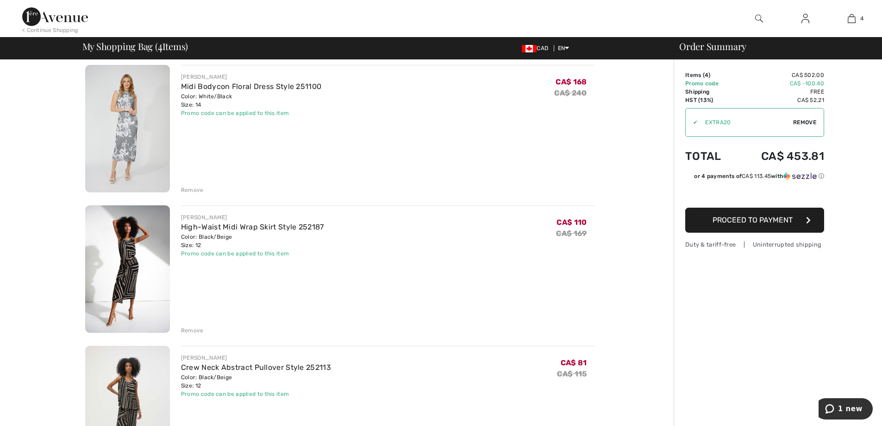
scroll to position [46, 0]
